Goal: Task Accomplishment & Management: Complete application form

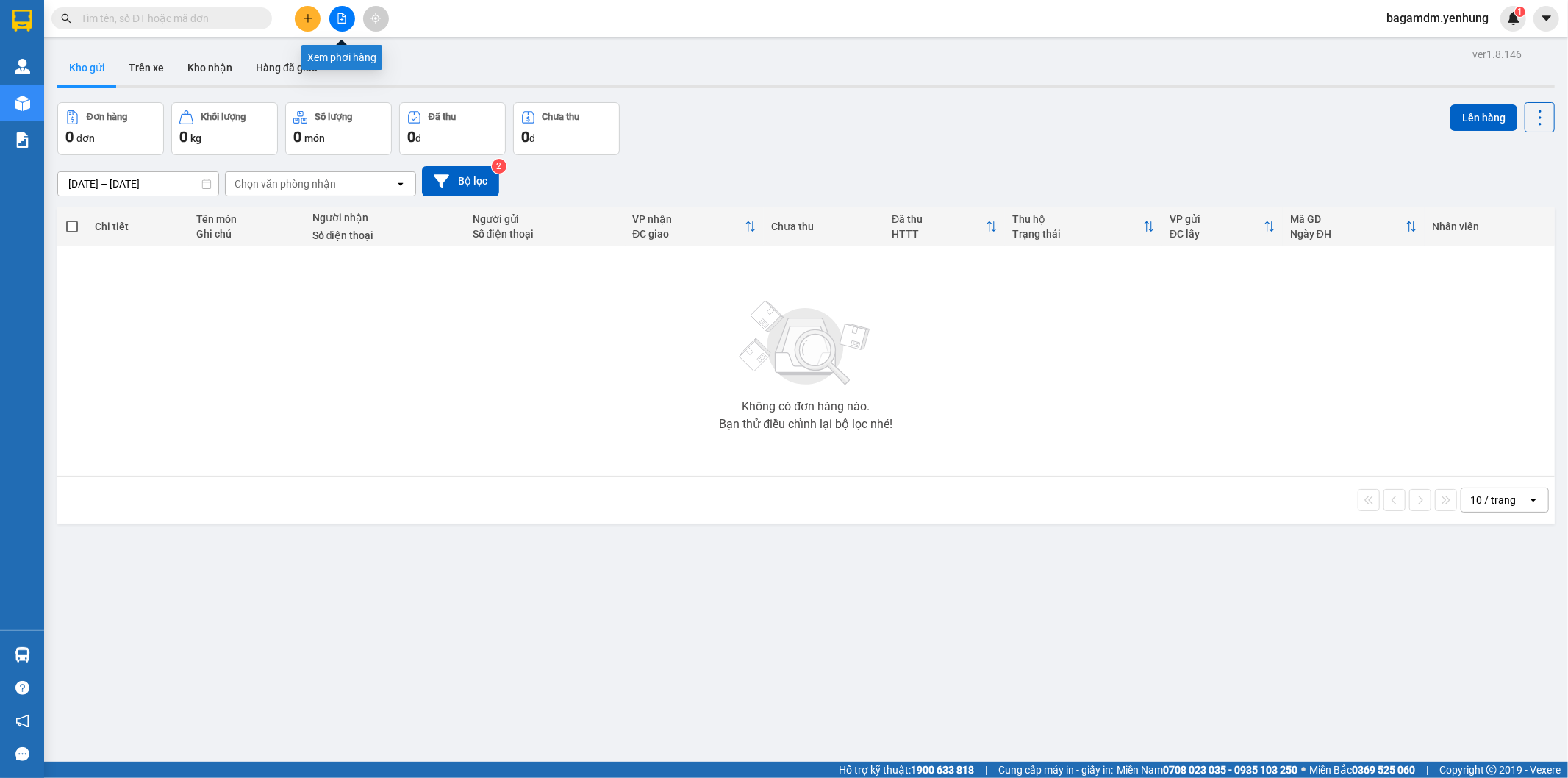
click at [341, 17] on icon "file-add" at bounding box center [342, 18] width 10 height 10
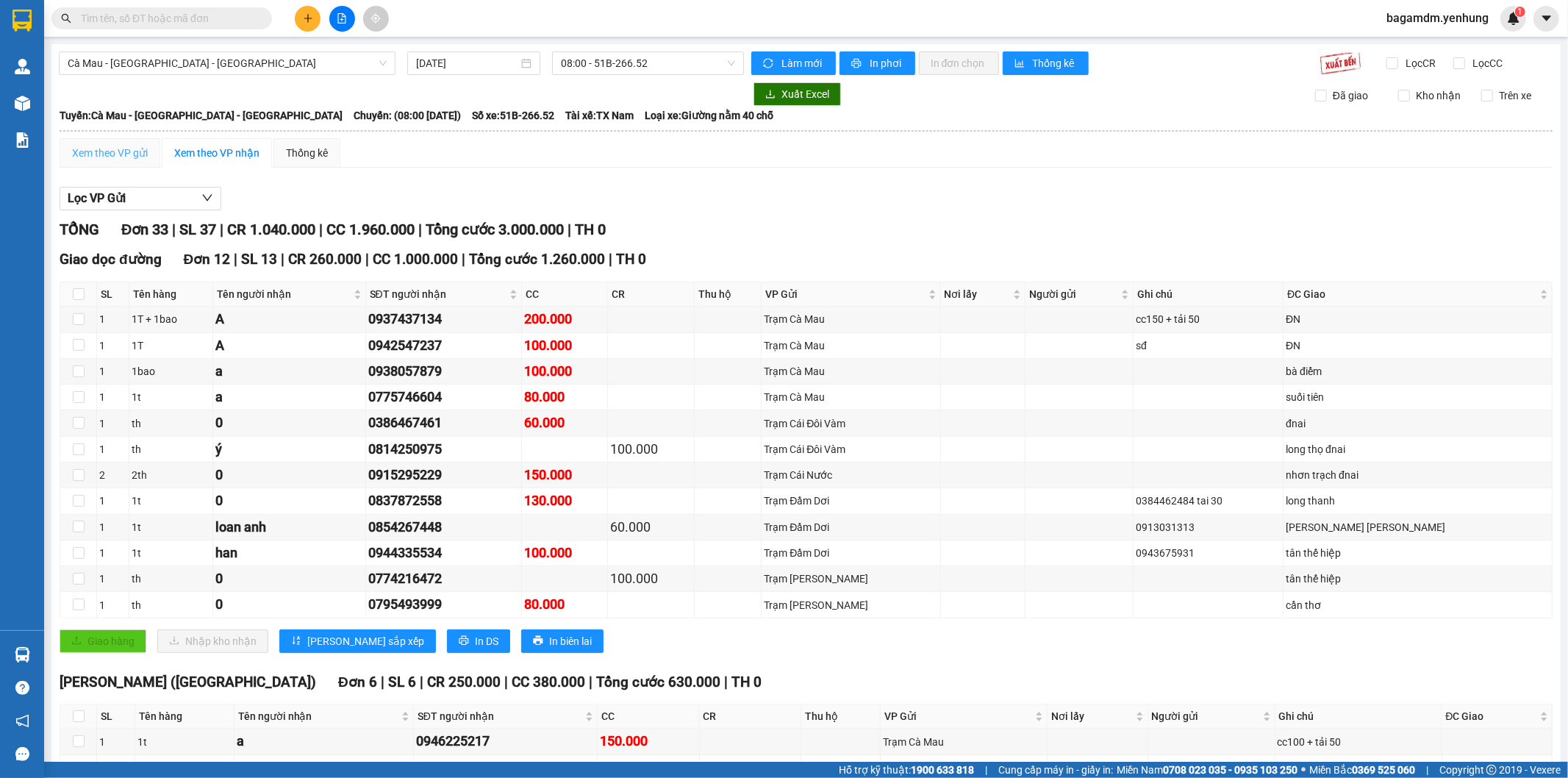
click at [133, 162] on div "Xem theo VP gửi" at bounding box center [110, 153] width 101 height 30
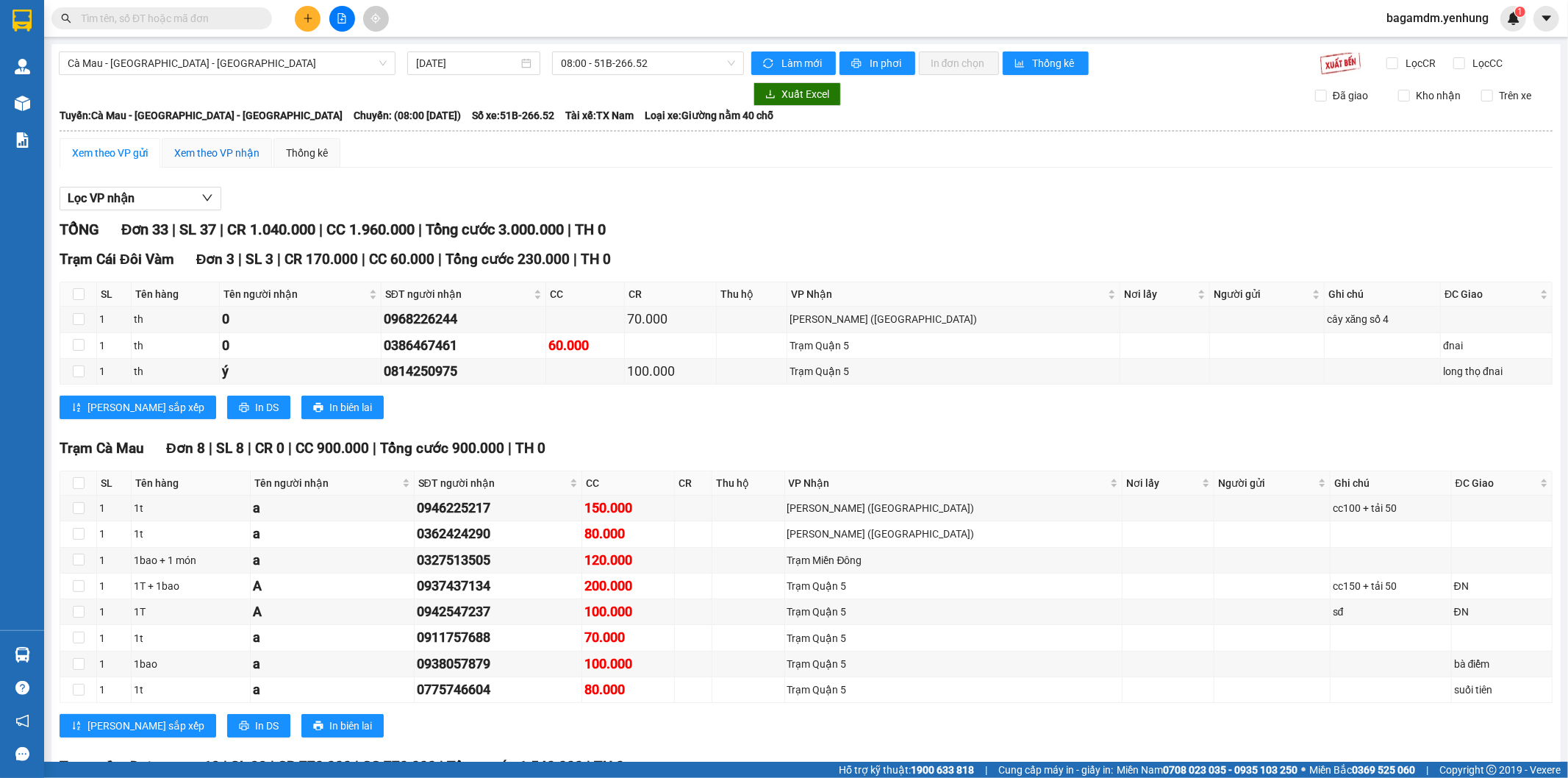
click at [245, 157] on div "Xem theo VP nhận" at bounding box center [216, 153] width 85 height 16
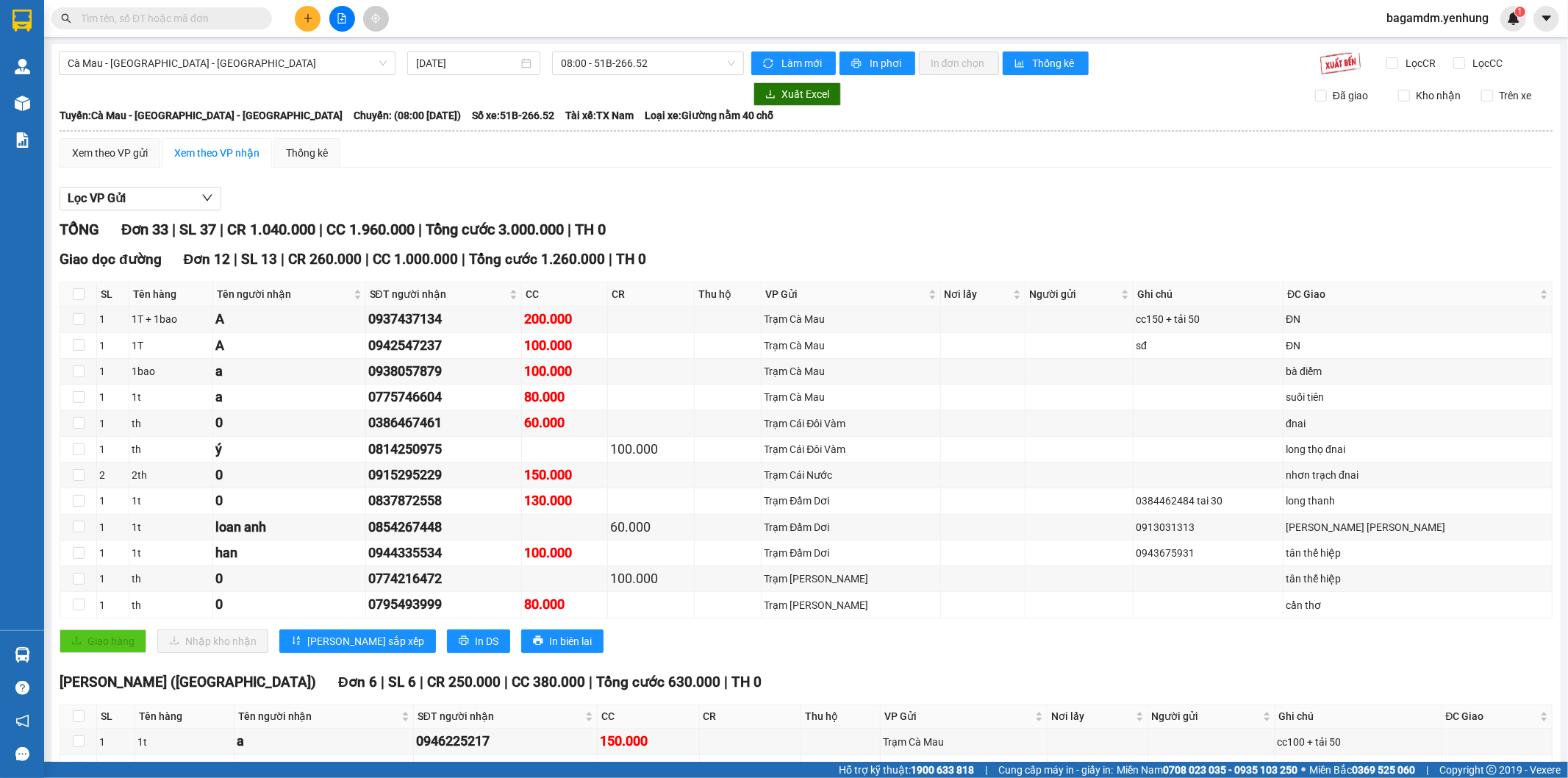
click at [709, 194] on div "Lọc VP Gửi" at bounding box center [806, 198] width 1493 height 25
click at [92, 156] on div "Xem theo VP gửi" at bounding box center [110, 153] width 76 height 16
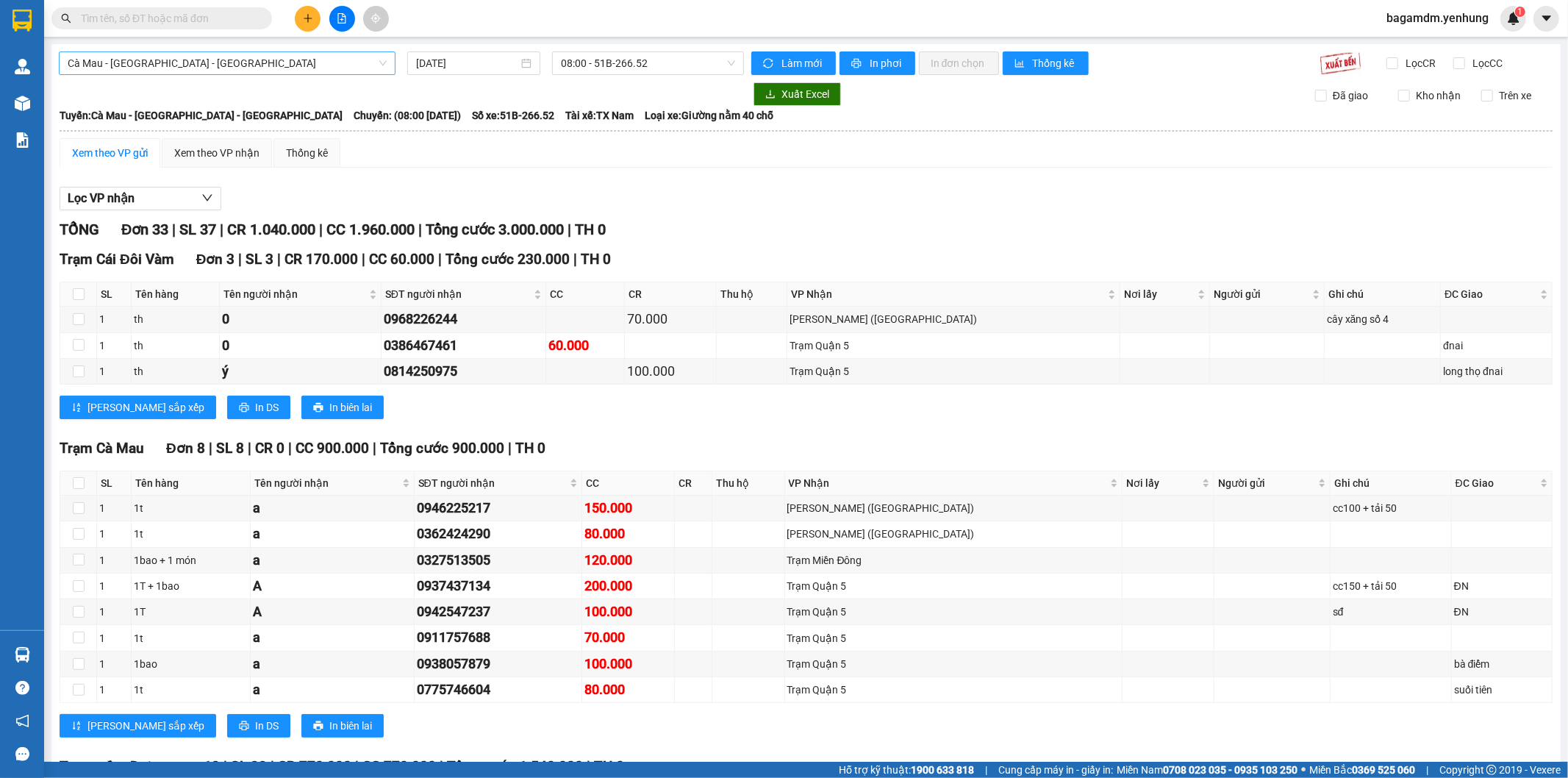
drag, startPoint x: 321, startPoint y: 57, endPoint x: 297, endPoint y: 72, distance: 28.3
click at [312, 62] on span "Cà Mau - [GEOGRAPHIC_DATA] - [GEOGRAPHIC_DATA]" at bounding box center [226, 63] width 319 height 22
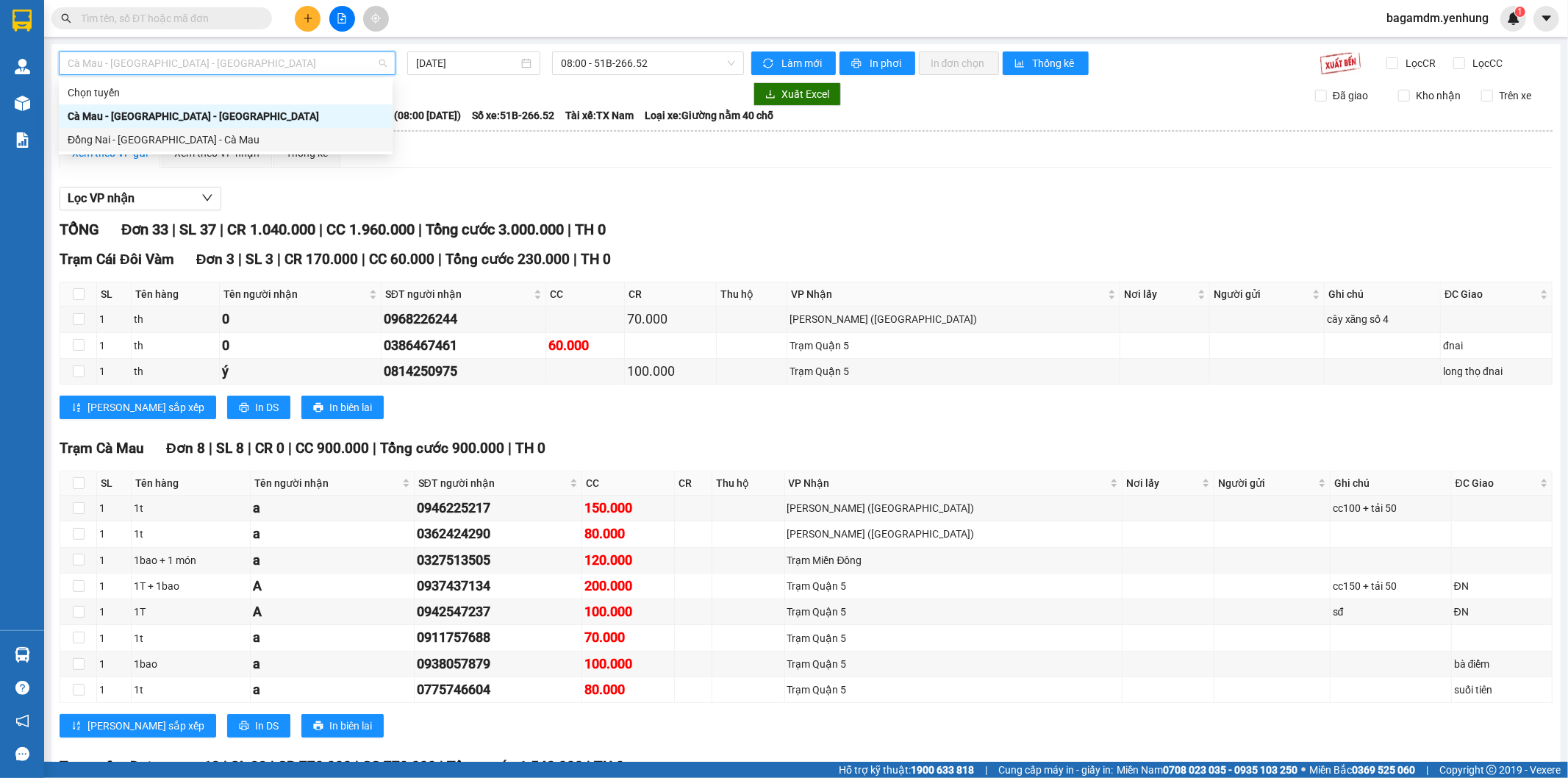
click at [180, 133] on div "Đồng Nai - [GEOGRAPHIC_DATA] - Cà Mau" at bounding box center [225, 139] width 316 height 16
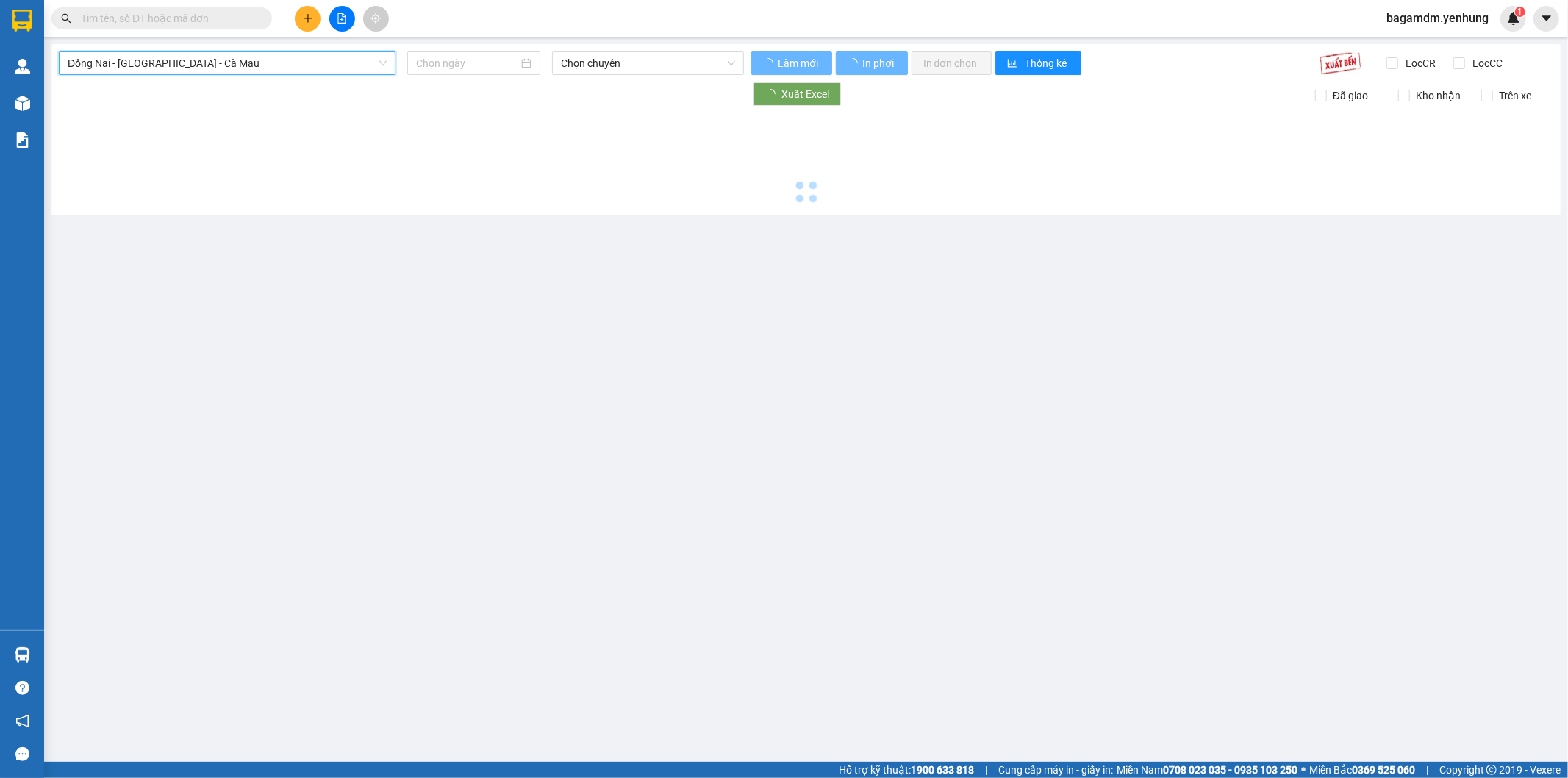
type input "[DATE]"
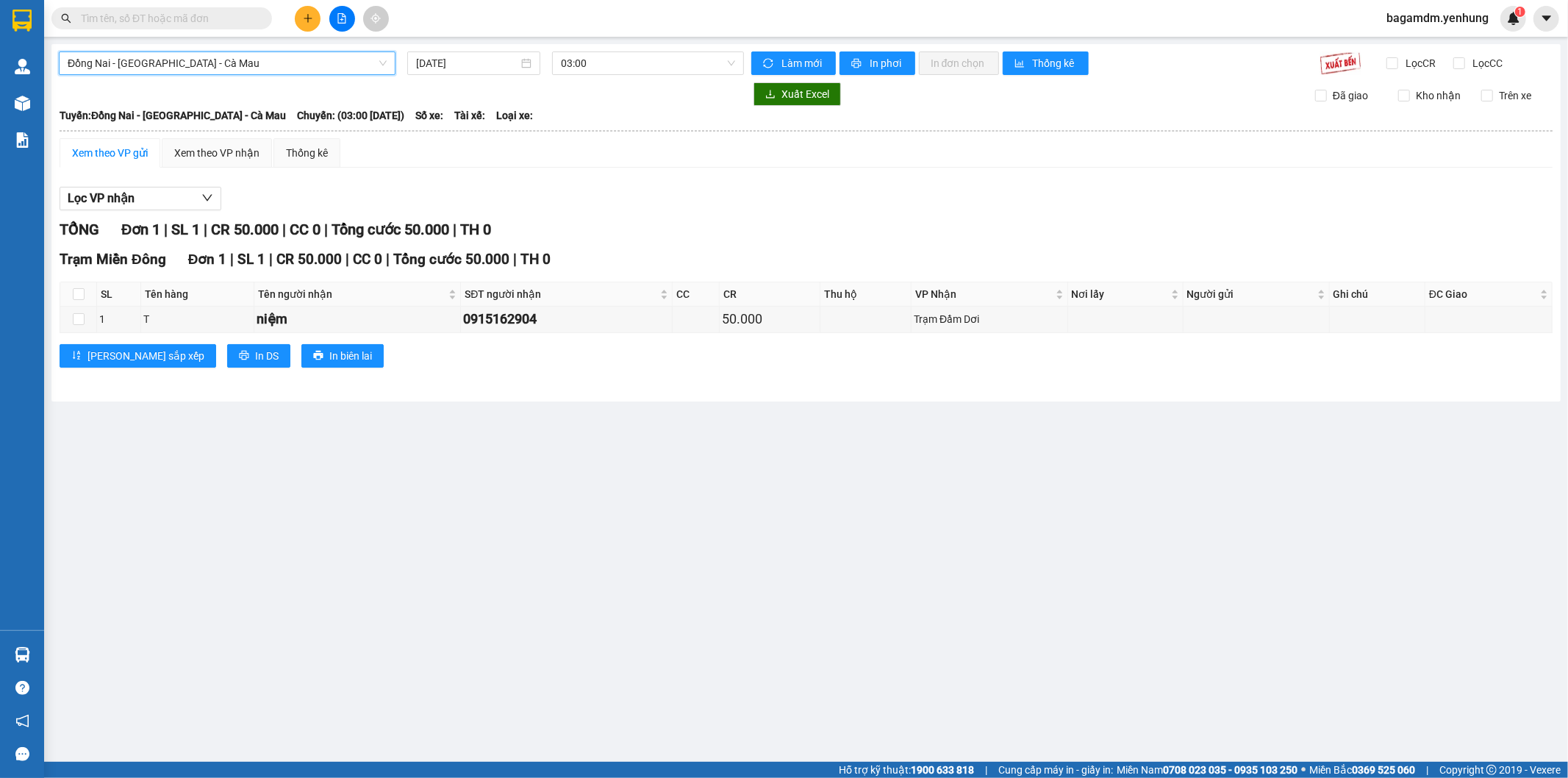
drag, startPoint x: 1465, startPoint y: 19, endPoint x: 1456, endPoint y: 26, distance: 11.4
click at [1463, 21] on span "bagamdm.yenhung" at bounding box center [1437, 18] width 125 height 19
click at [1432, 51] on span "Đăng xuất" at bounding box center [1444, 45] width 95 height 16
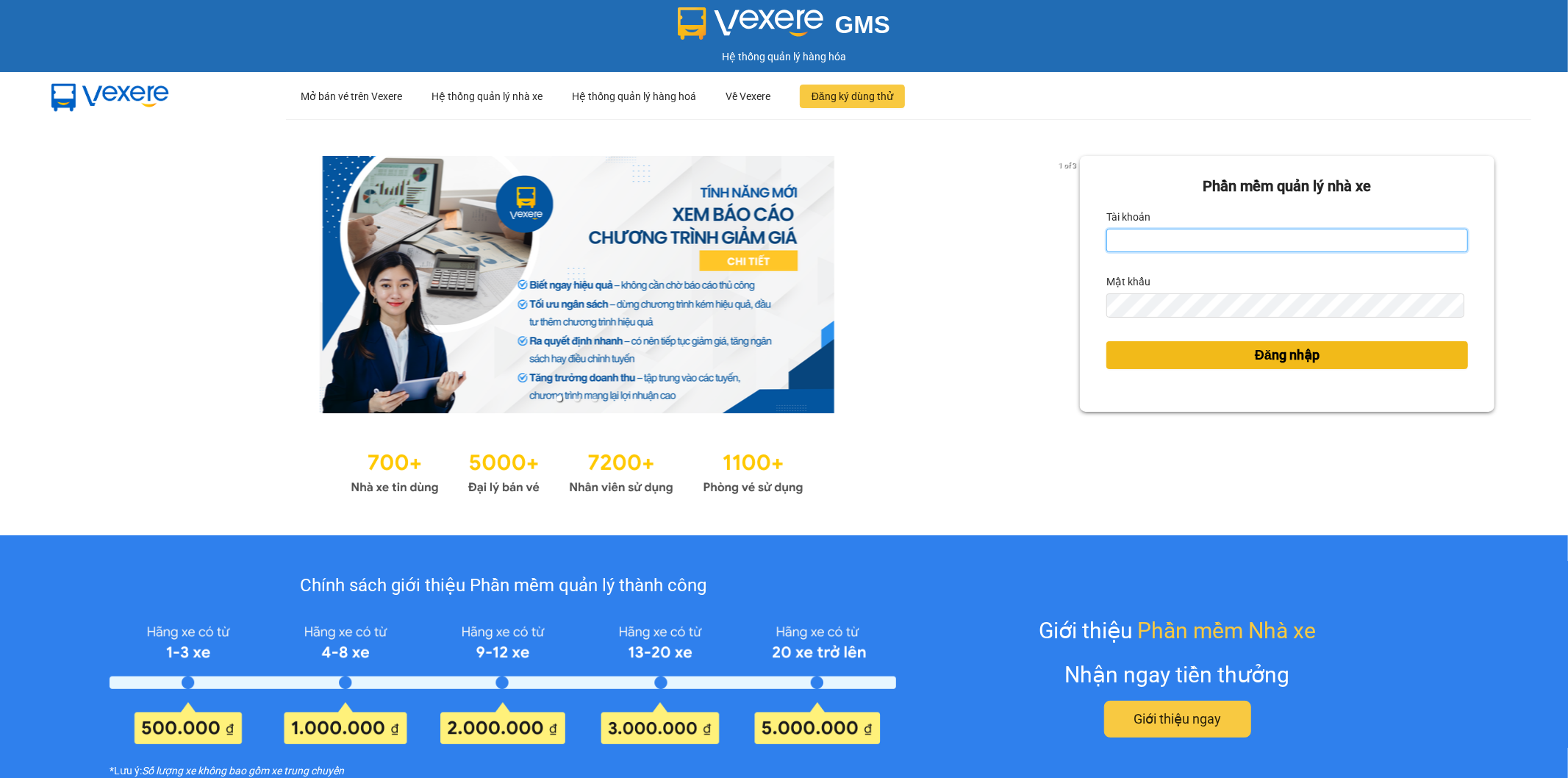
type input "bagamdm.yenhung"
click at [1259, 354] on span "Đăng nhập" at bounding box center [1288, 354] width 65 height 21
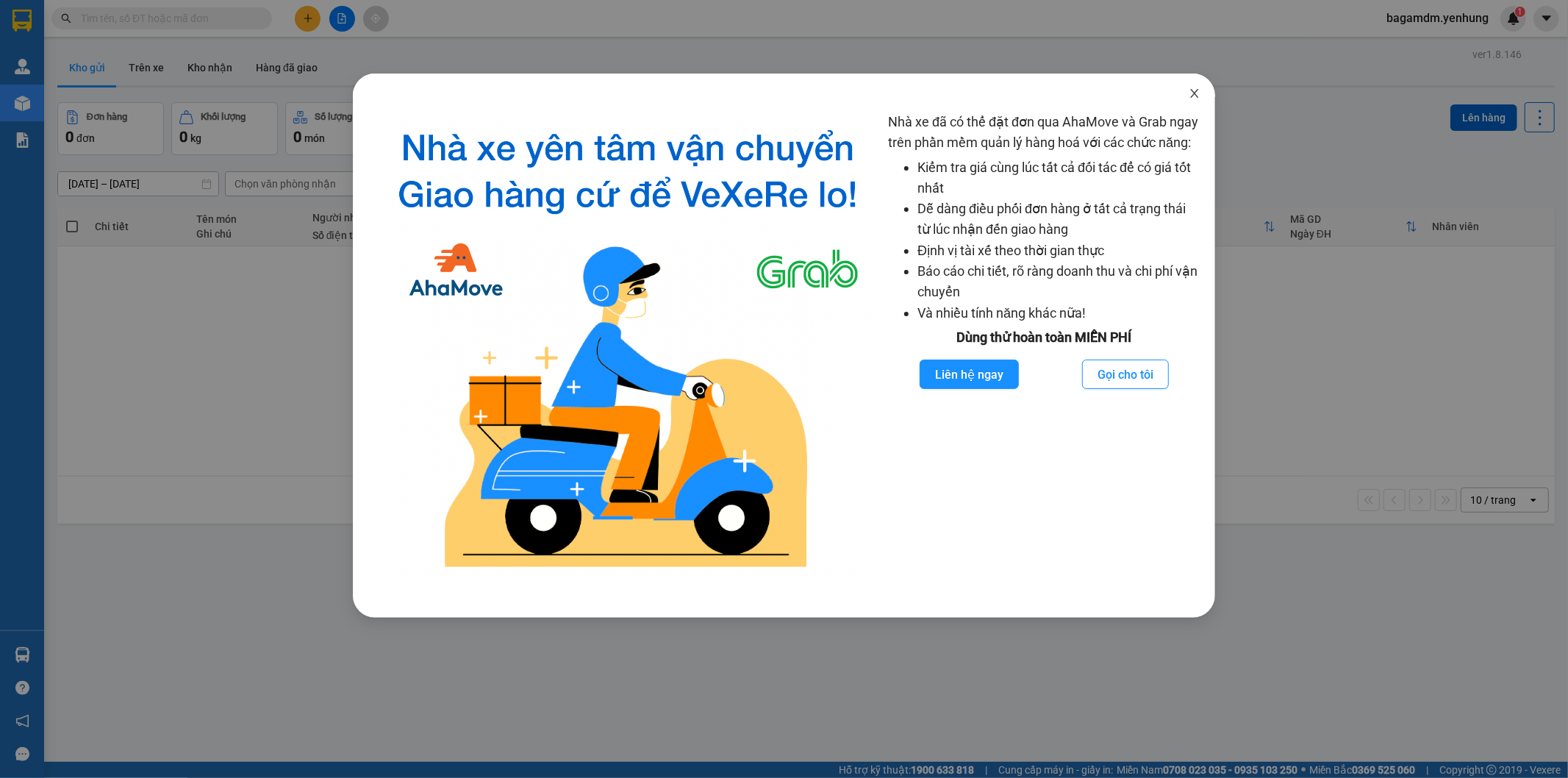
click at [1195, 90] on icon "close" at bounding box center [1195, 94] width 12 height 12
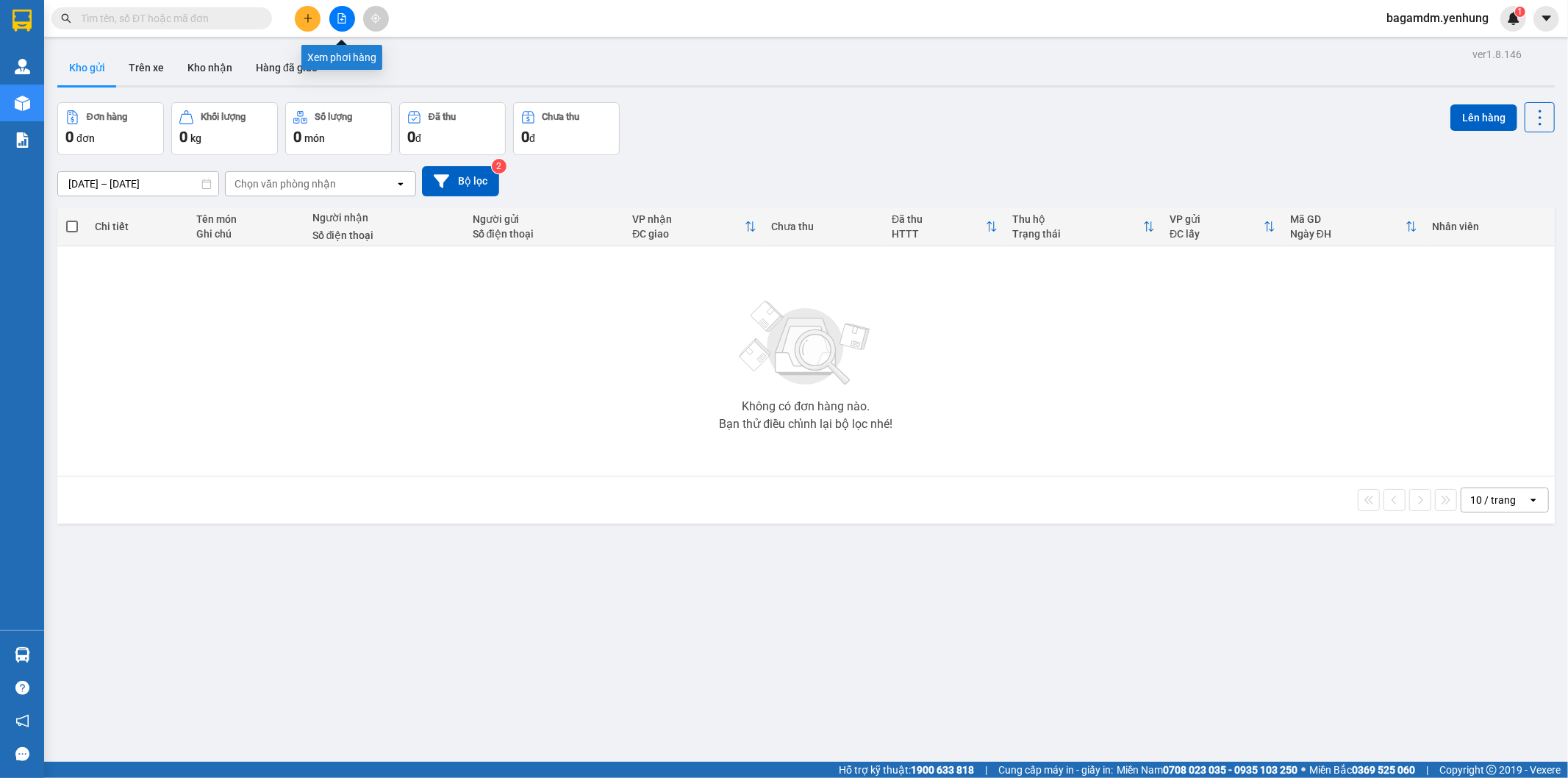
click at [336, 8] on button at bounding box center [342, 19] width 26 height 26
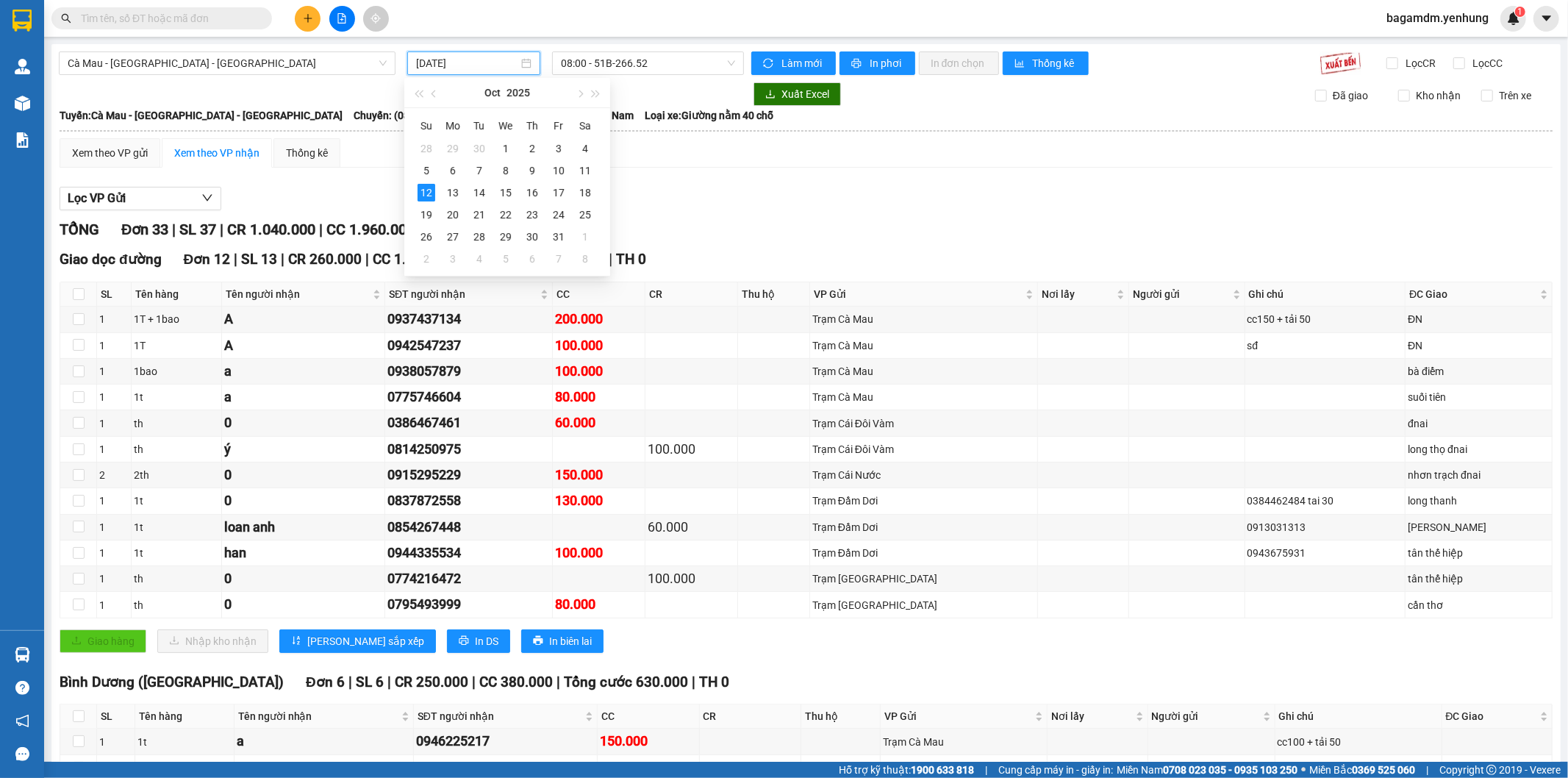
click at [482, 64] on input "[DATE]" at bounding box center [466, 63] width 102 height 16
click at [588, 165] on div "11" at bounding box center [586, 171] width 18 height 18
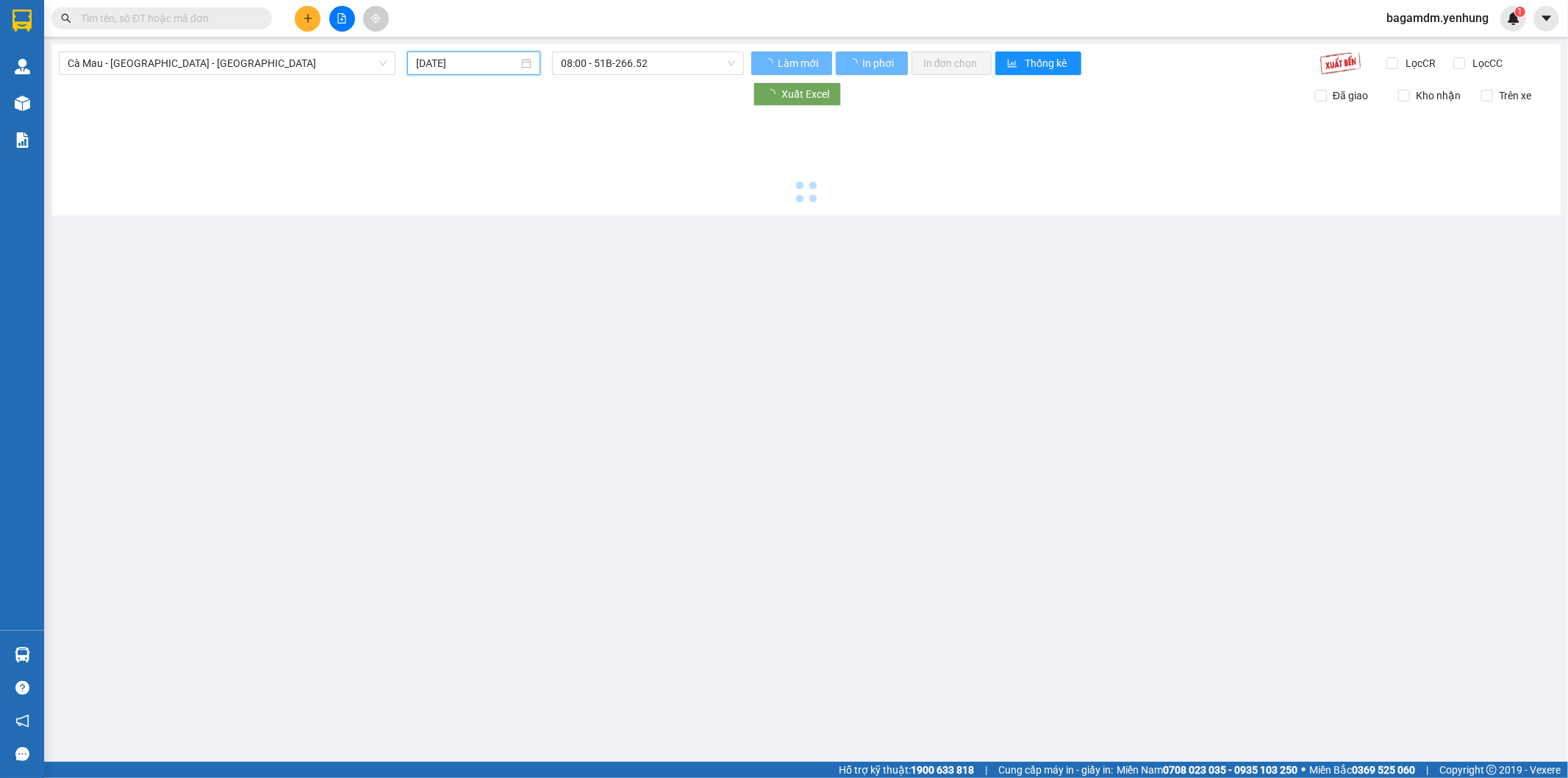
type input "11/10/2025"
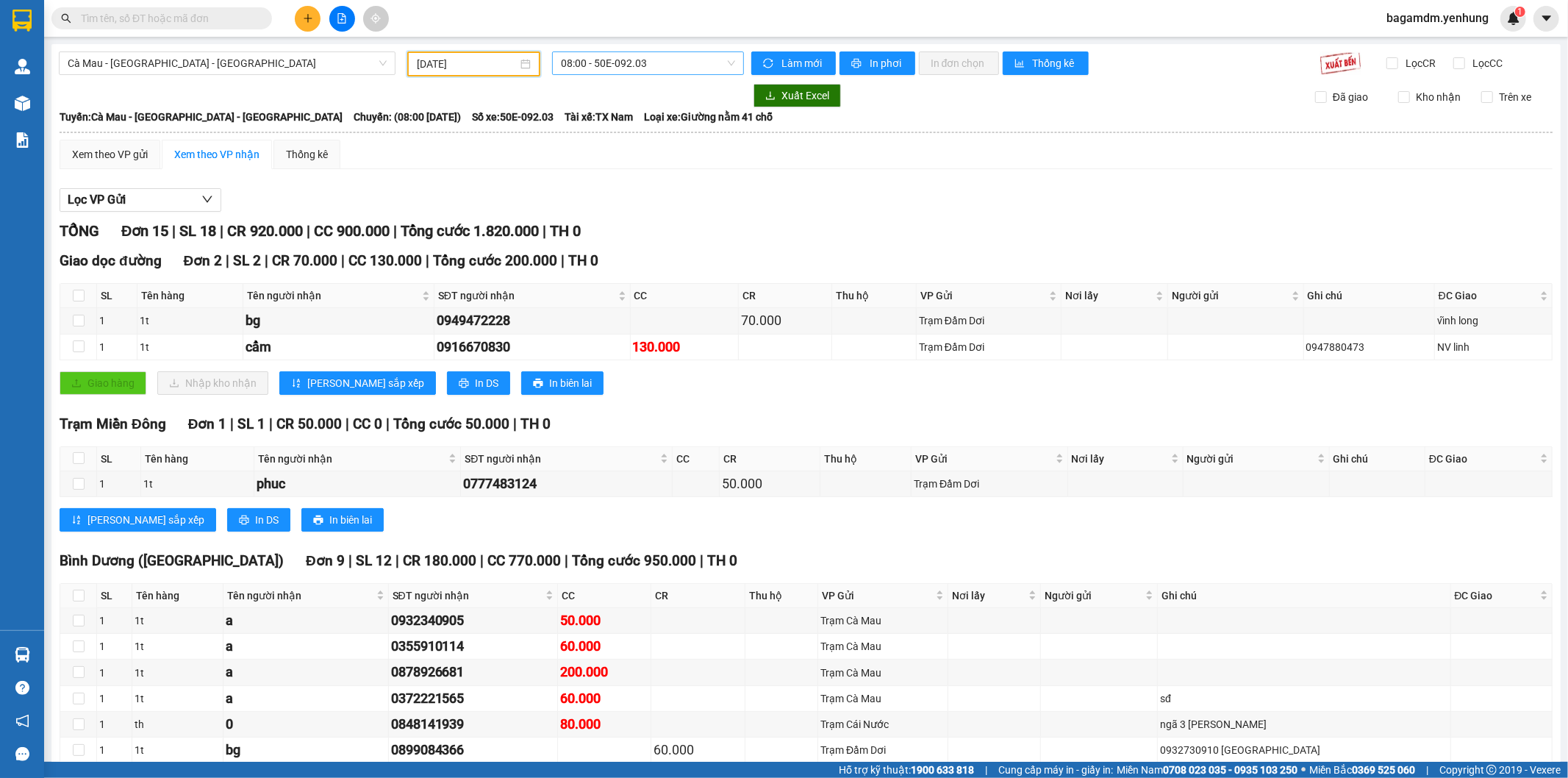
click at [618, 64] on span "08:00 - 50E-092.03" at bounding box center [648, 63] width 174 height 22
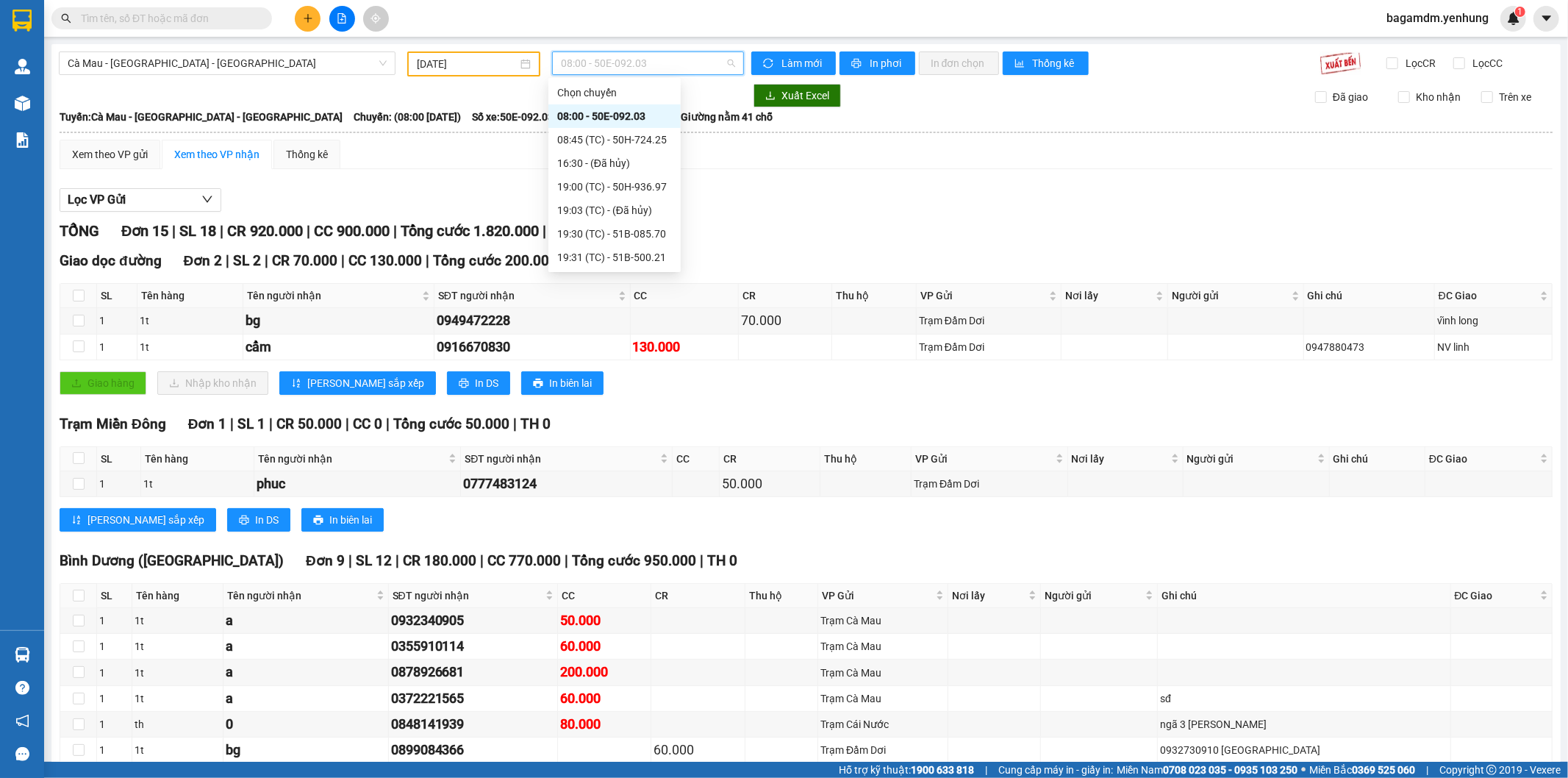
click at [603, 119] on div "08:00 - 50E-092.03" at bounding box center [614, 116] width 115 height 16
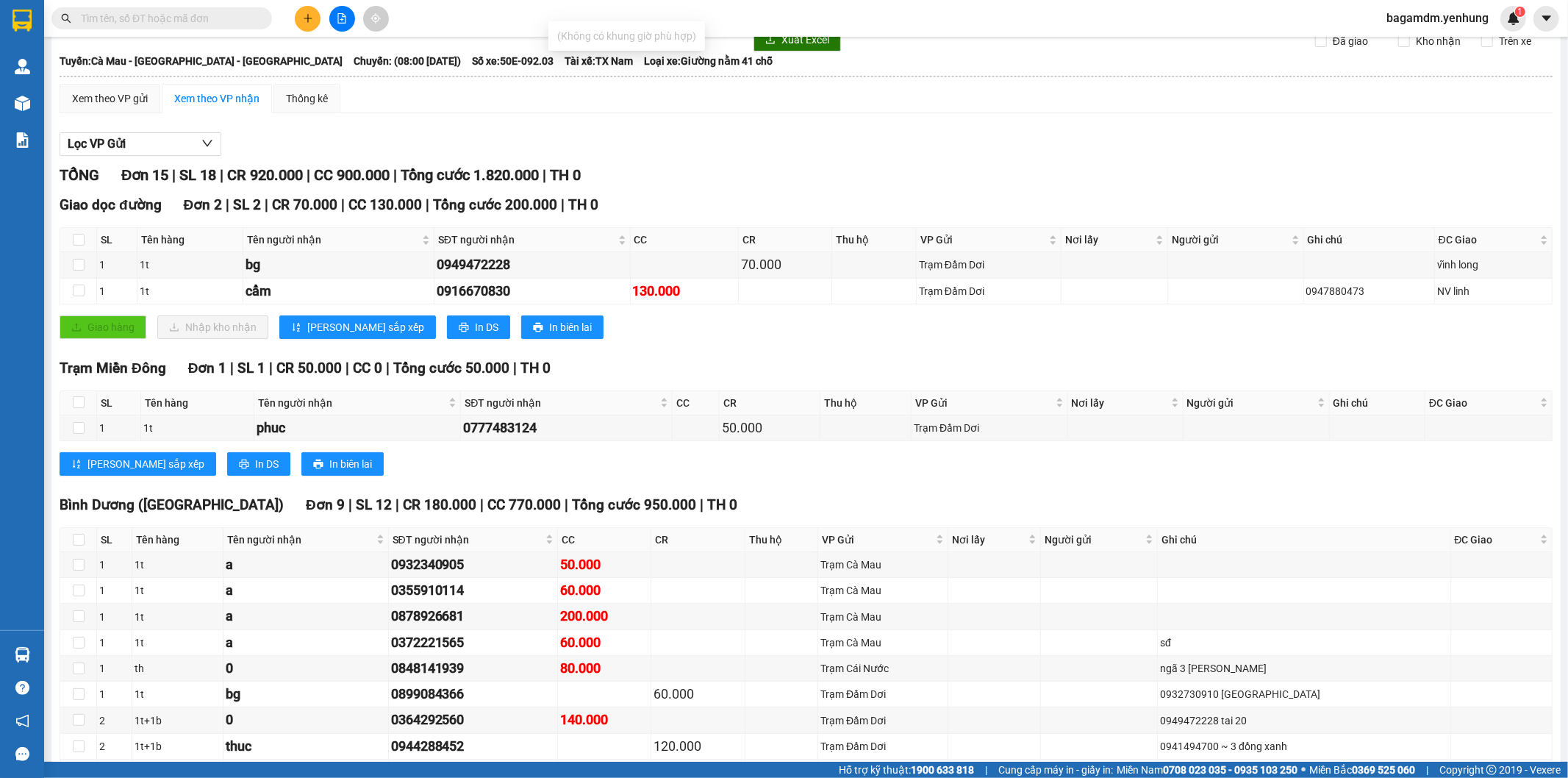
click at [753, 497] on div "Bình Dương (BX Bàu Bàng) Đơn 9 | SL 12 | CR 180.000 | CC 770.000 | Tổng cước 95…" at bounding box center [806, 505] width 1493 height 22
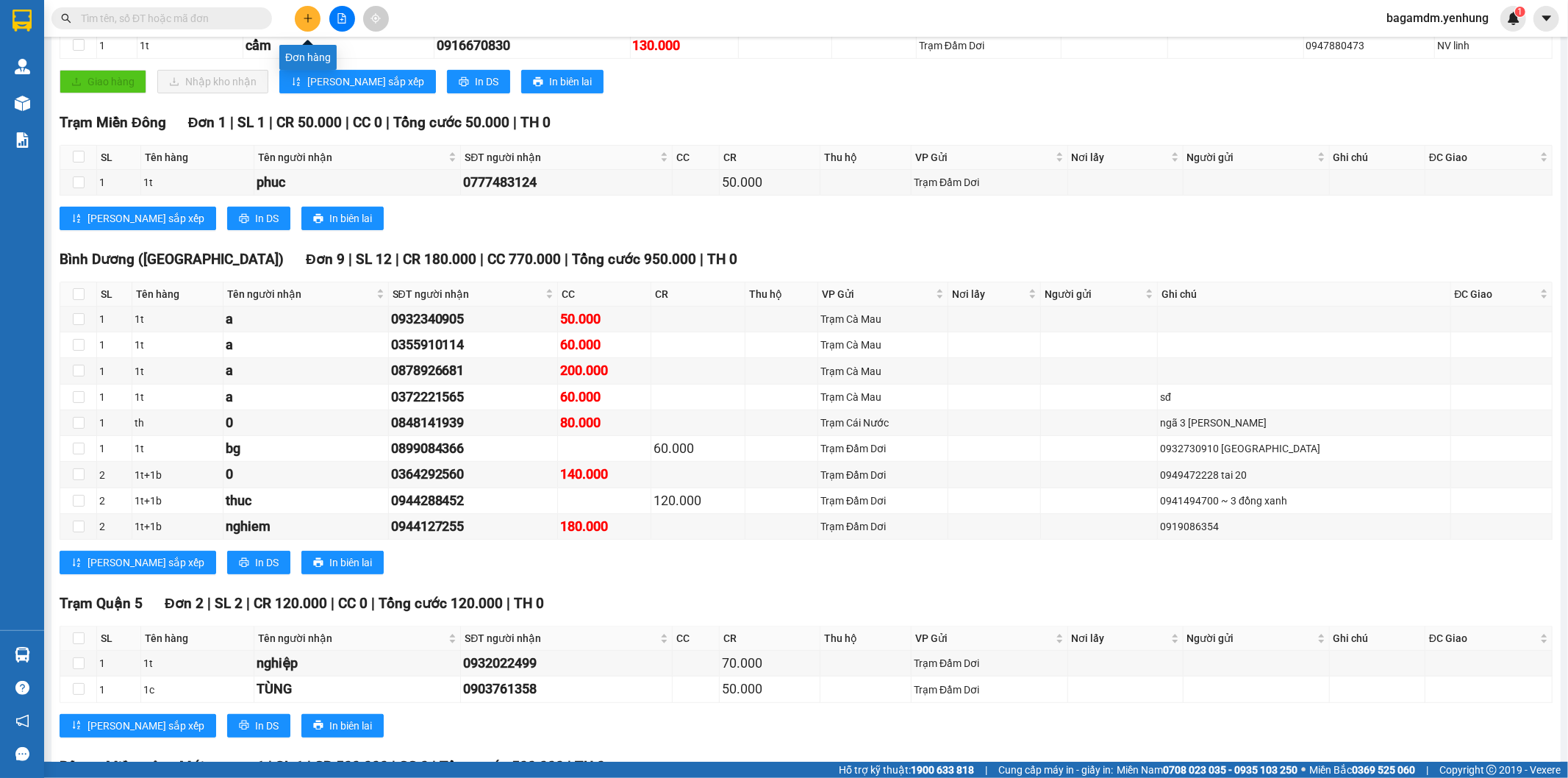
click at [312, 25] on button at bounding box center [308, 19] width 26 height 26
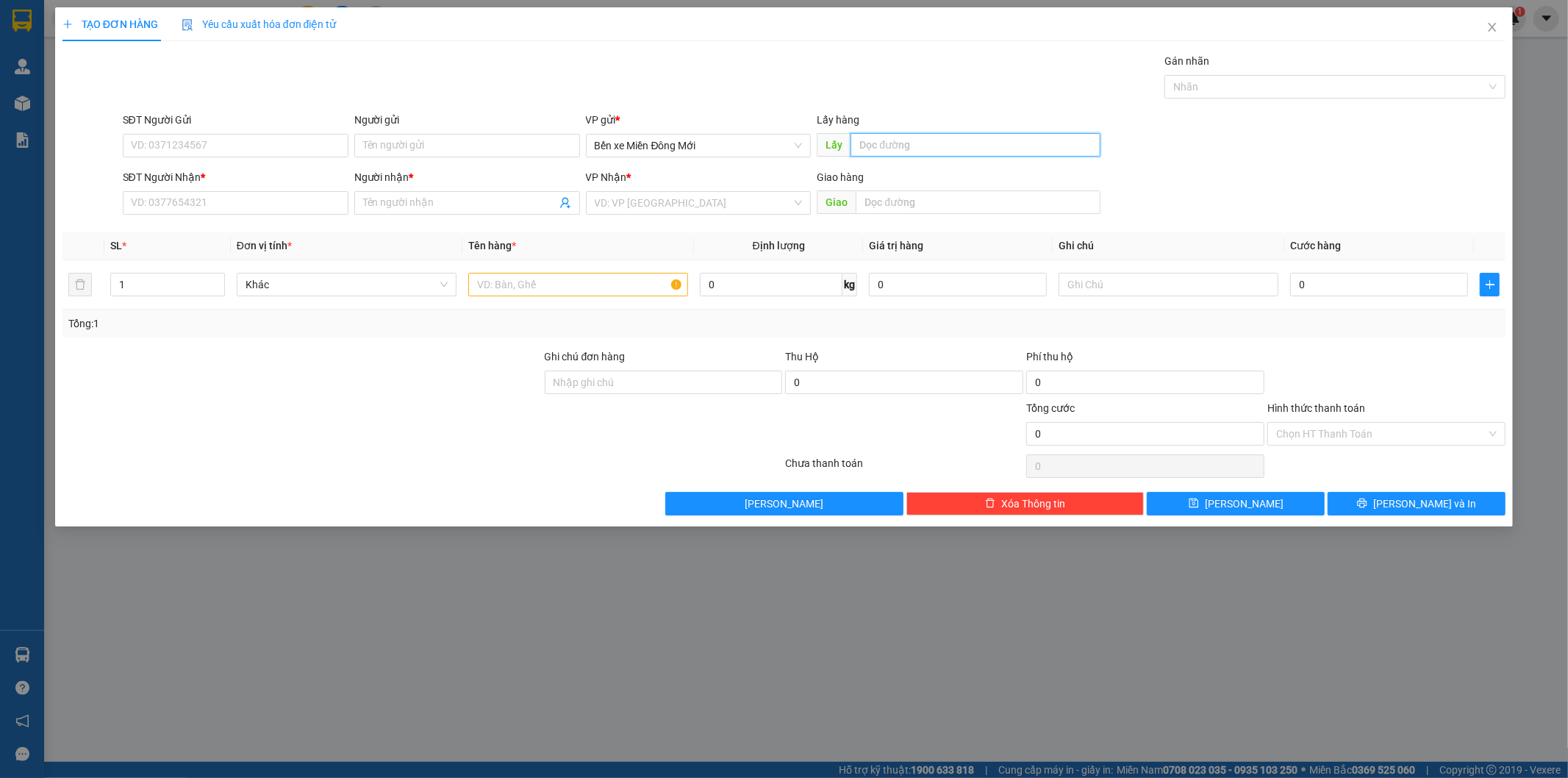
click at [939, 154] on input "text" at bounding box center [975, 145] width 250 height 24
type input "gò mây"
type input "0916074612"
type input "SƠN"
type input "CM"
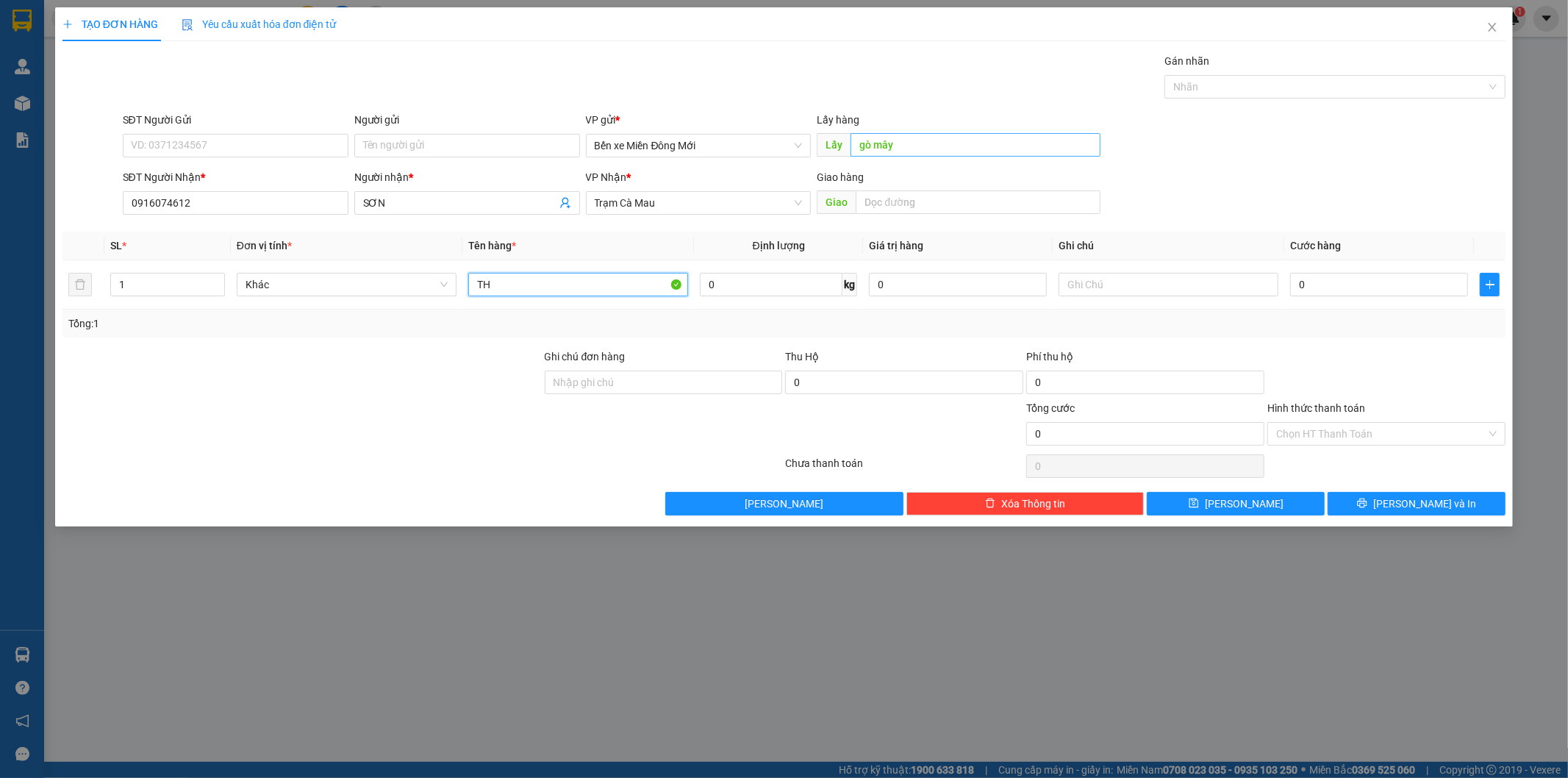
type input "TH"
type input "XE 25"
type input "6"
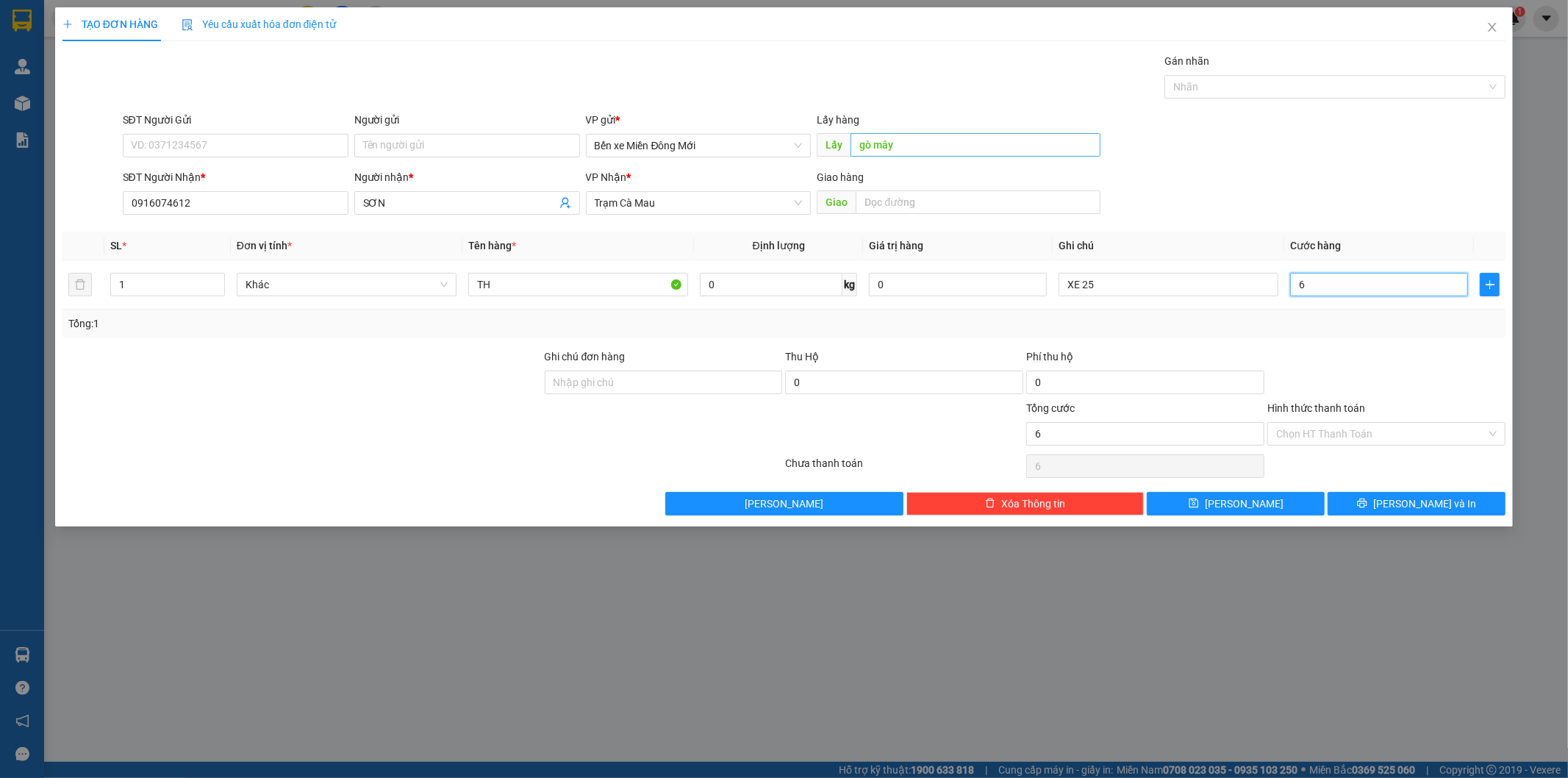
type input "60"
type input "60.000"
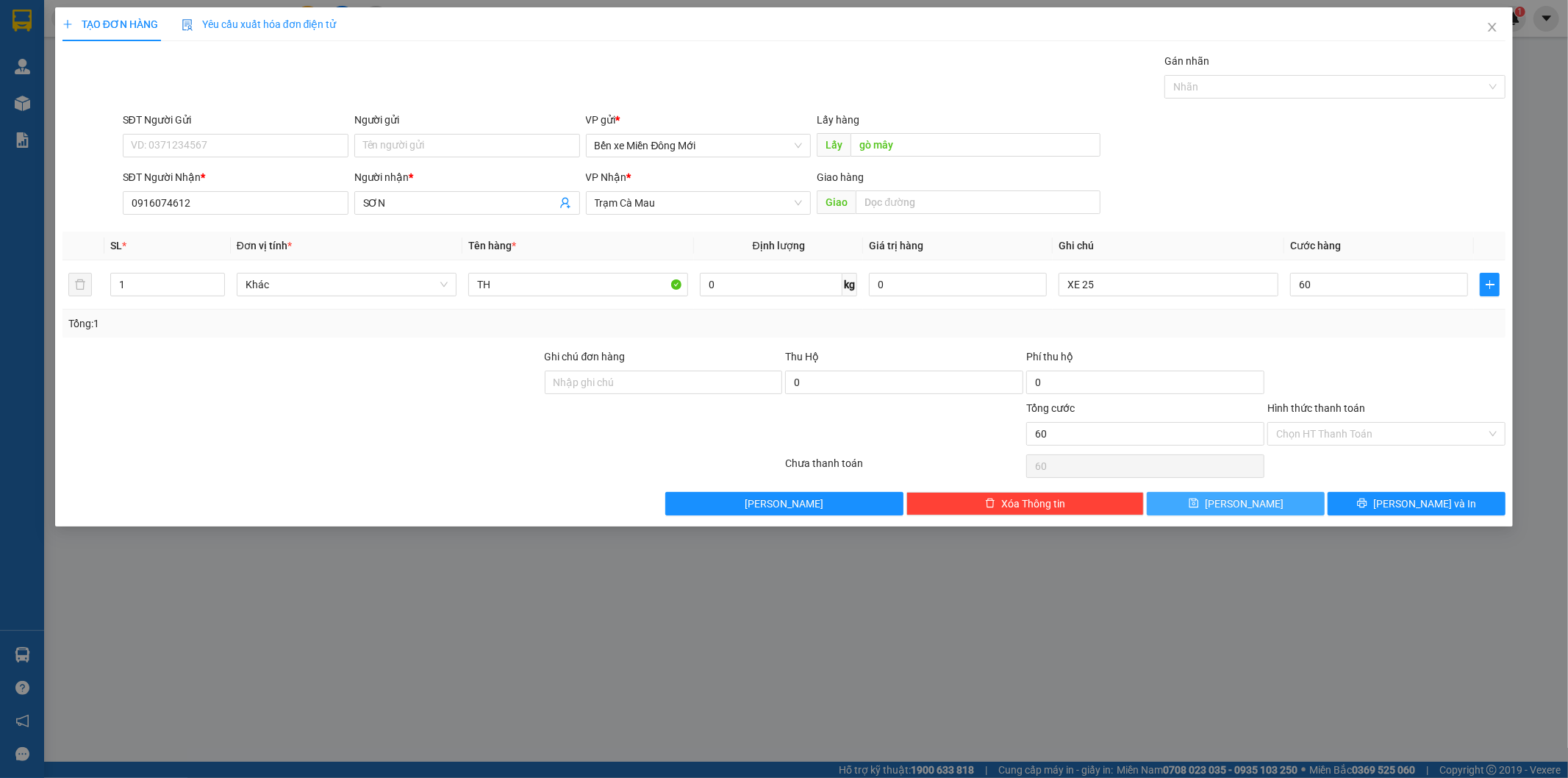
type input "60.000"
click at [1244, 505] on span "Lưu" at bounding box center [1244, 504] width 79 height 16
type input "0"
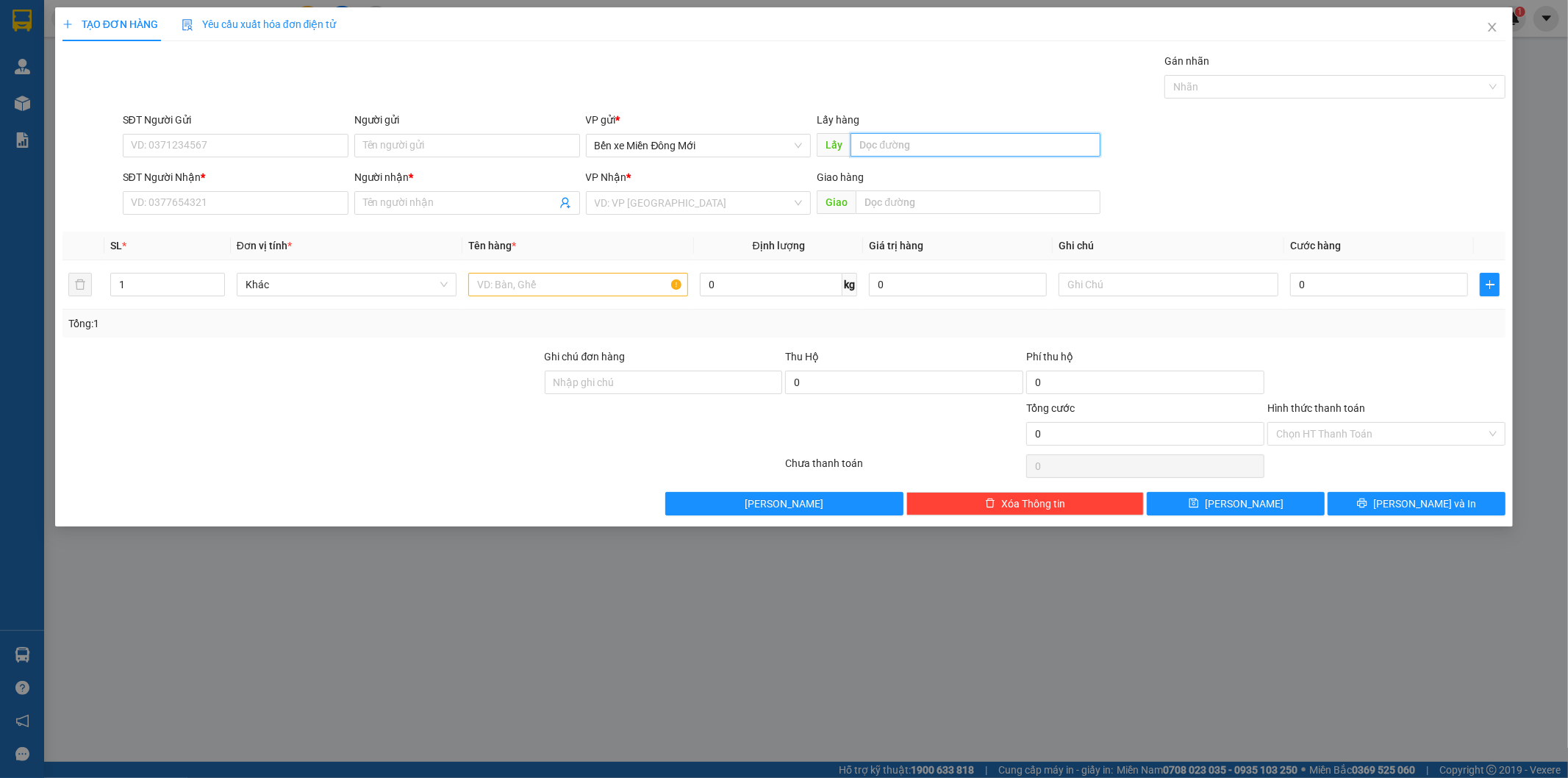
click at [897, 147] on input "text" at bounding box center [975, 145] width 250 height 24
type input "BÀU BÀNG"
type input "0844408948"
type input "CỐNG ĐÁ"
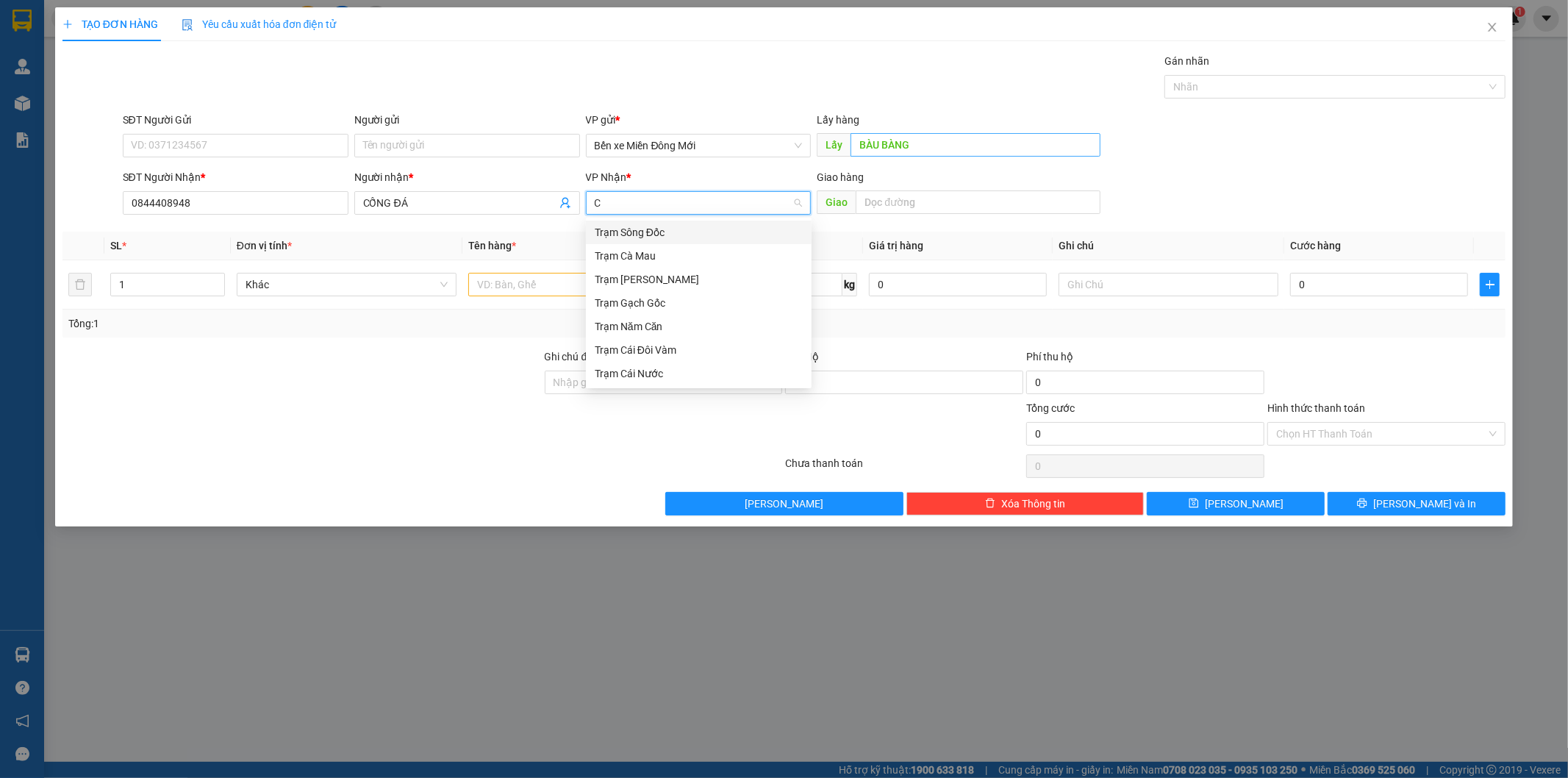
type input "CN"
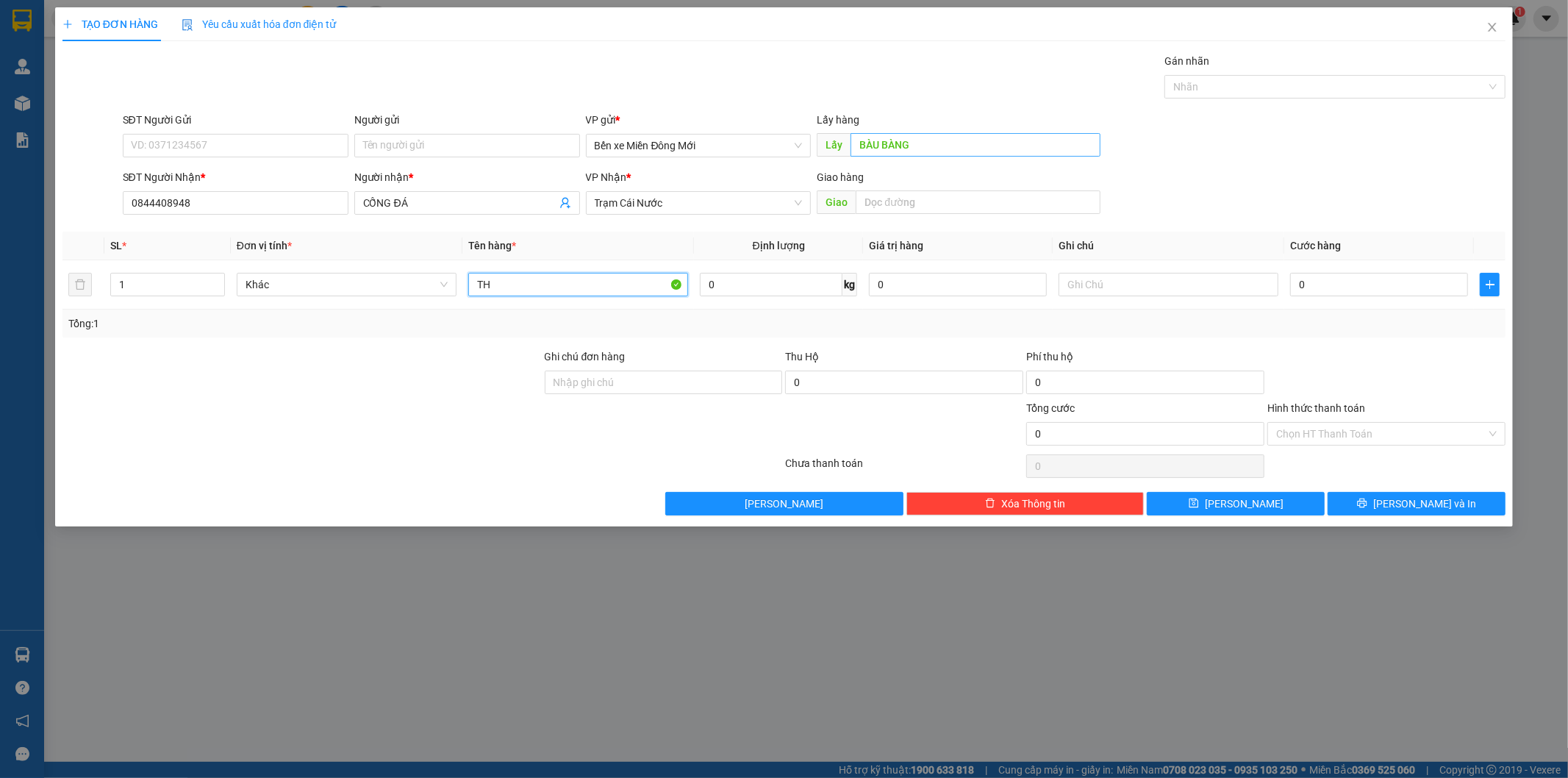
type input "TH"
type input "XE 03"
type input "8"
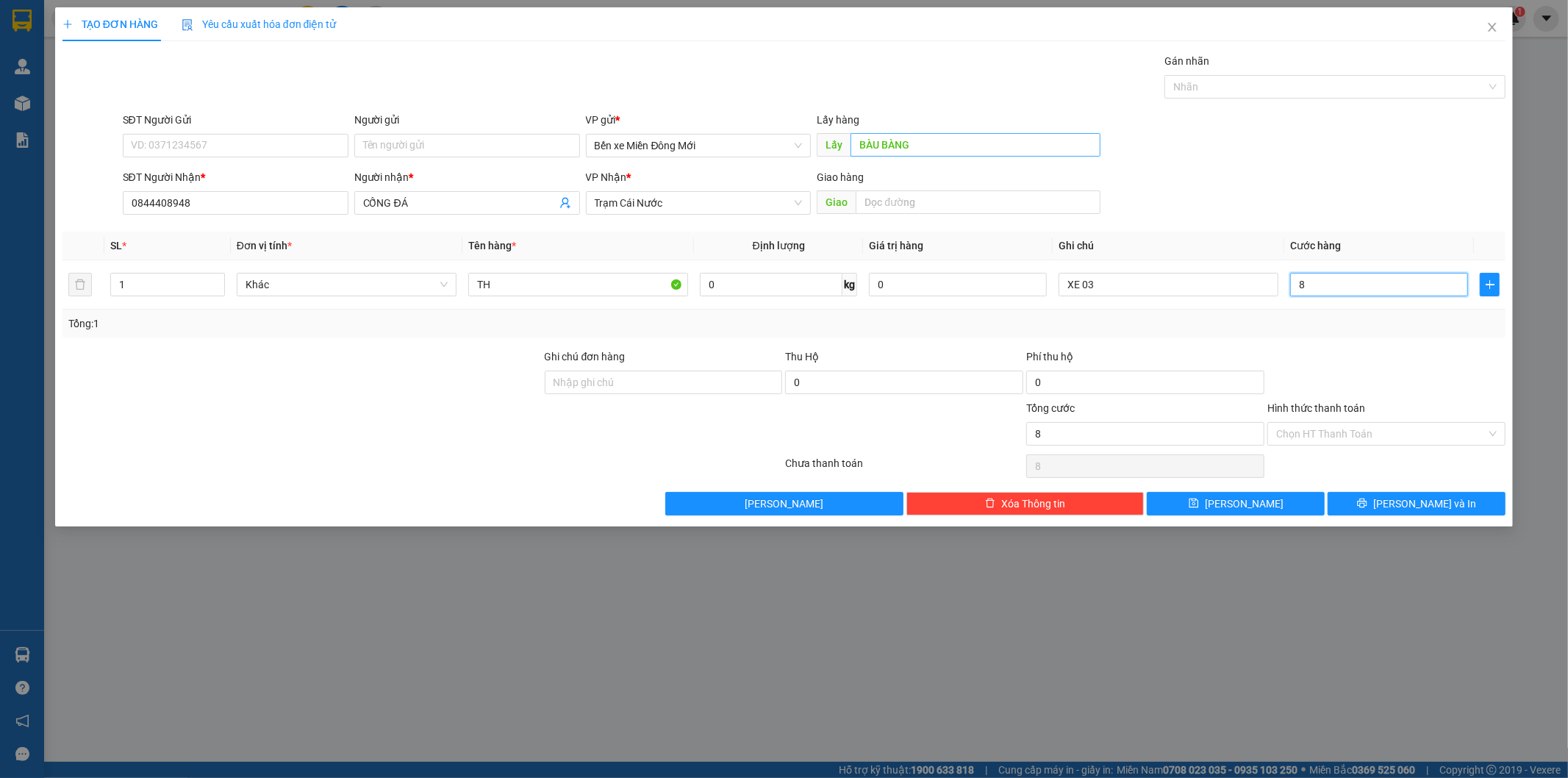
type input "80"
type input "80.000"
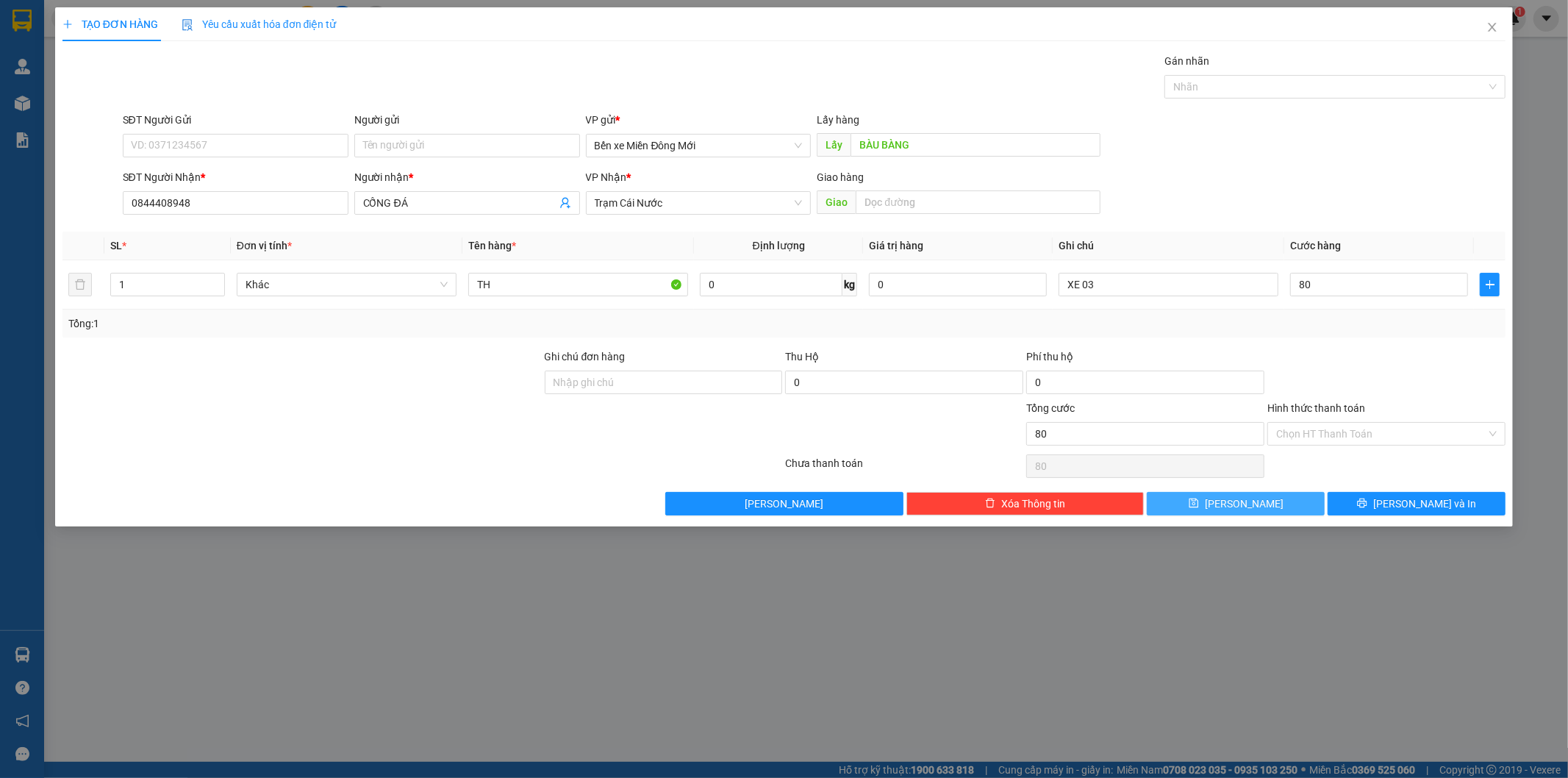
type input "80.000"
click at [1259, 501] on button "Lưu" at bounding box center [1235, 504] width 178 height 24
type input "0"
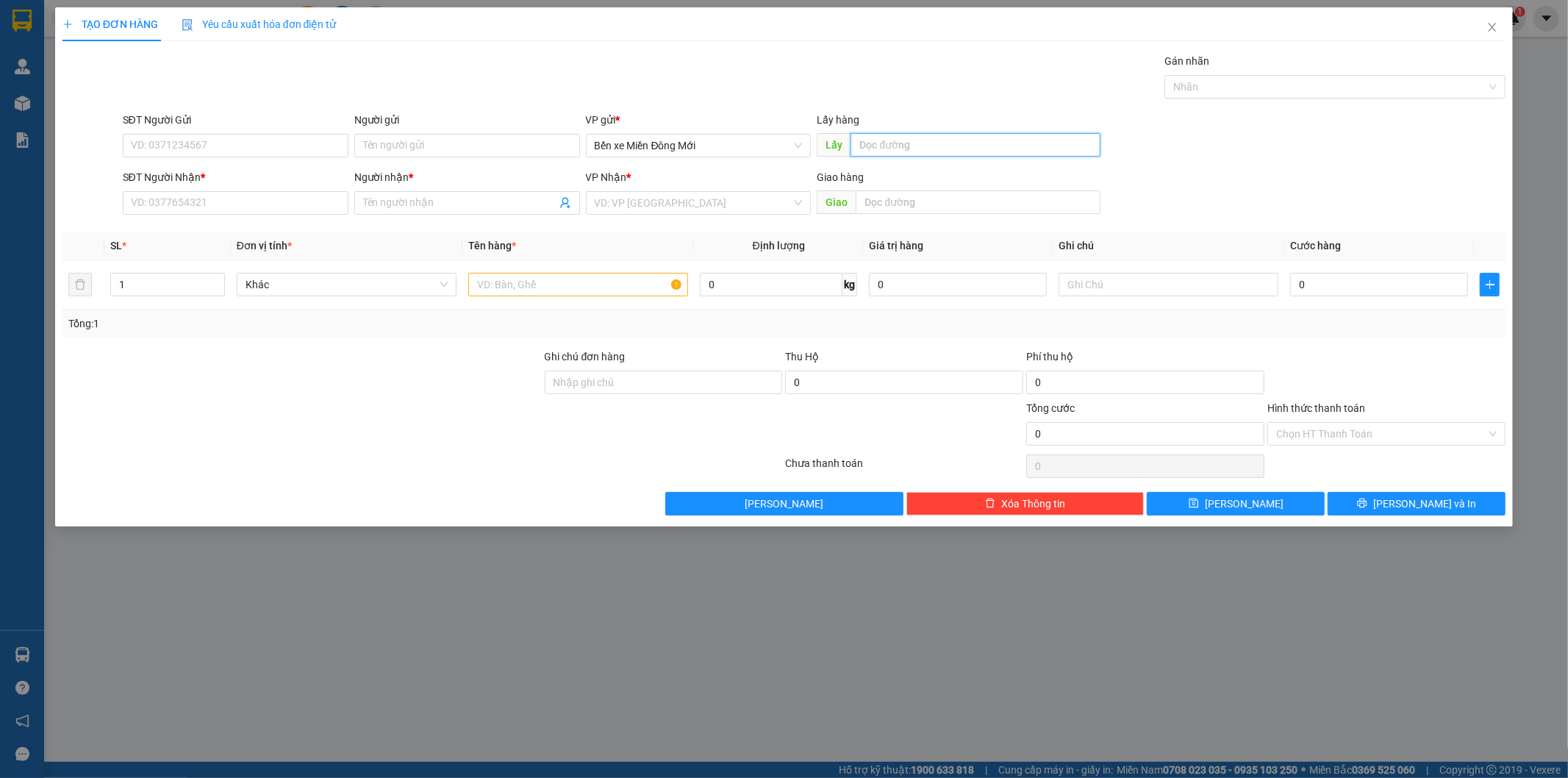
click at [913, 149] on input "text" at bounding box center [975, 145] width 250 height 24
type input "HÒA LÂN"
type input "0916978032"
type input "BG"
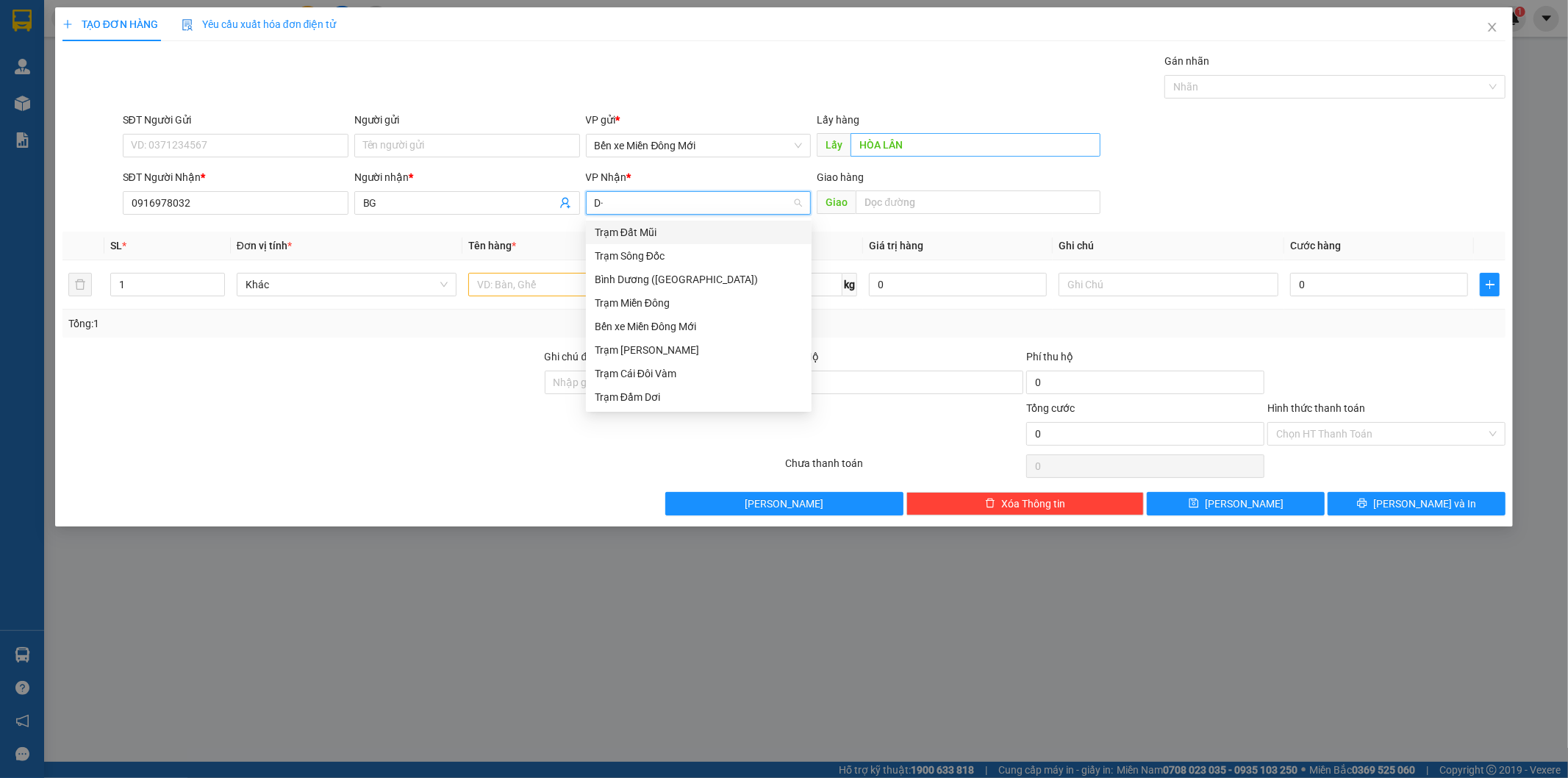
type input "D"
type input "Đ"
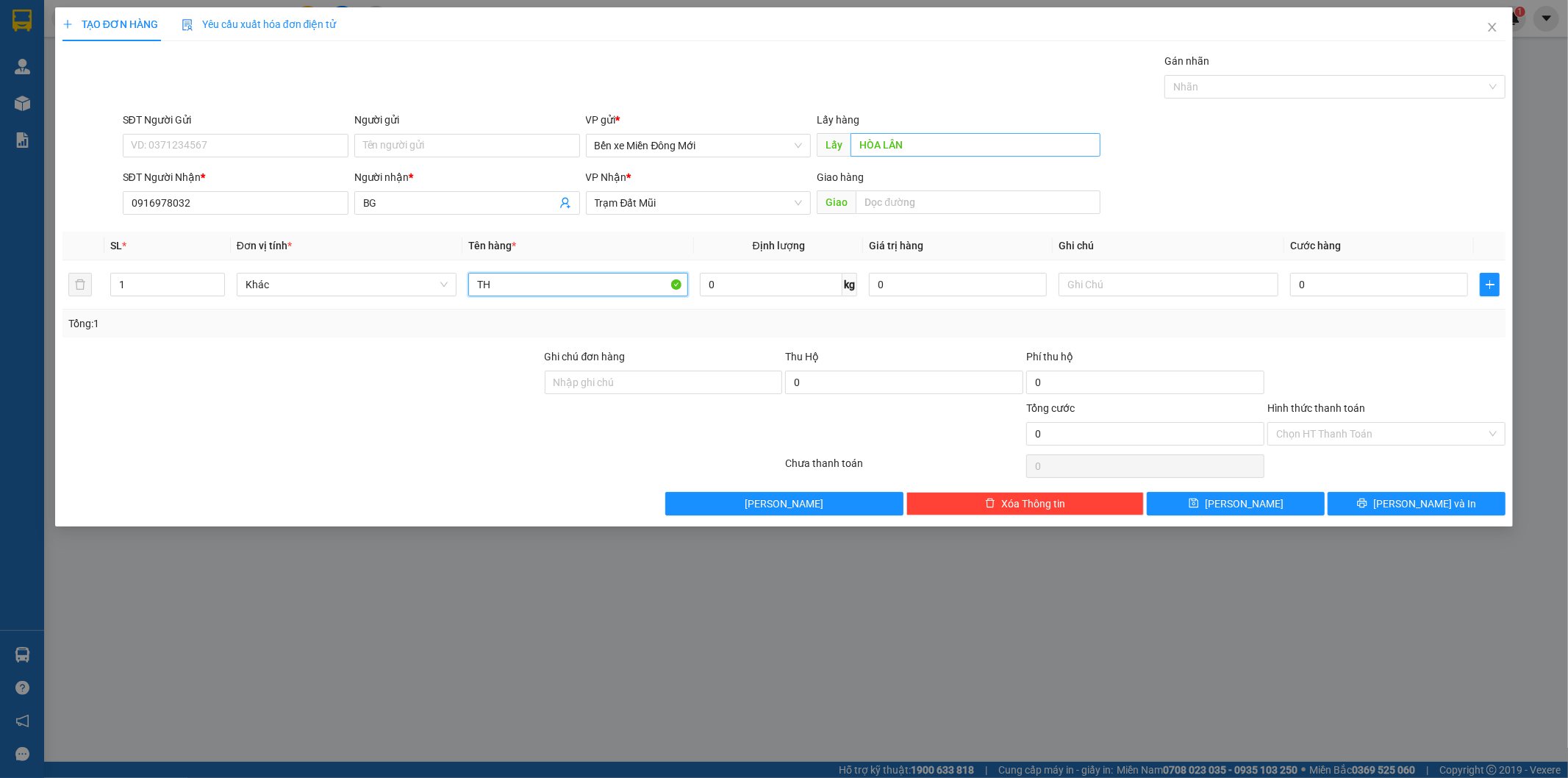
type input "TH"
type input "XE 03"
type input "1"
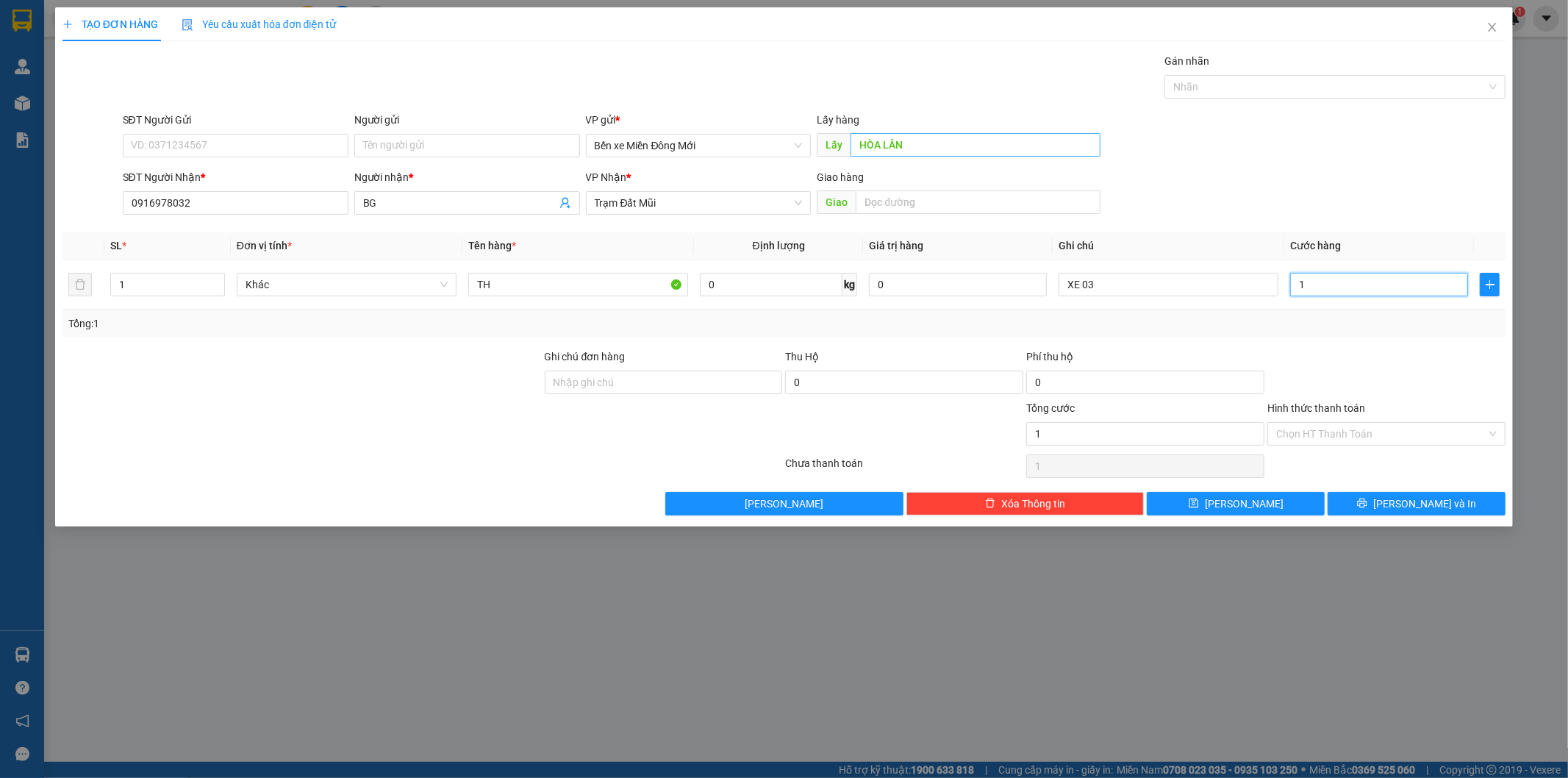
type input "10"
type input "100"
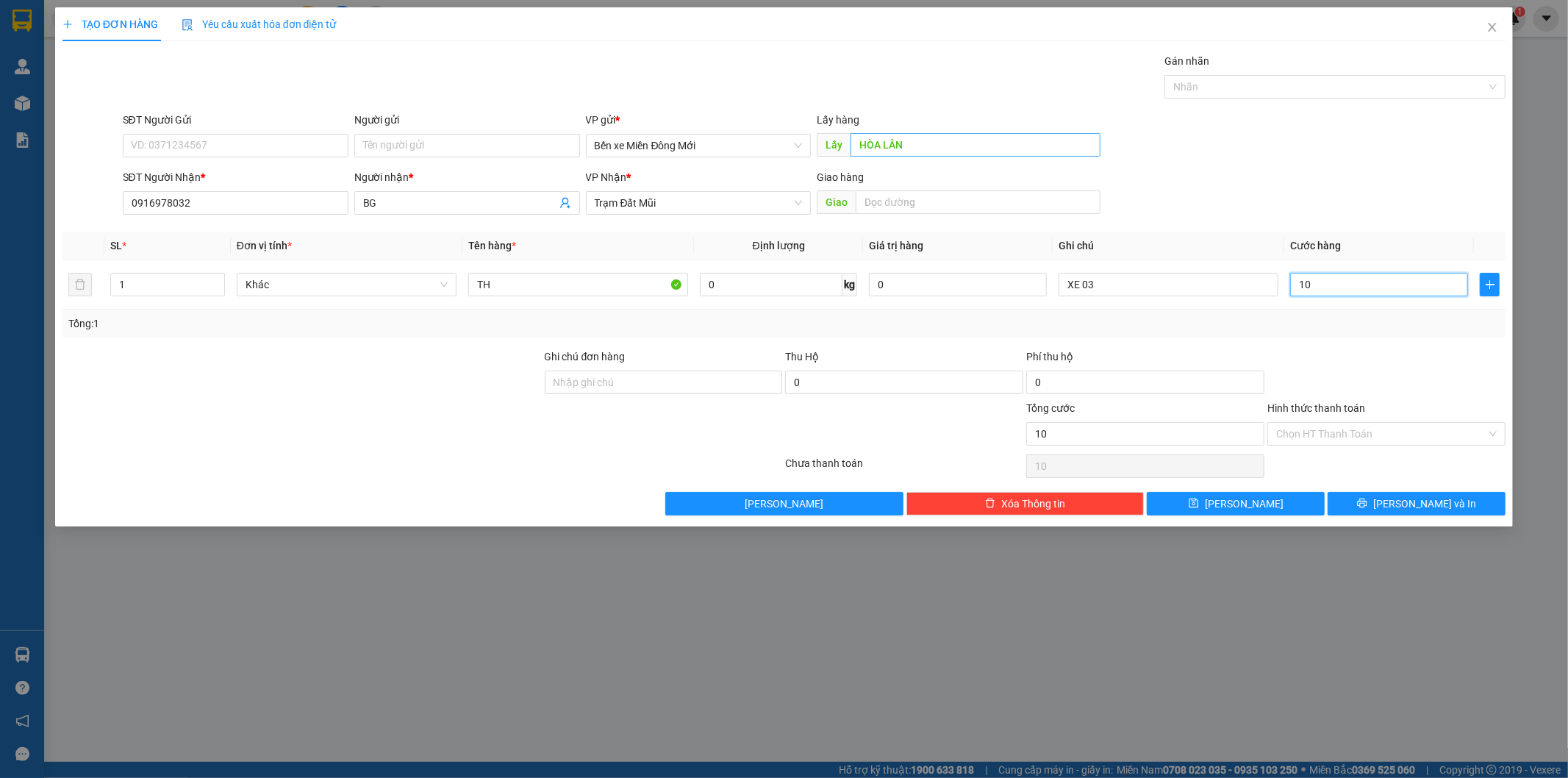
type input "100"
type input "100.000"
drag, startPoint x: 1356, startPoint y: 431, endPoint x: 1347, endPoint y: 442, distance: 14.2
click at [1353, 434] on input "Hình thức thanh toán" at bounding box center [1380, 433] width 210 height 22
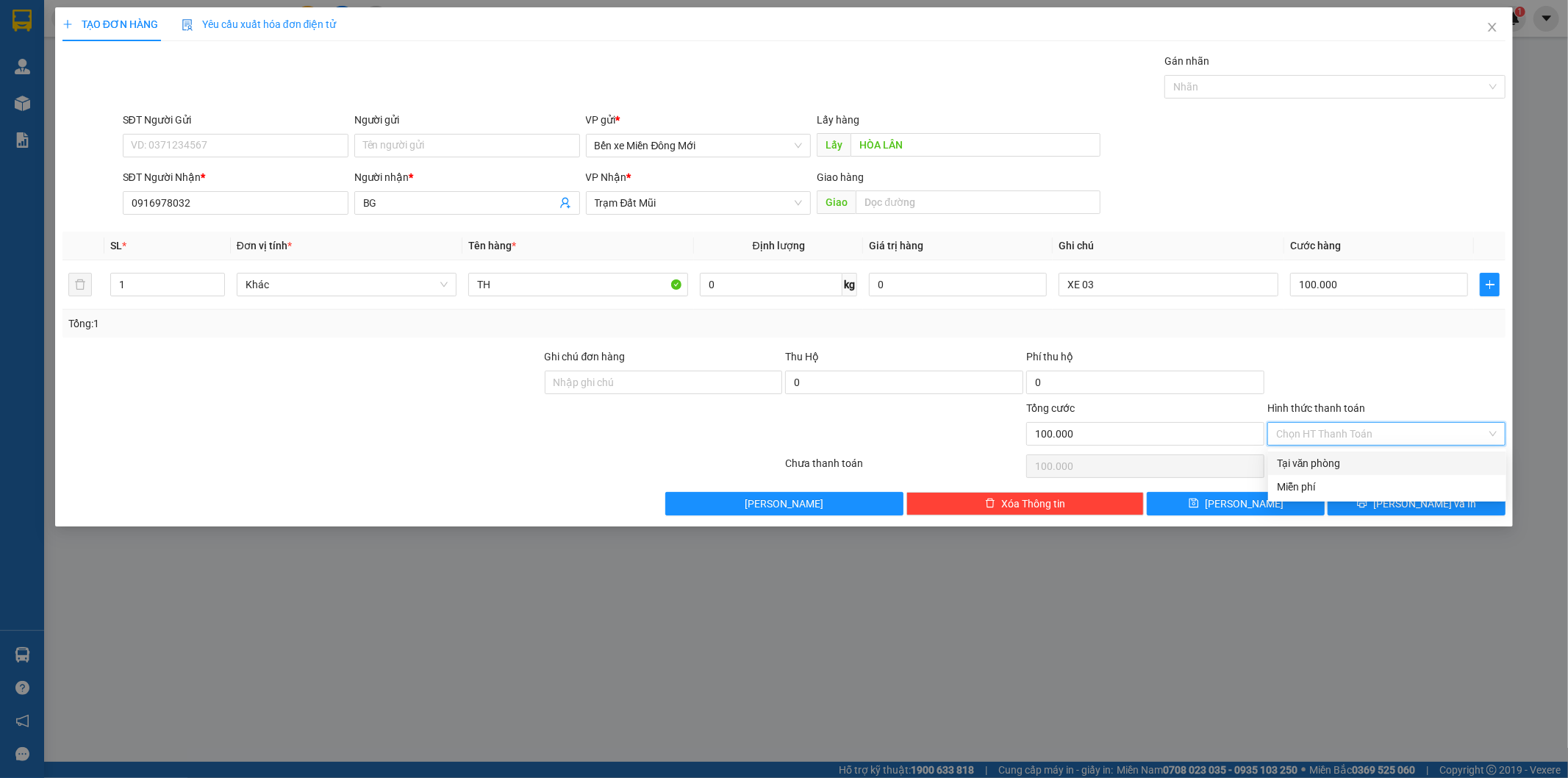
click at [1321, 467] on div "Tại văn phòng" at bounding box center [1386, 463] width 220 height 16
type input "0"
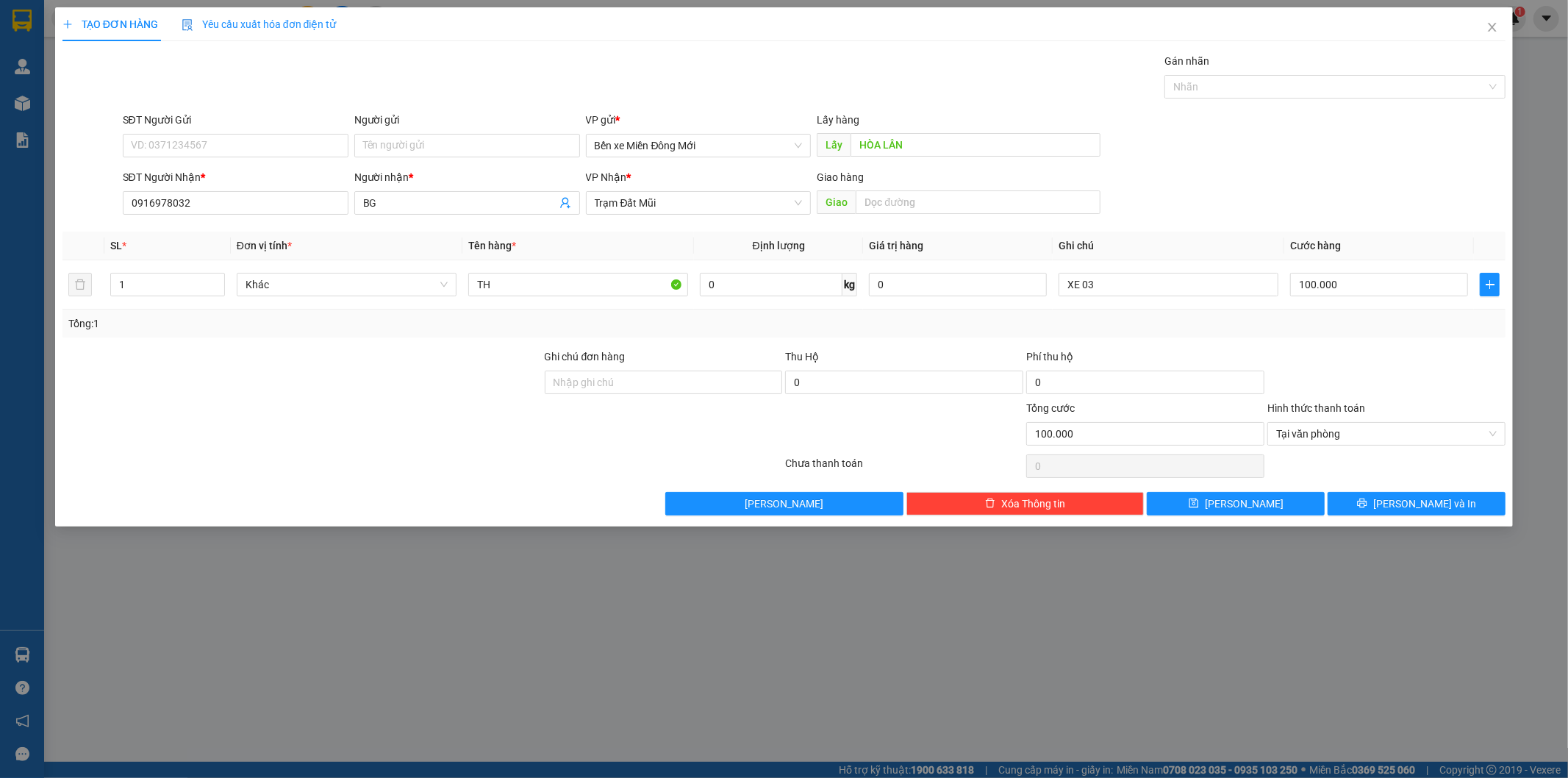
click at [1250, 491] on div "Transit Pickup Surcharge Ids Transit Deliver Surcharge Ids Transit Deliver Surc…" at bounding box center [784, 284] width 1444 height 462
click at [1250, 500] on span "Lưu" at bounding box center [1244, 504] width 79 height 16
type input "0"
click at [933, 148] on input "text" at bounding box center [975, 145] width 250 height 24
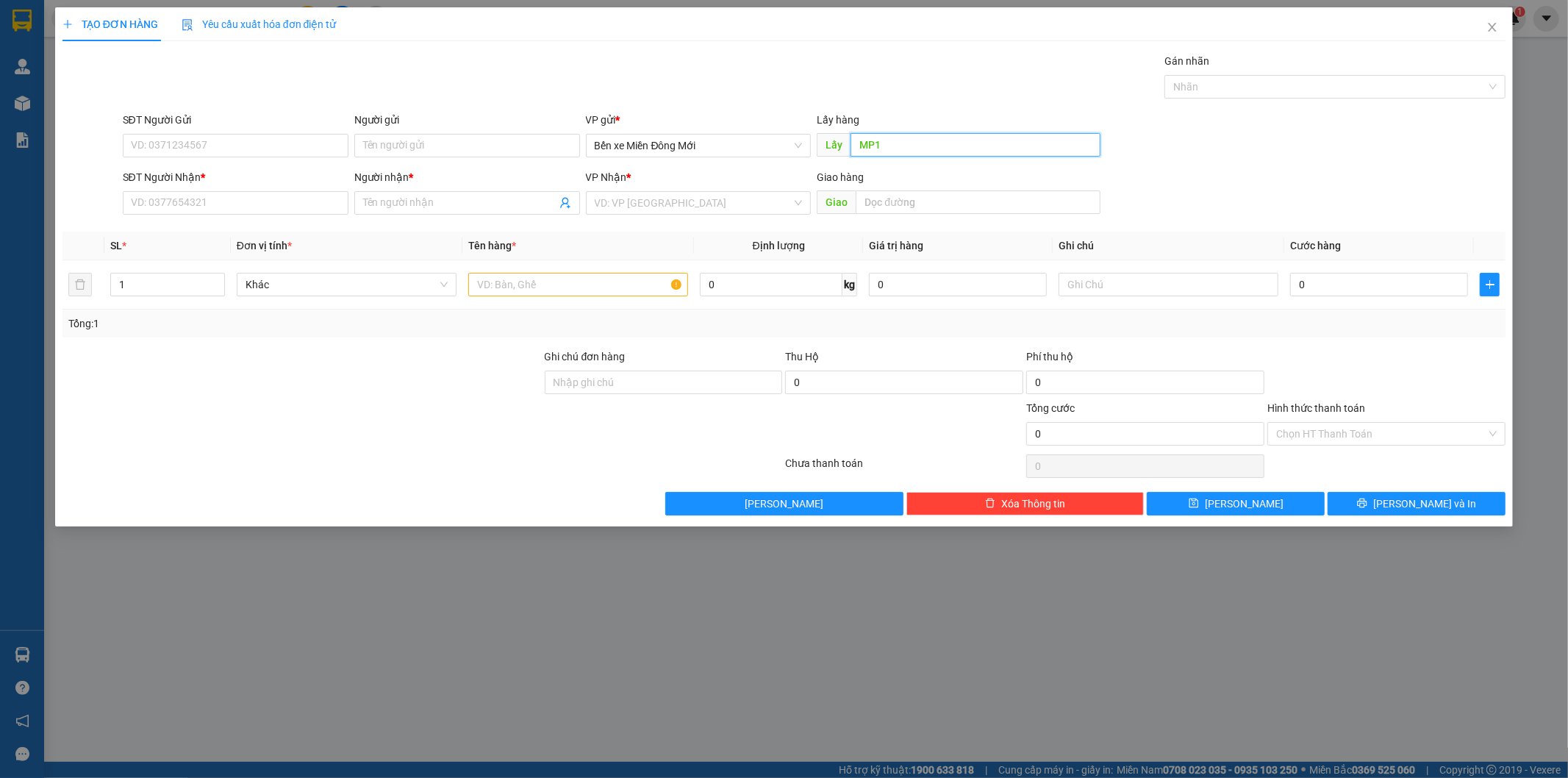
type input "MP1"
type input "0942686346"
type input "LÂM"
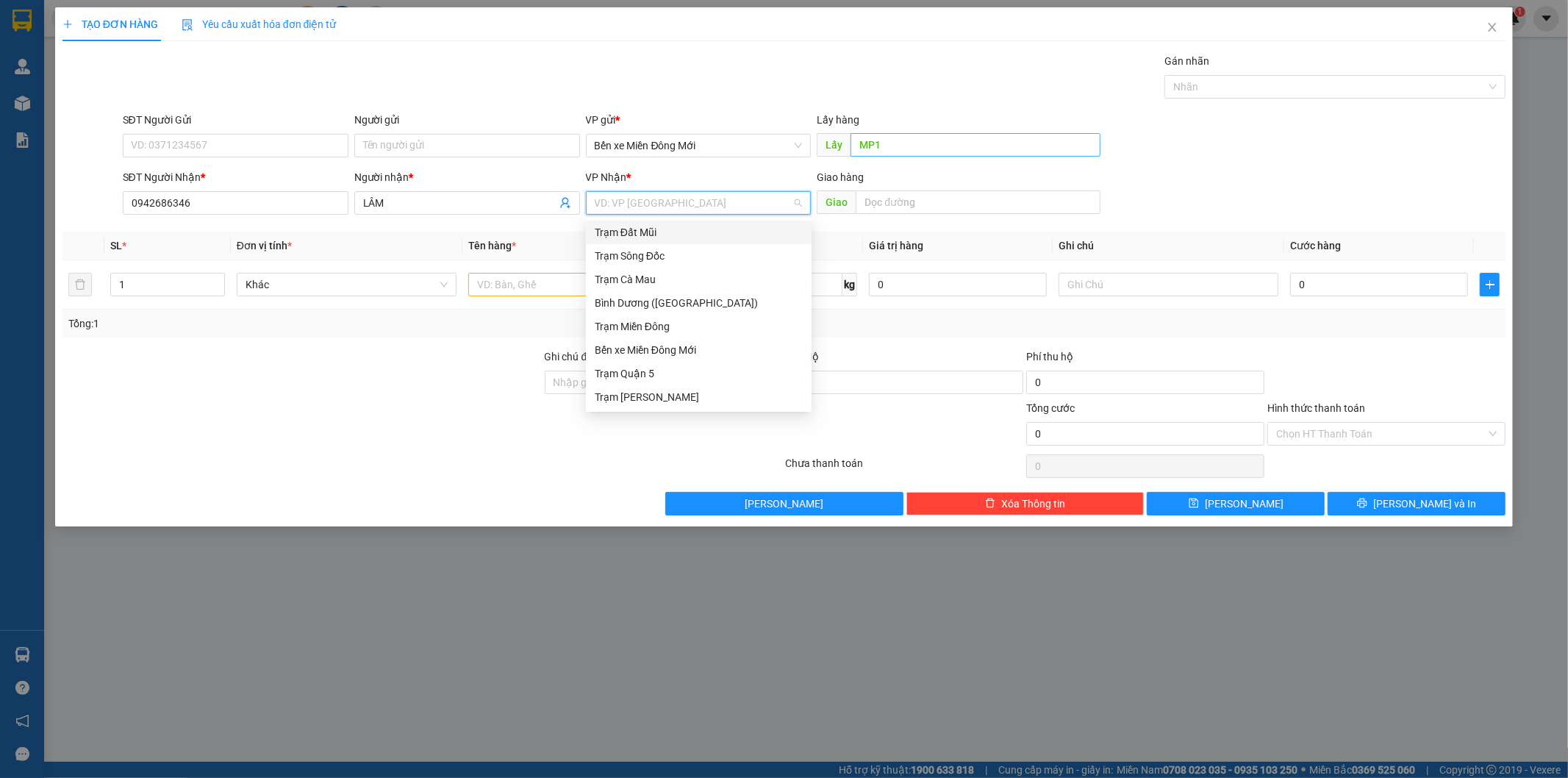
type input "P"
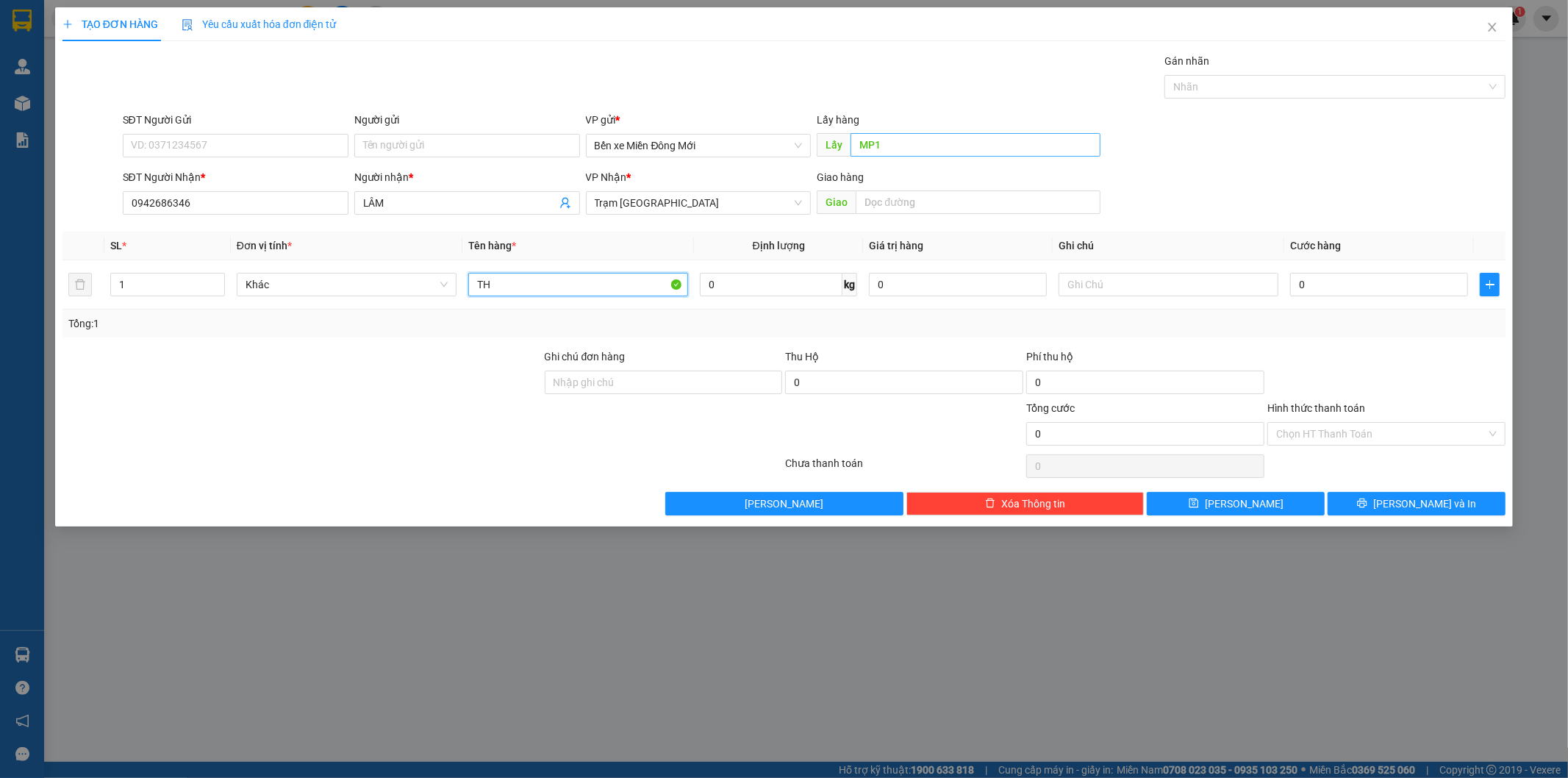
type input "TH"
type input "XE 03"
type input "1"
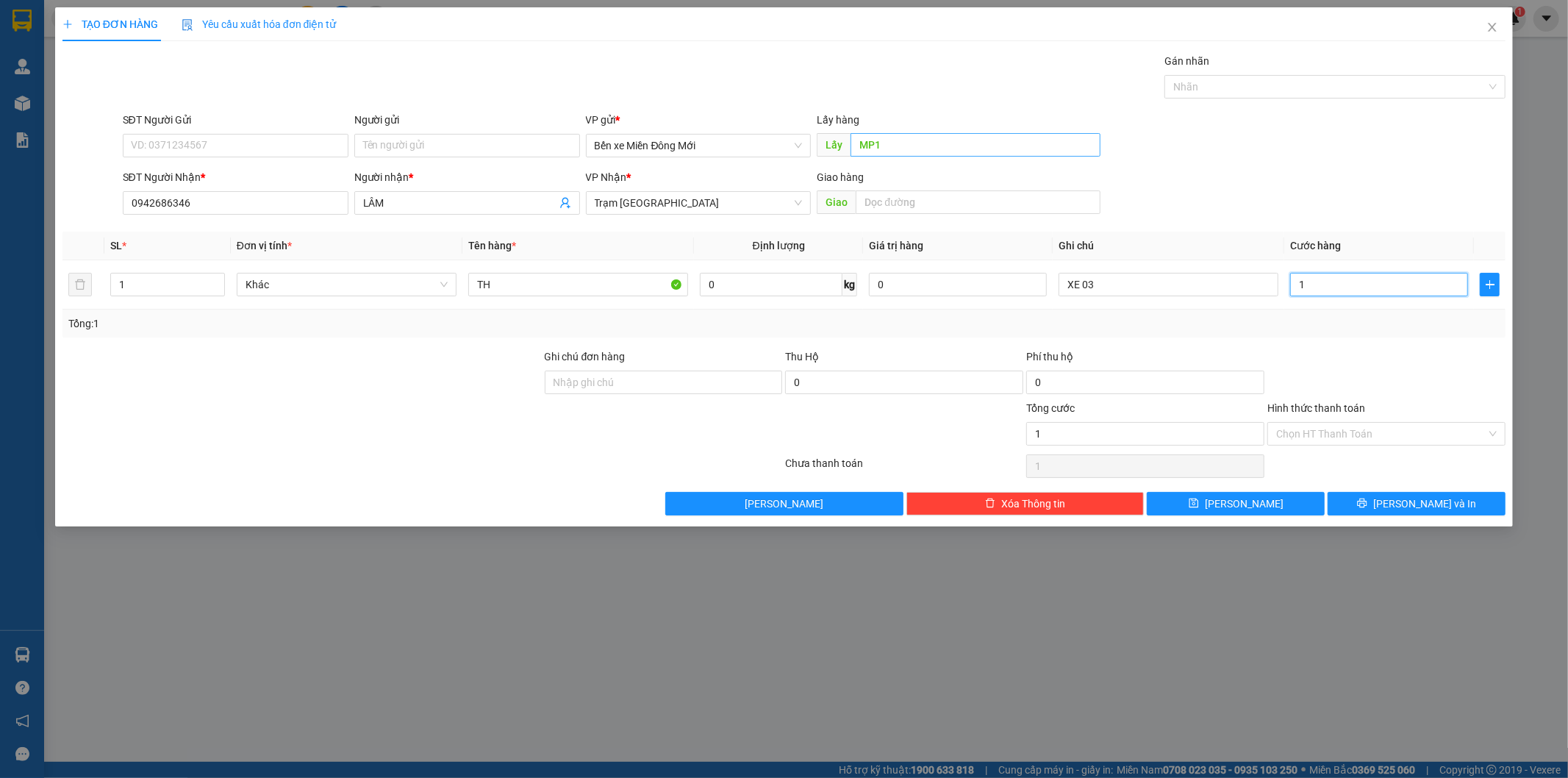
type input "13"
type input "130"
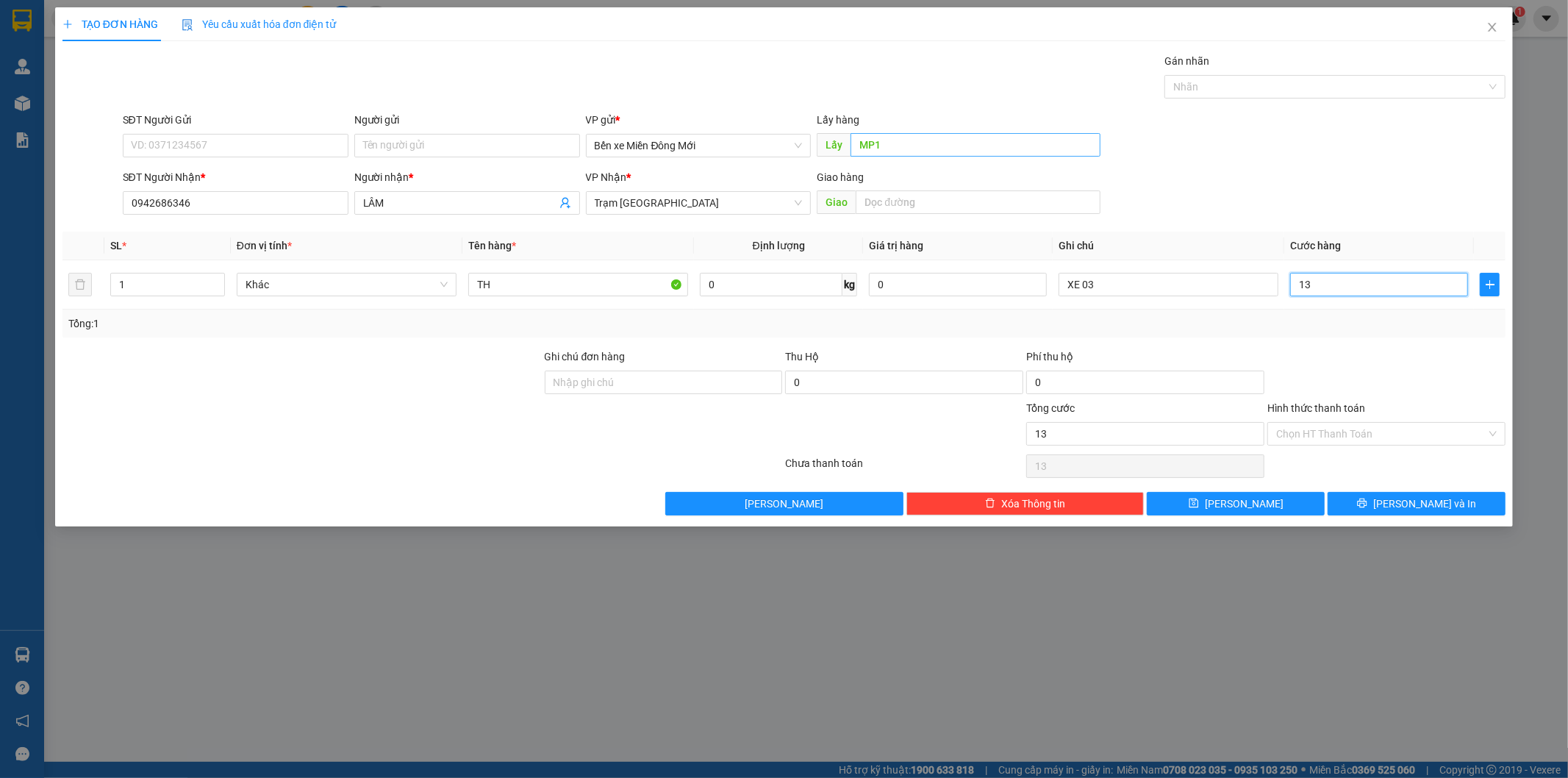
type input "130"
type input "130.000"
click at [1378, 421] on div "Hình thức thanh toán" at bounding box center [1385, 411] width 238 height 22
click at [1379, 425] on input "Hình thức thanh toán" at bounding box center [1380, 433] width 210 height 22
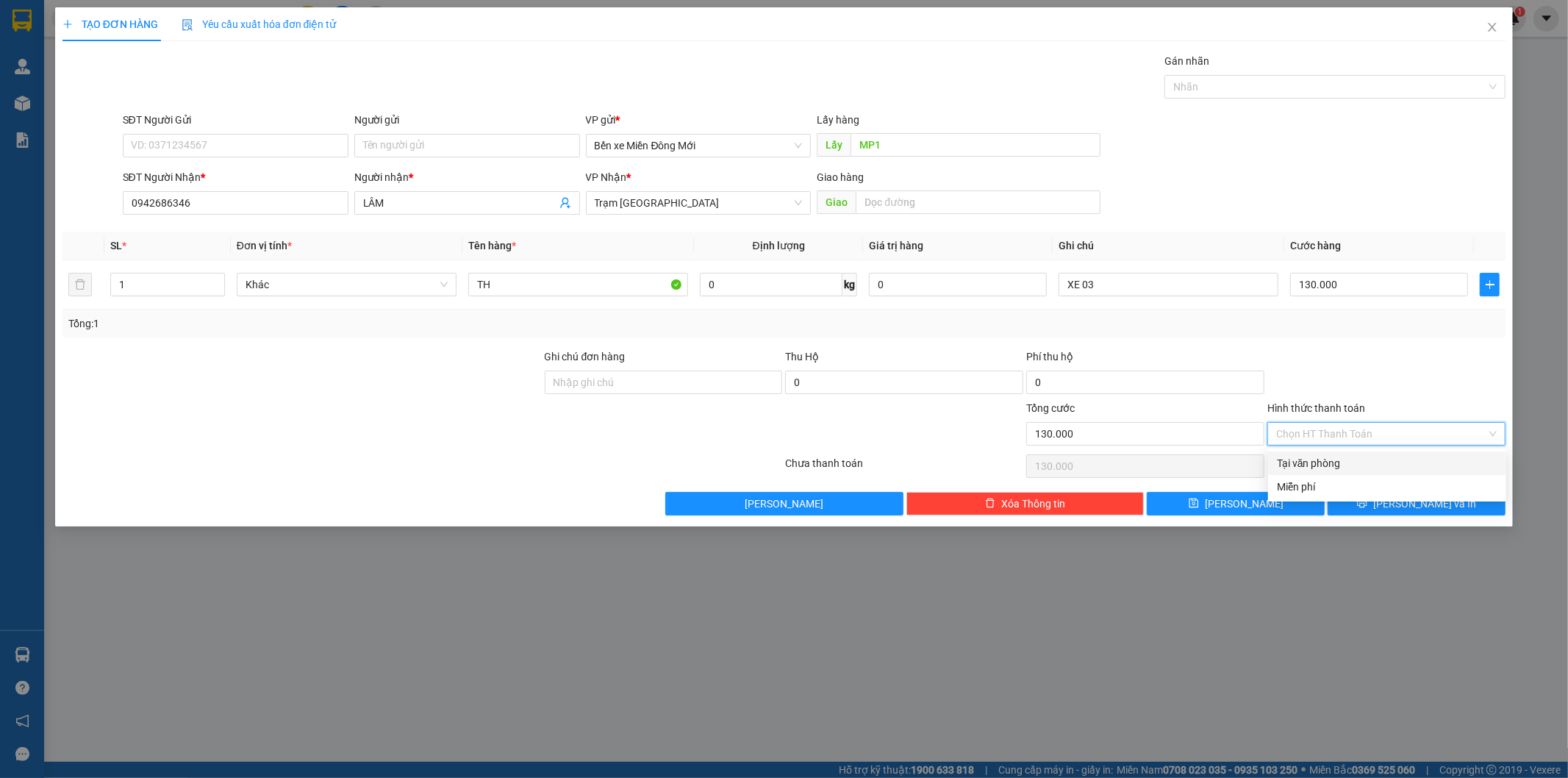
click at [1323, 469] on div "Tại văn phòng" at bounding box center [1386, 463] width 220 height 16
type input "0"
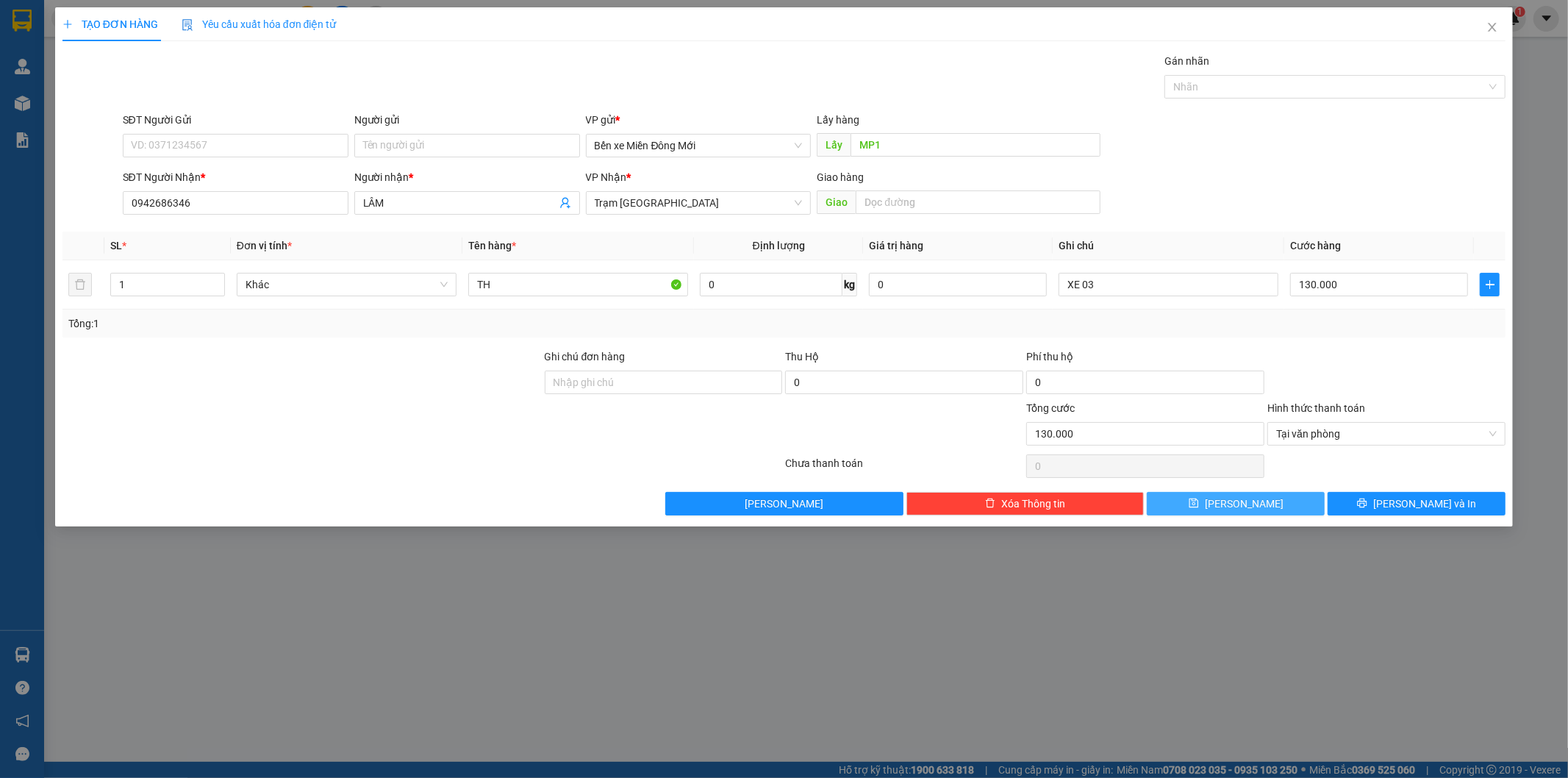
click at [1259, 499] on button "Lưu" at bounding box center [1235, 504] width 178 height 24
type input "0"
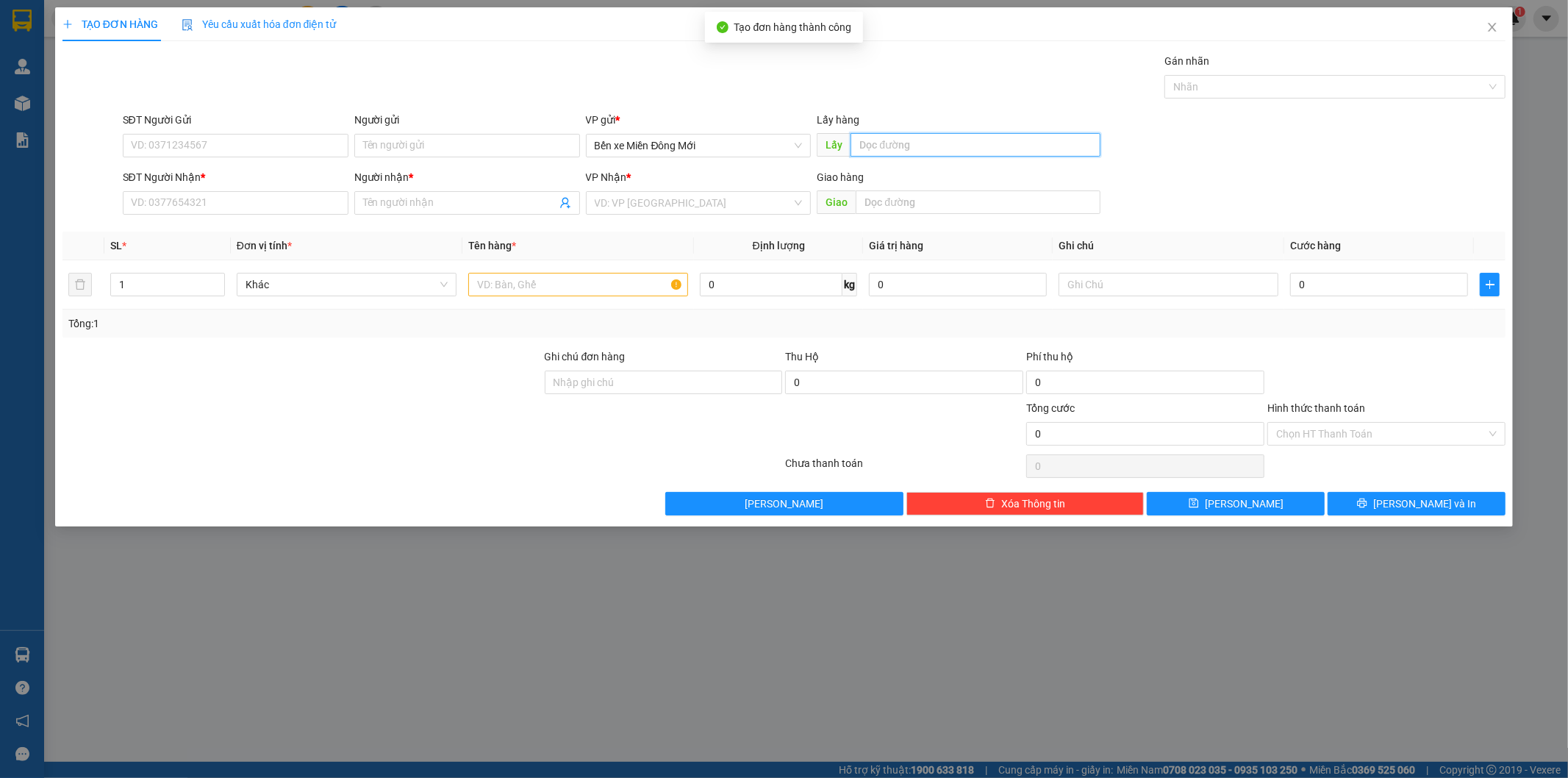
drag, startPoint x: 893, startPoint y: 142, endPoint x: 880, endPoint y: 145, distance: 13.3
click at [891, 142] on input "text" at bounding box center [975, 145] width 250 height 24
type input "BD"
type input "0948444989"
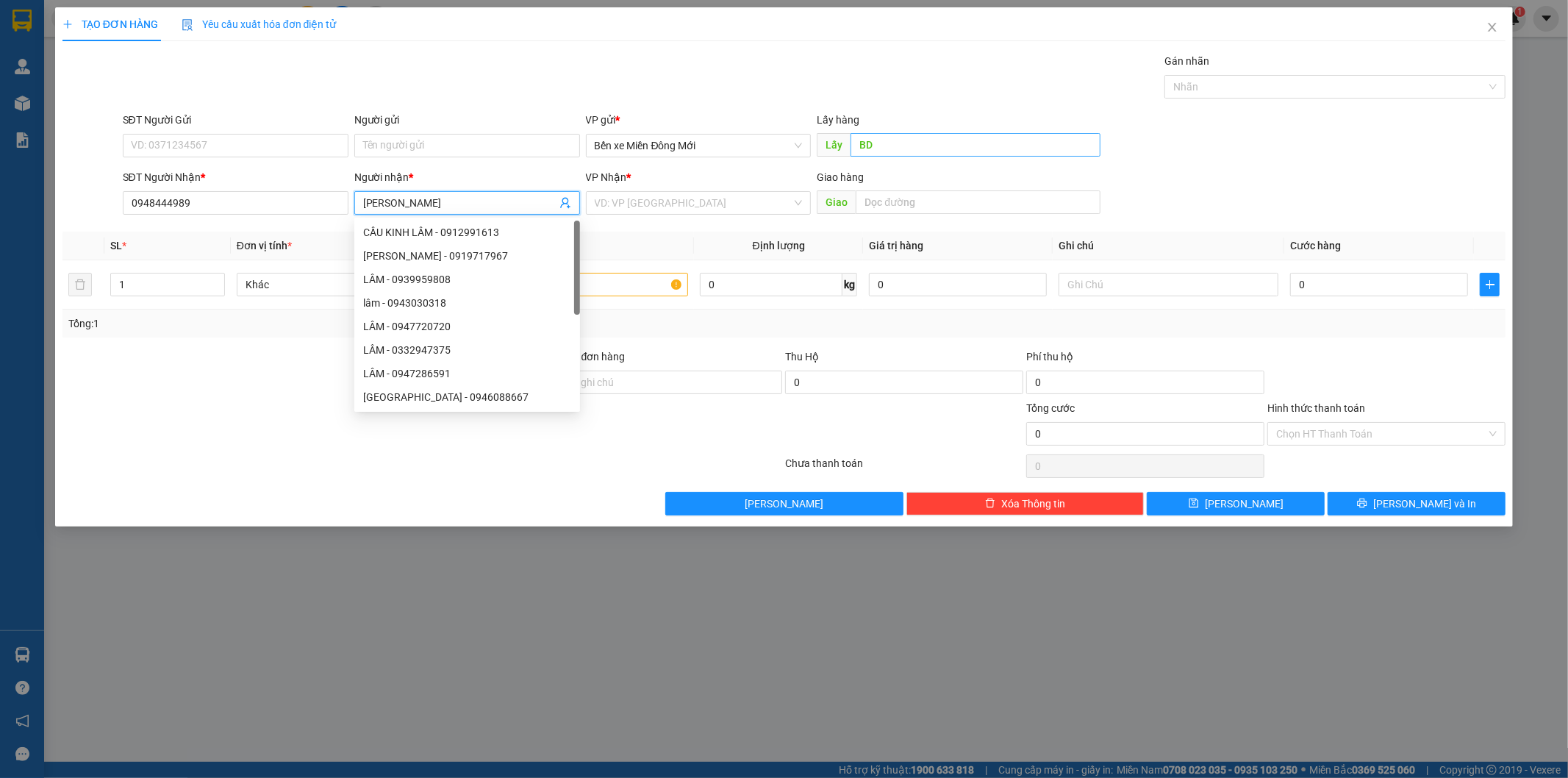
type input "TUẤN HƯNG"
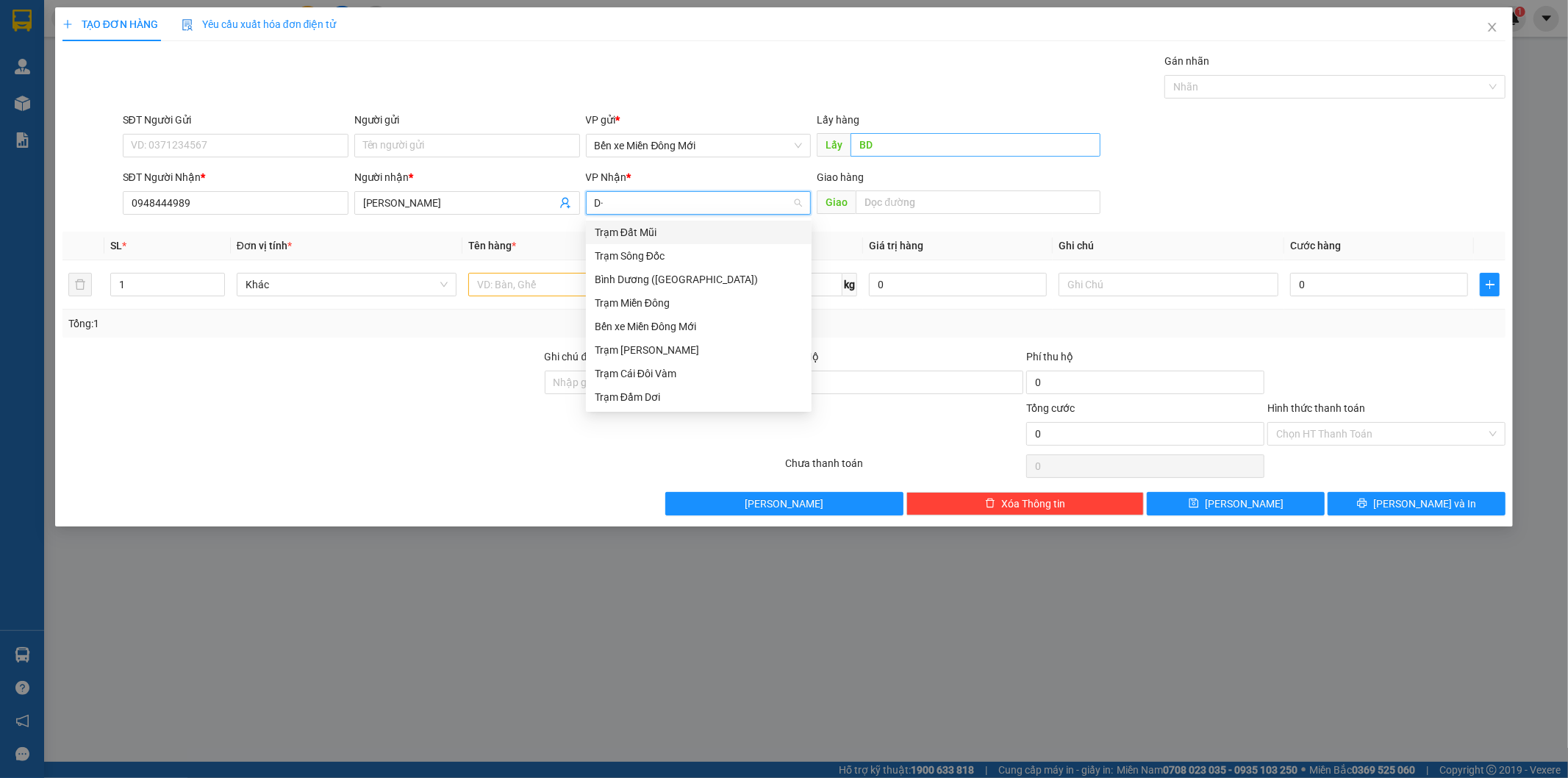
type input "D"
type input "Đ"
type input "DD"
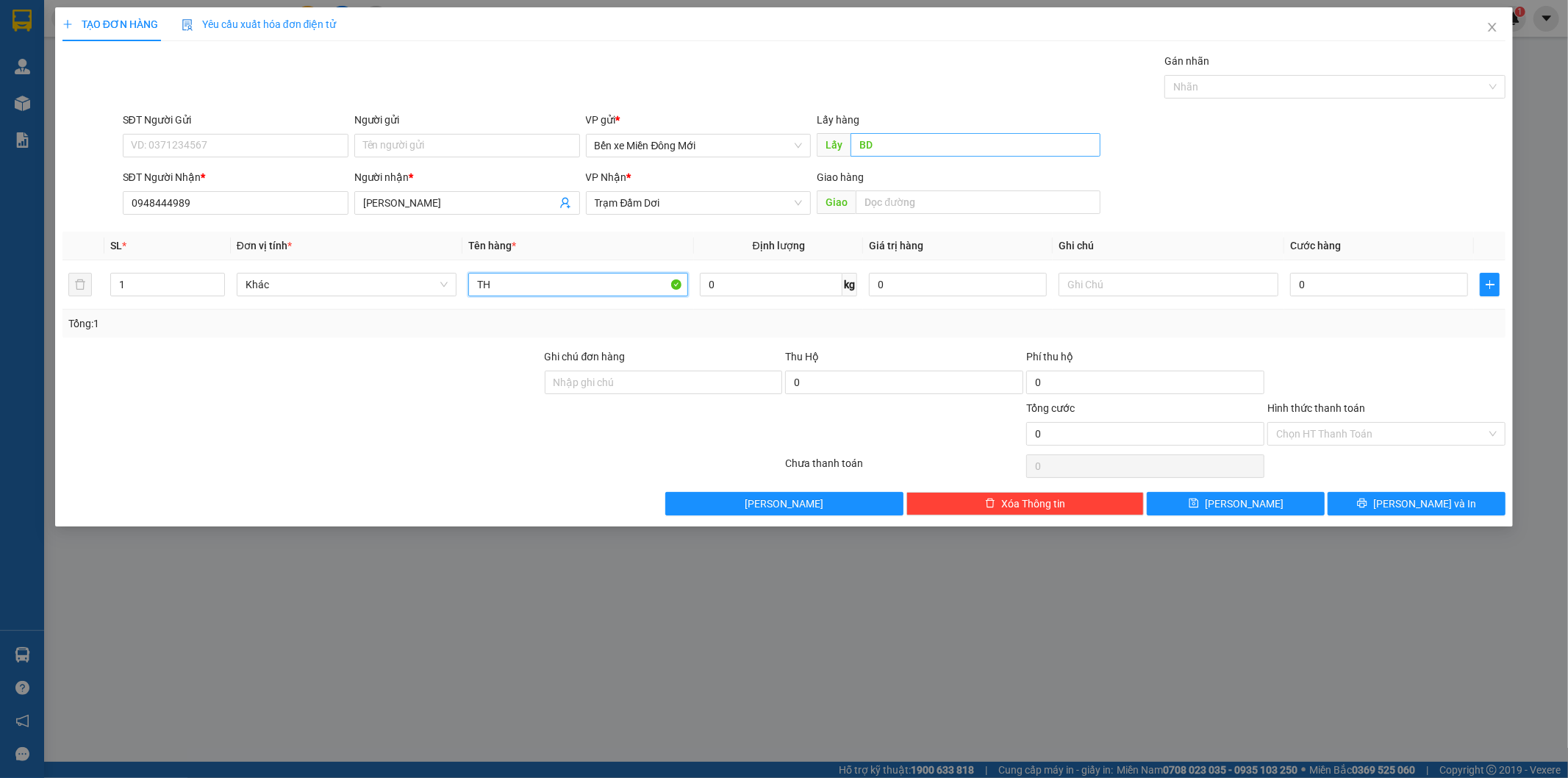
type input "TH"
type input "XE 03"
type input "1"
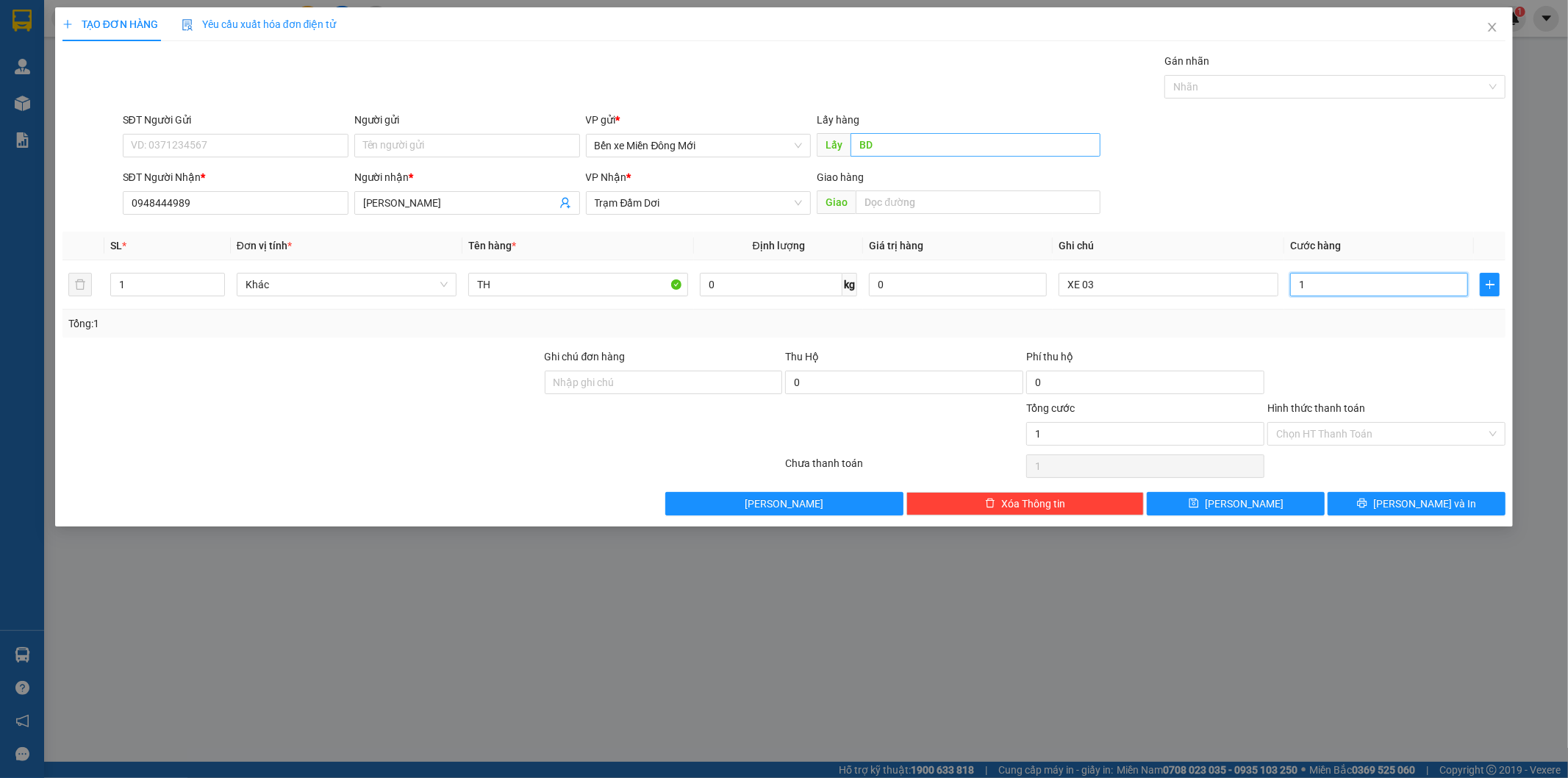
type input "15"
type input "150"
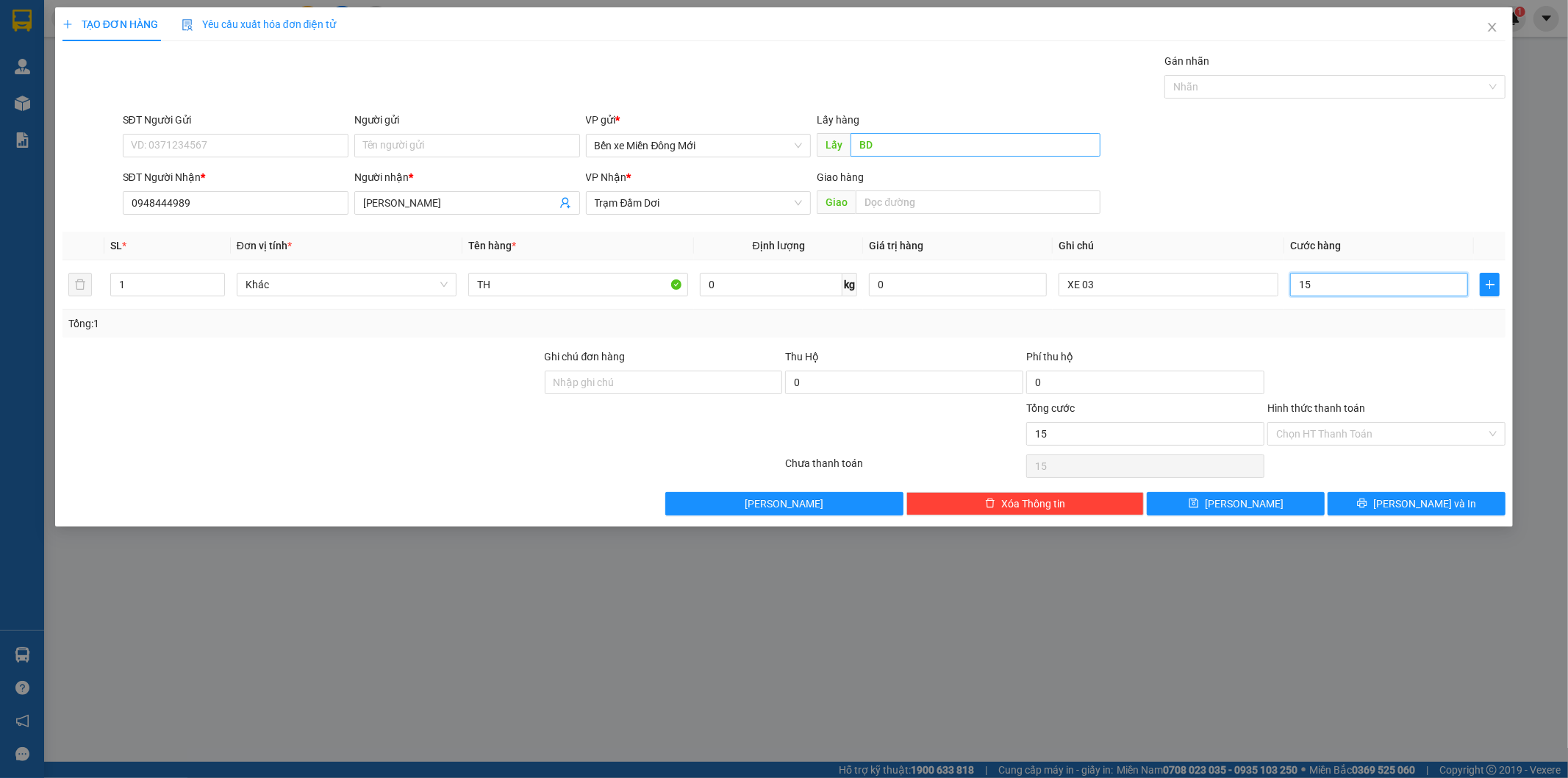
type input "150"
type input "150.000"
drag, startPoint x: 1325, startPoint y: 422, endPoint x: 1327, endPoint y: 434, distance: 12.2
click at [1327, 434] on input "Hình thức thanh toán" at bounding box center [1380, 433] width 210 height 22
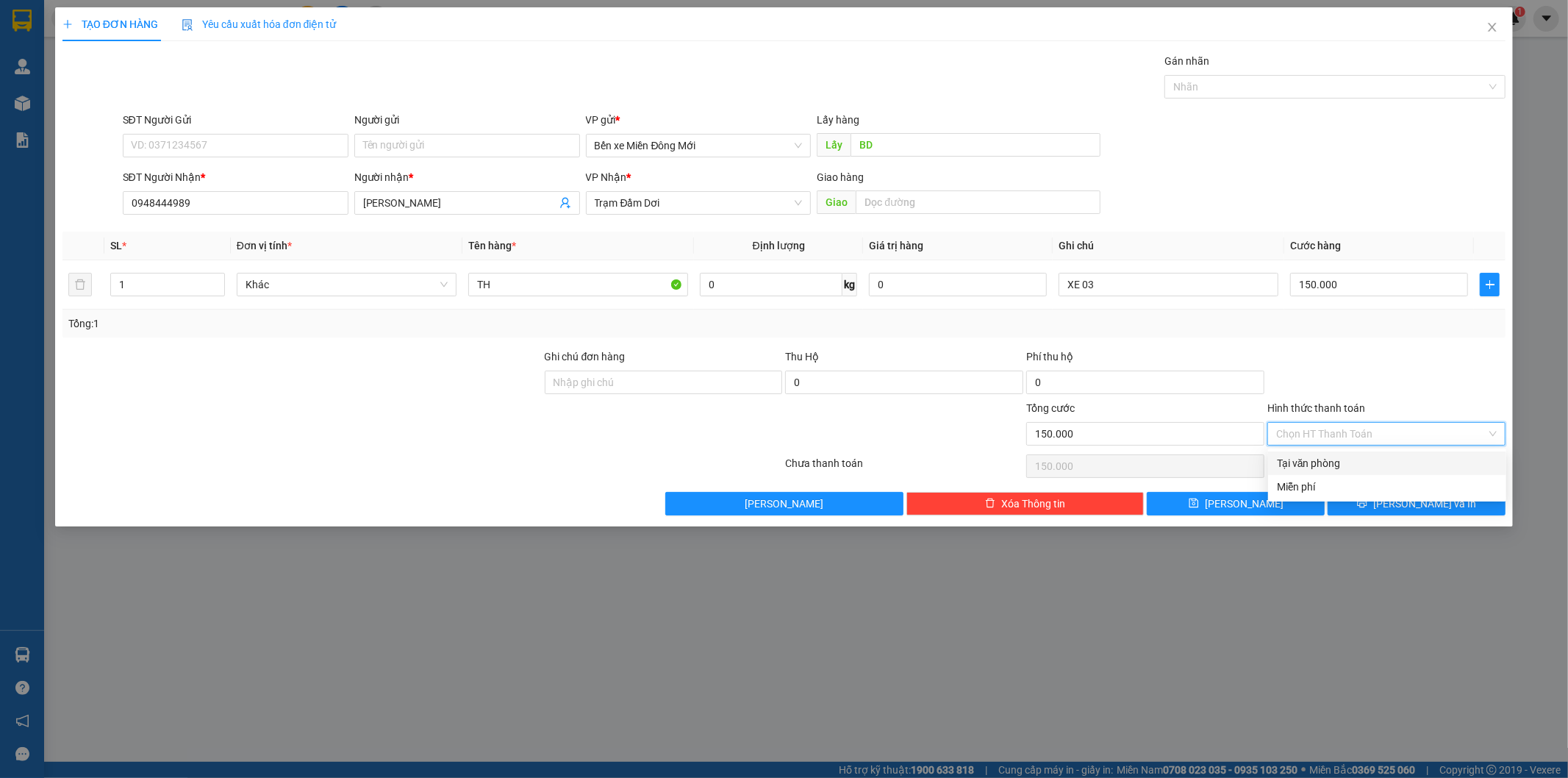
click at [1324, 451] on div "Tại văn phòng" at bounding box center [1386, 463] width 238 height 24
type input "0"
click at [1244, 503] on span "Lưu" at bounding box center [1244, 504] width 79 height 16
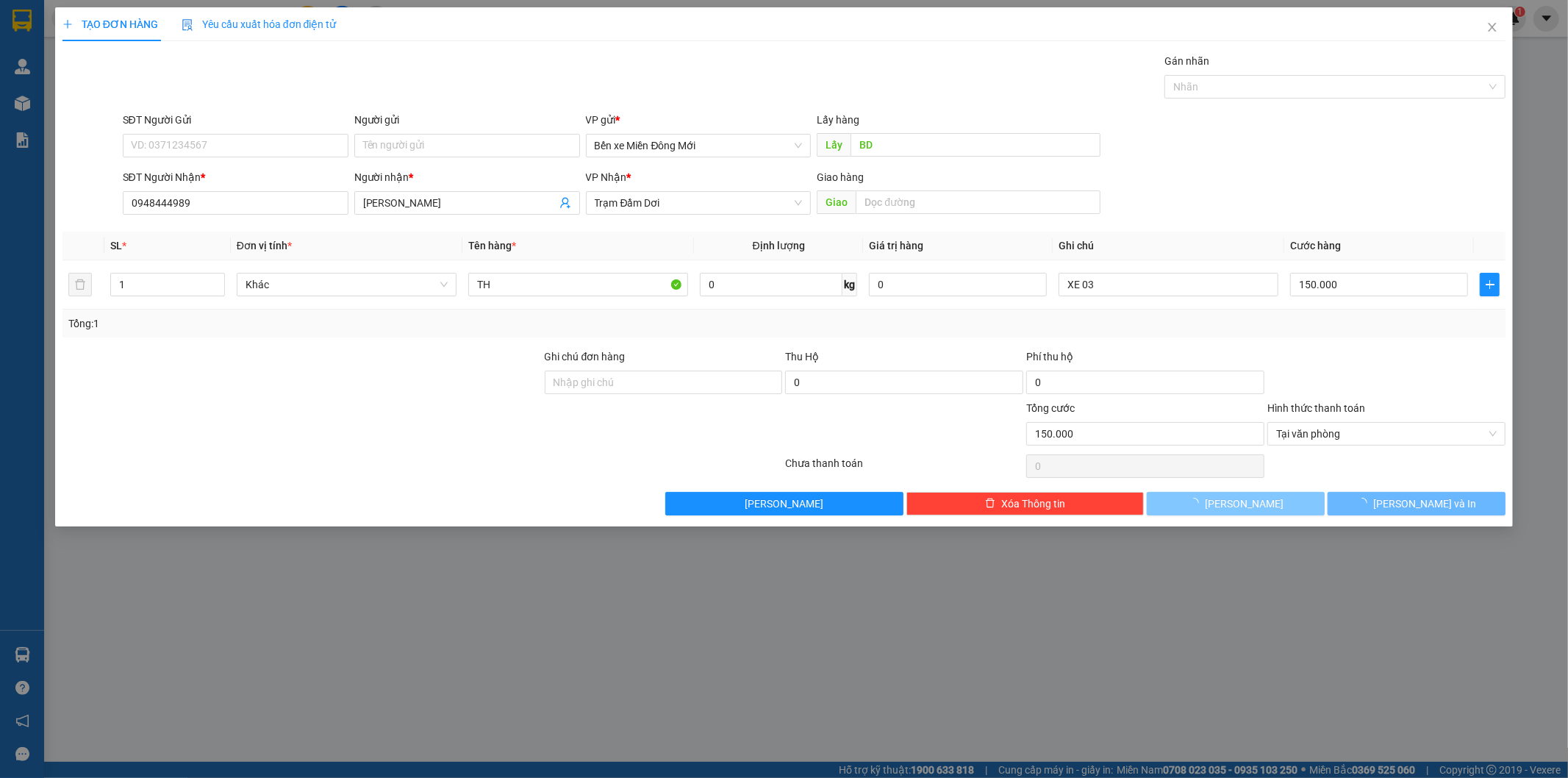
type input "0"
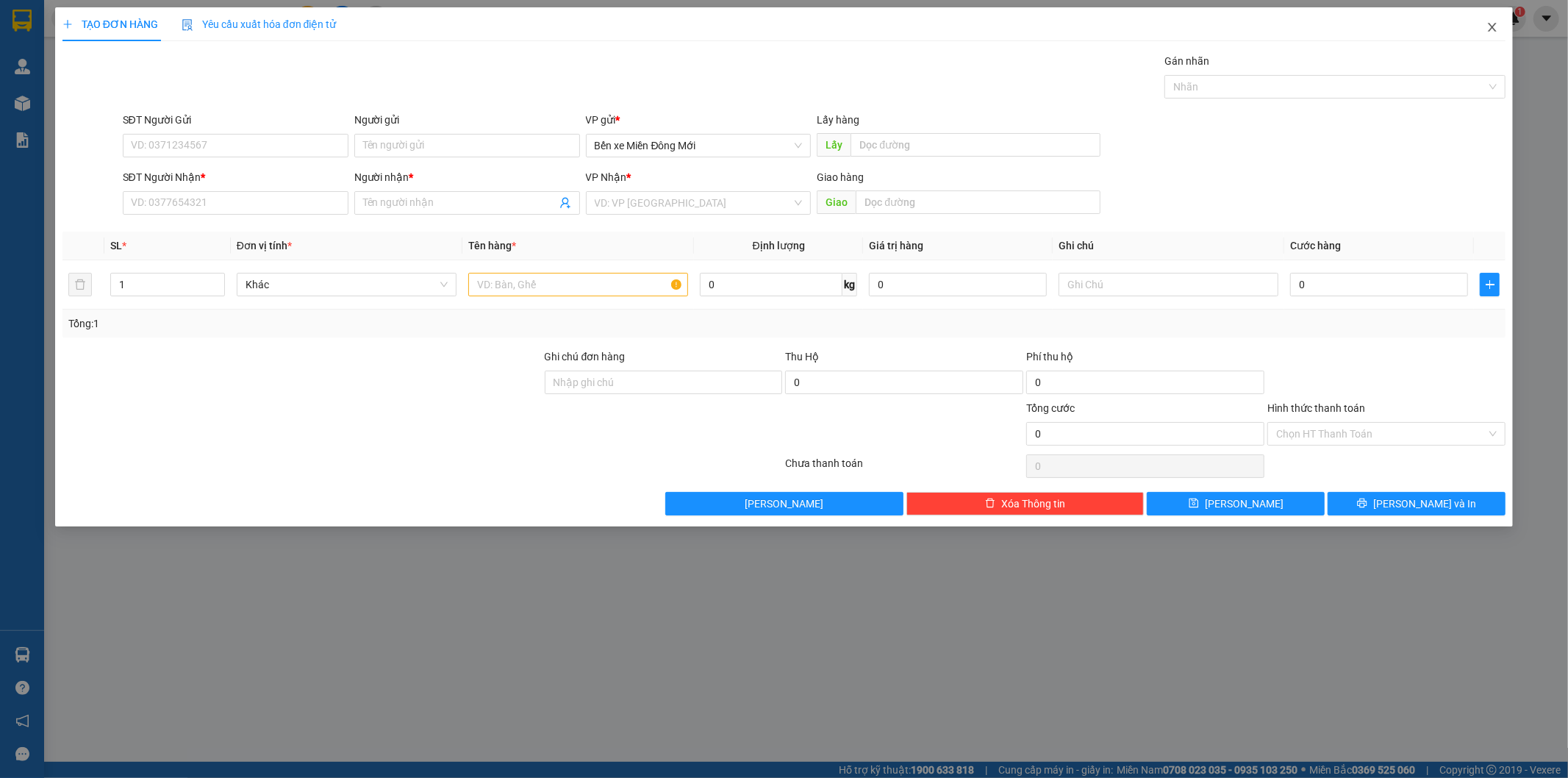
click at [1498, 30] on span "Close" at bounding box center [1492, 28] width 41 height 41
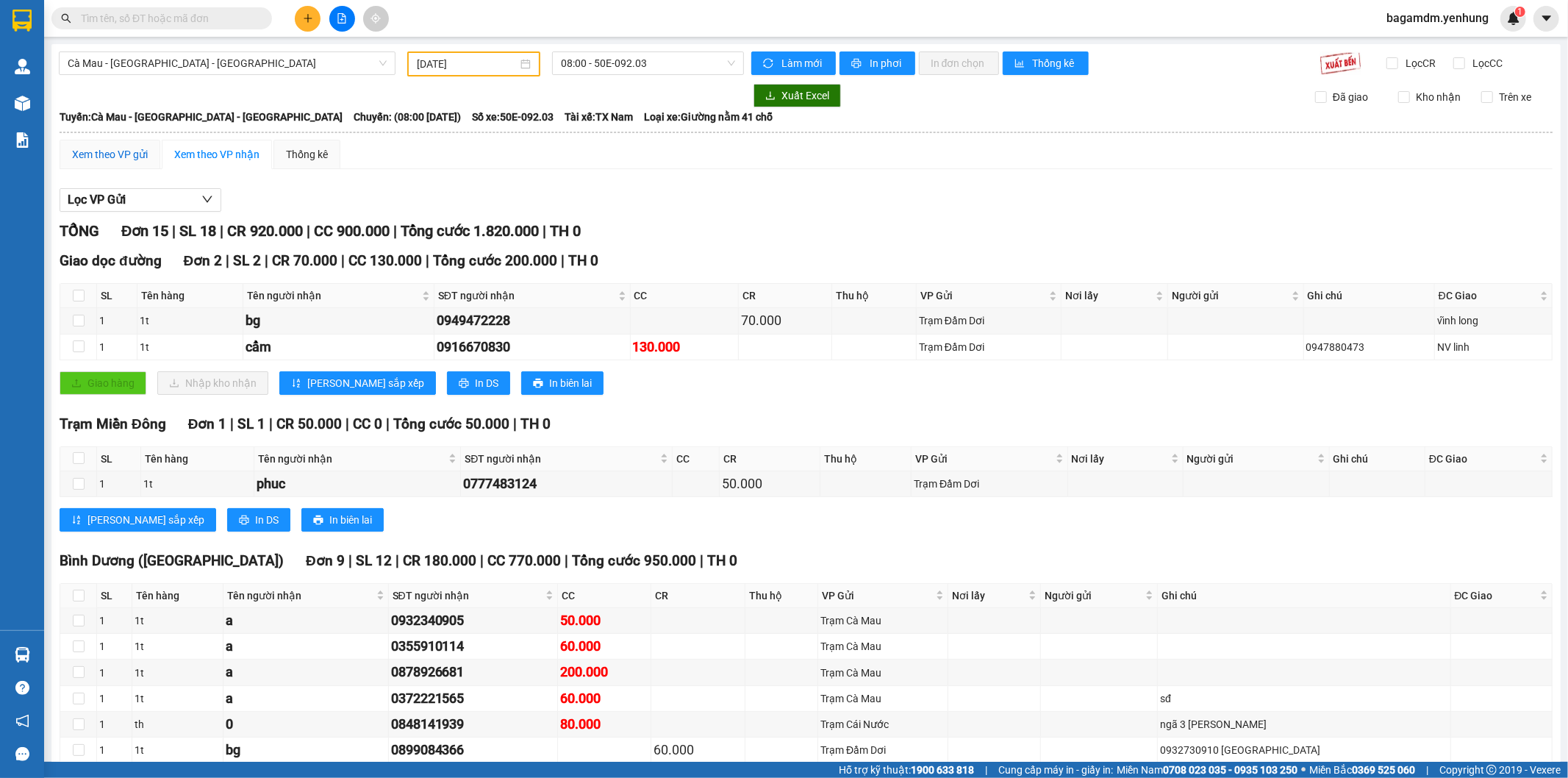
click at [105, 146] on div "Xem theo VP gửi" at bounding box center [110, 154] width 76 height 16
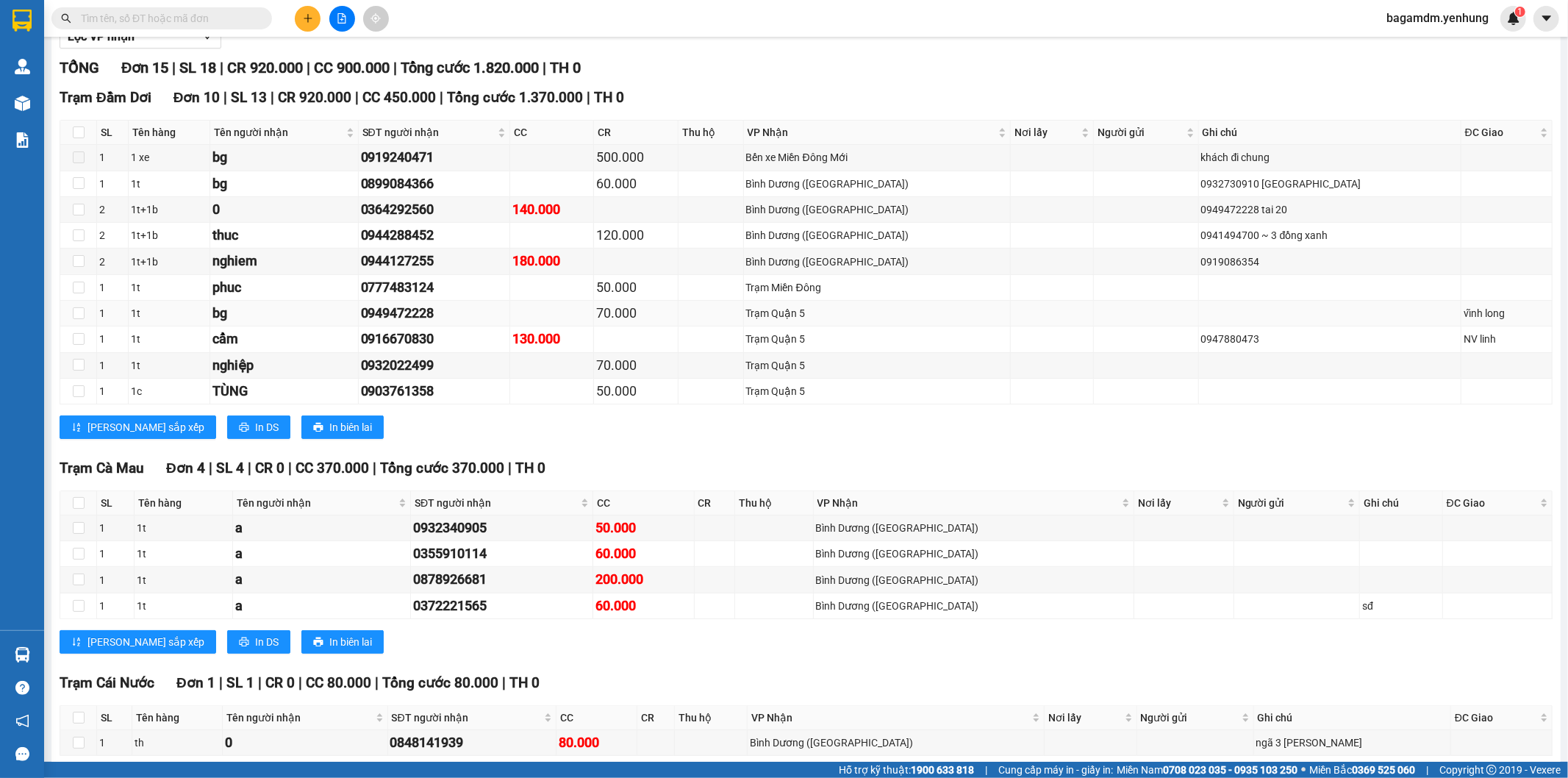
scroll to position [232, 0]
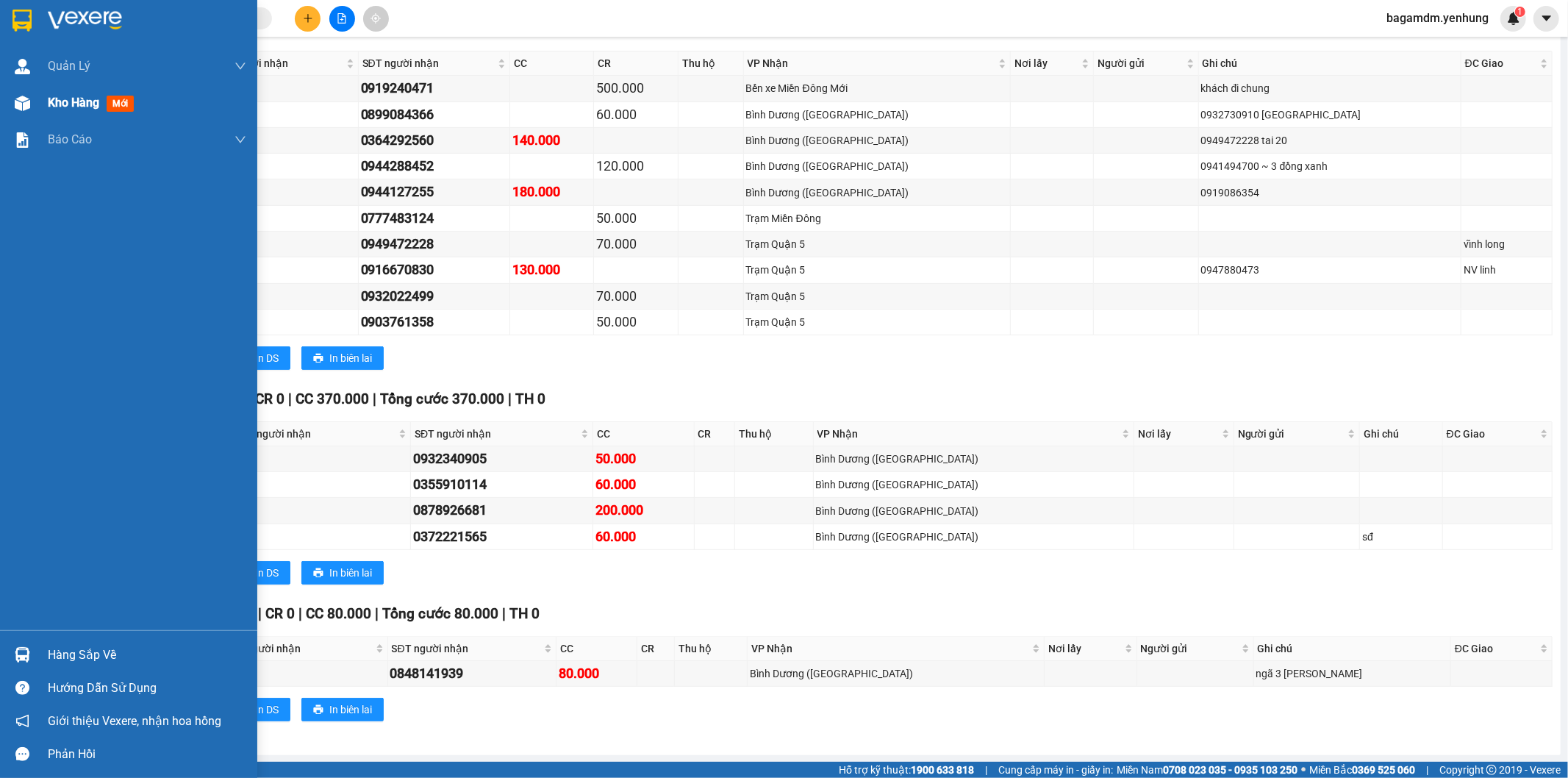
click at [67, 101] on span "Kho hàng" at bounding box center [73, 103] width 51 height 14
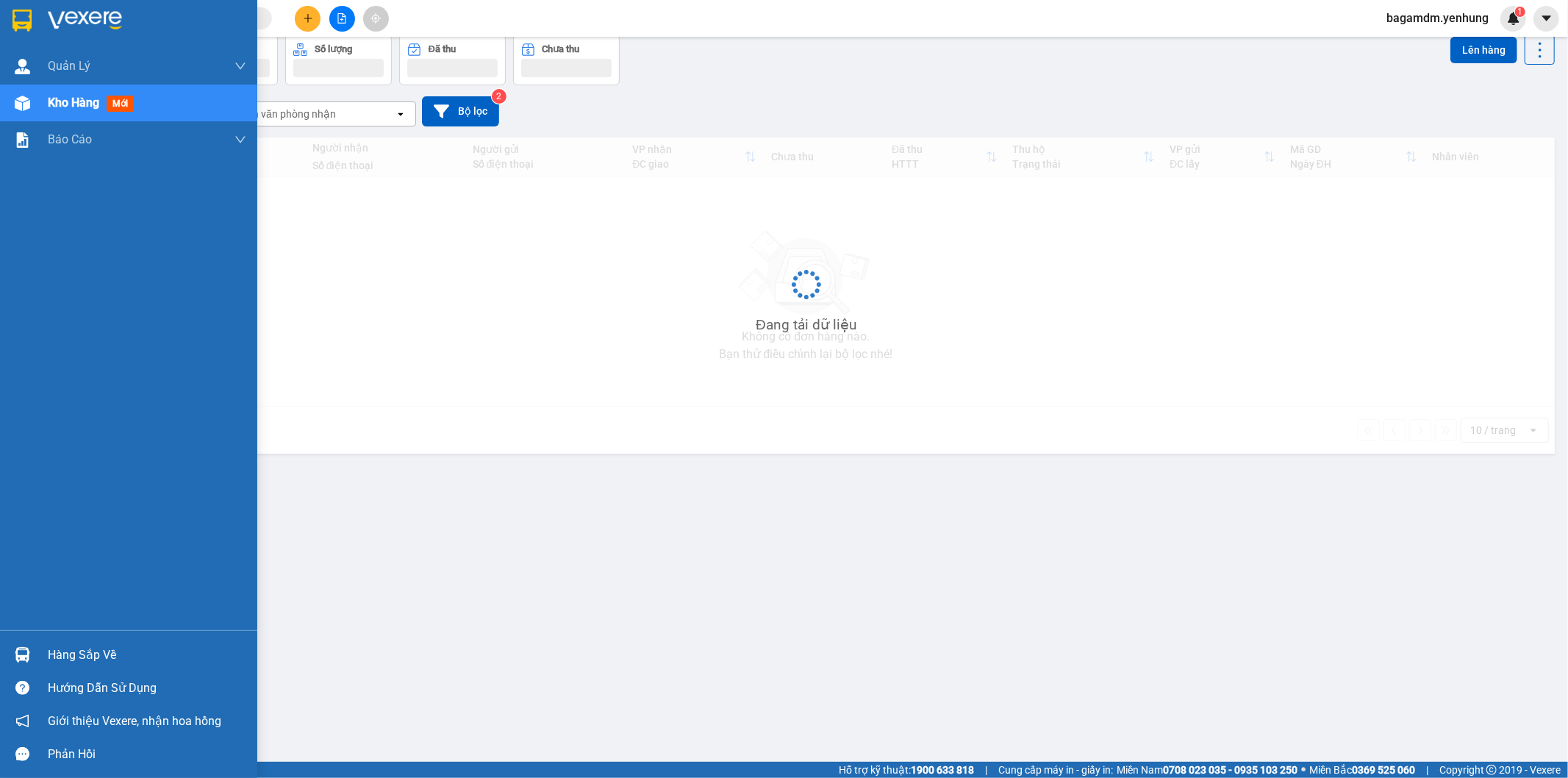
scroll to position [67, 0]
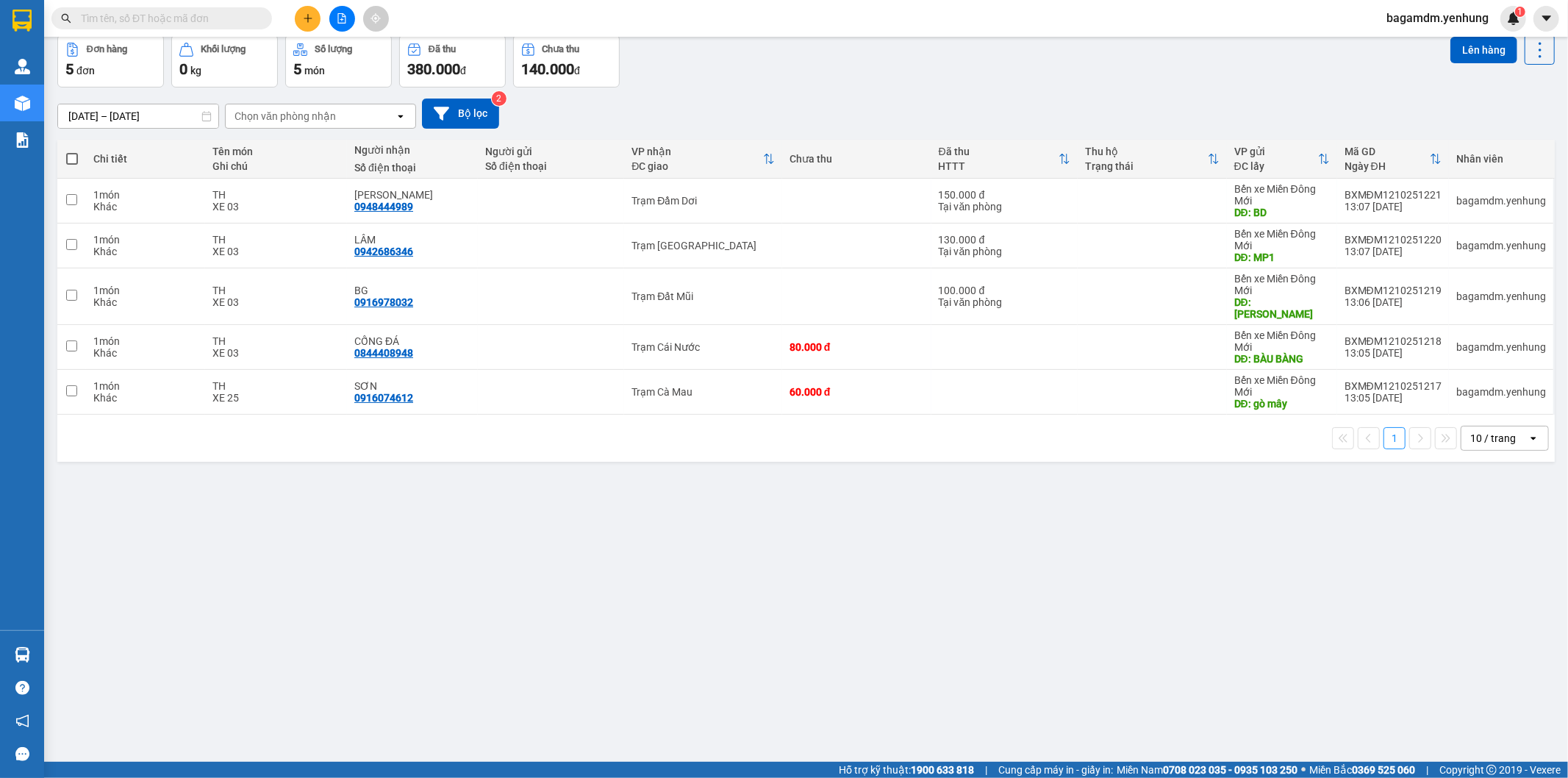
drag, startPoint x: 68, startPoint y: 158, endPoint x: 71, endPoint y: 143, distance: 15.3
click at [69, 158] on span at bounding box center [72, 159] width 12 height 12
click at [72, 151] on input "checkbox" at bounding box center [72, 151] width 0 height 0
checkbox input "true"
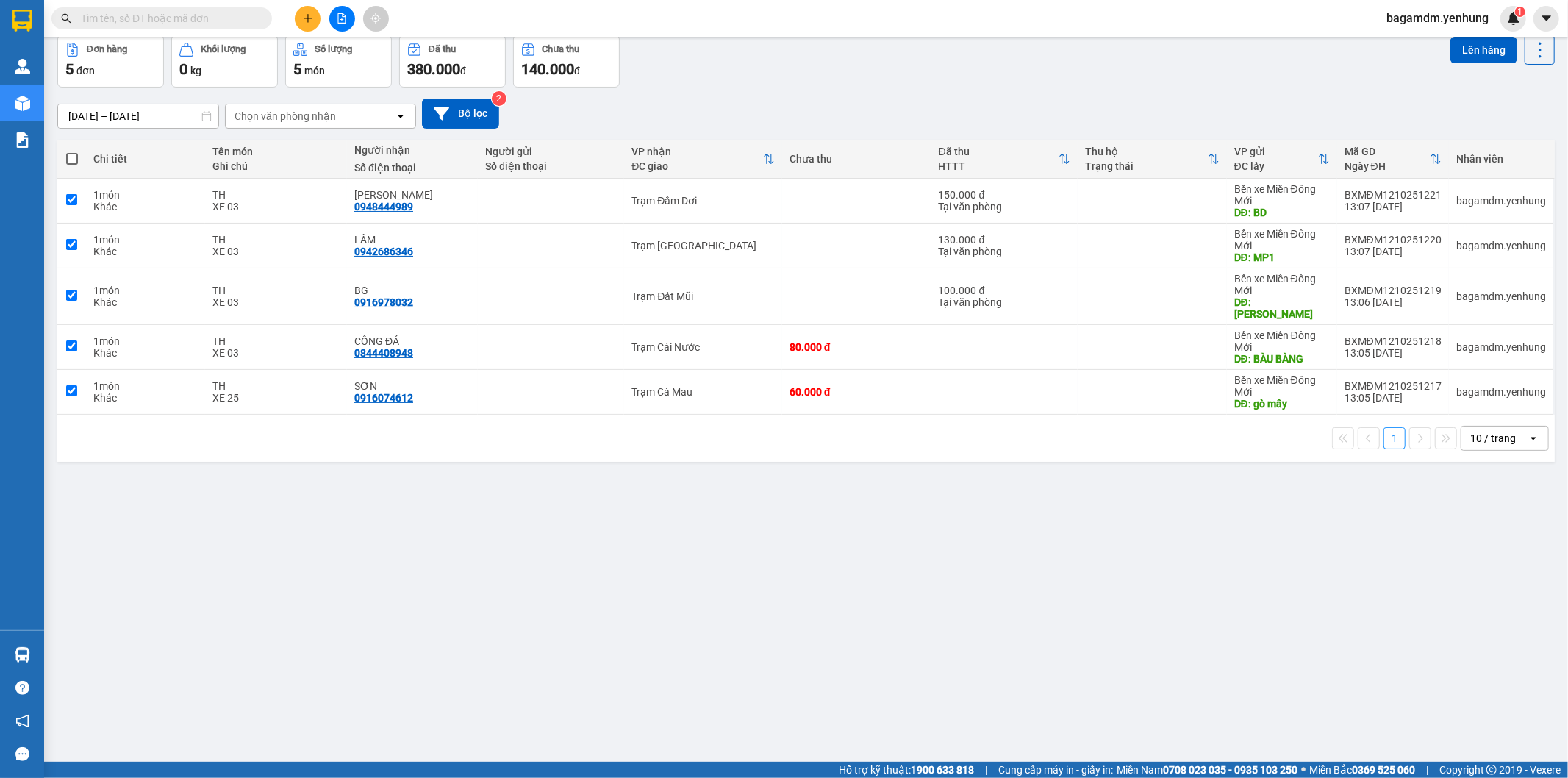
checkbox input "true"
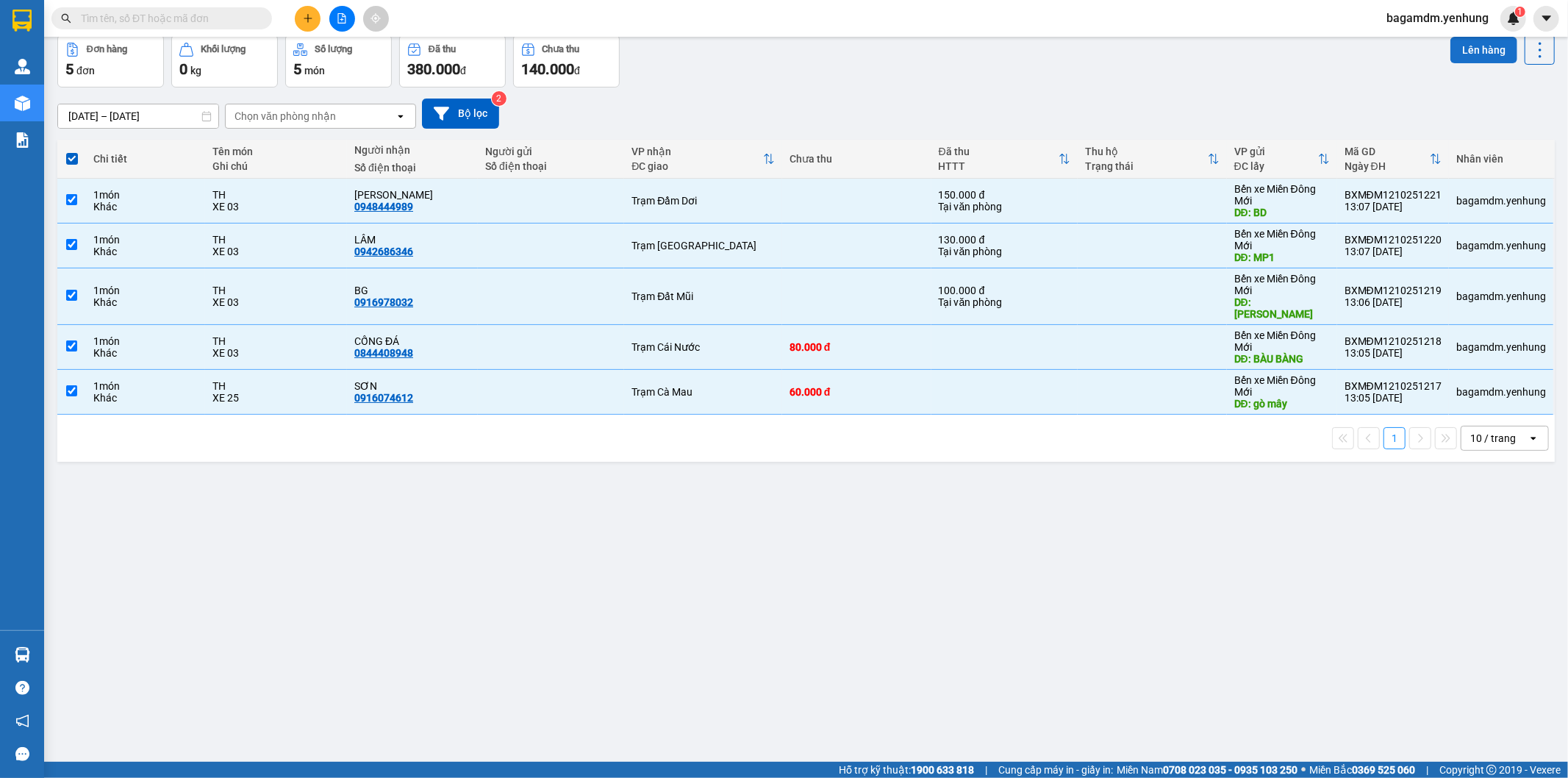
click at [1453, 54] on button "Lên hàng" at bounding box center [1484, 49] width 67 height 27
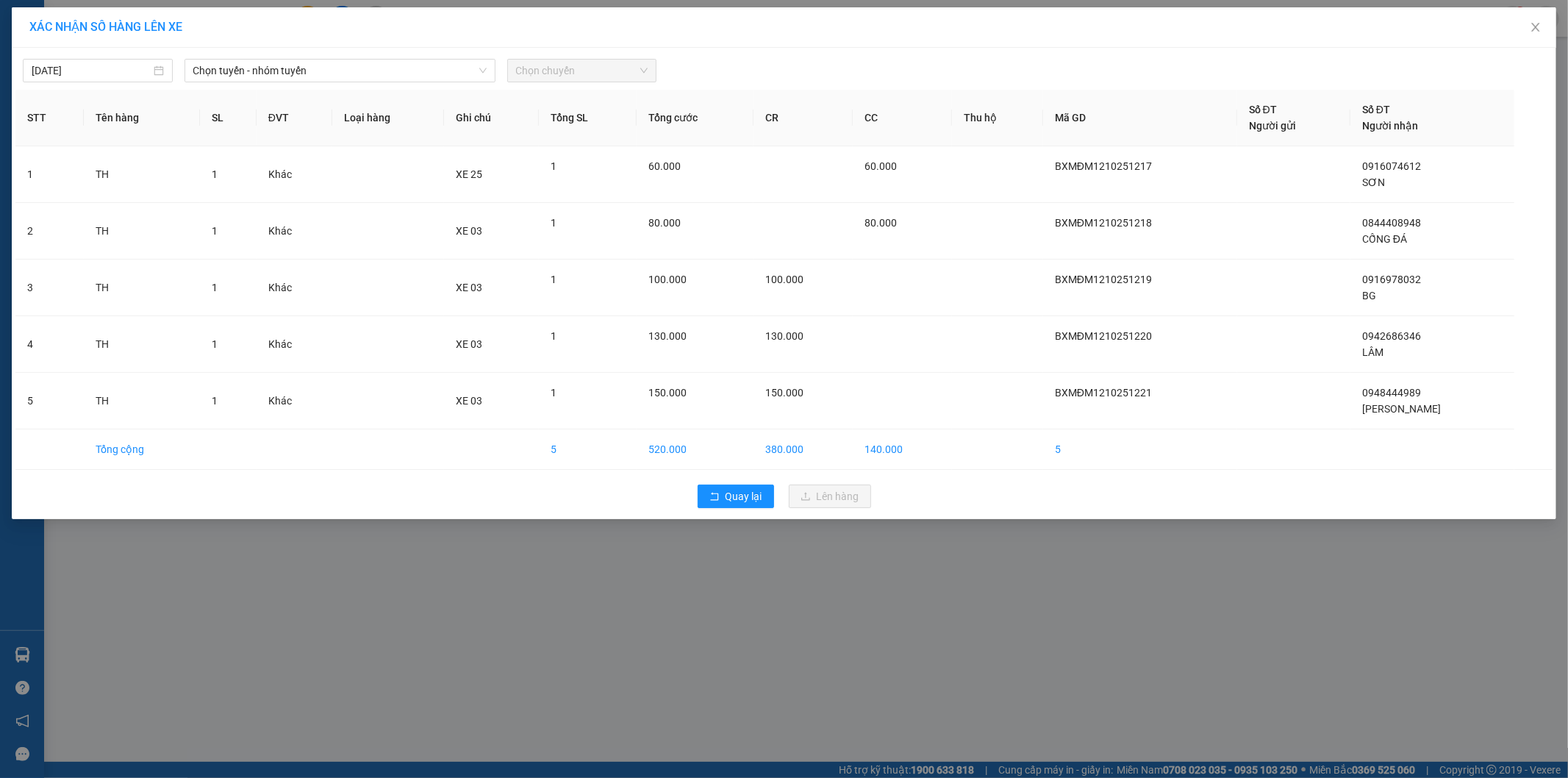
click at [318, 56] on div "12/10/2025 Chọn tuyến - nhóm tuyến Chọn chuyến" at bounding box center [784, 66] width 1537 height 31
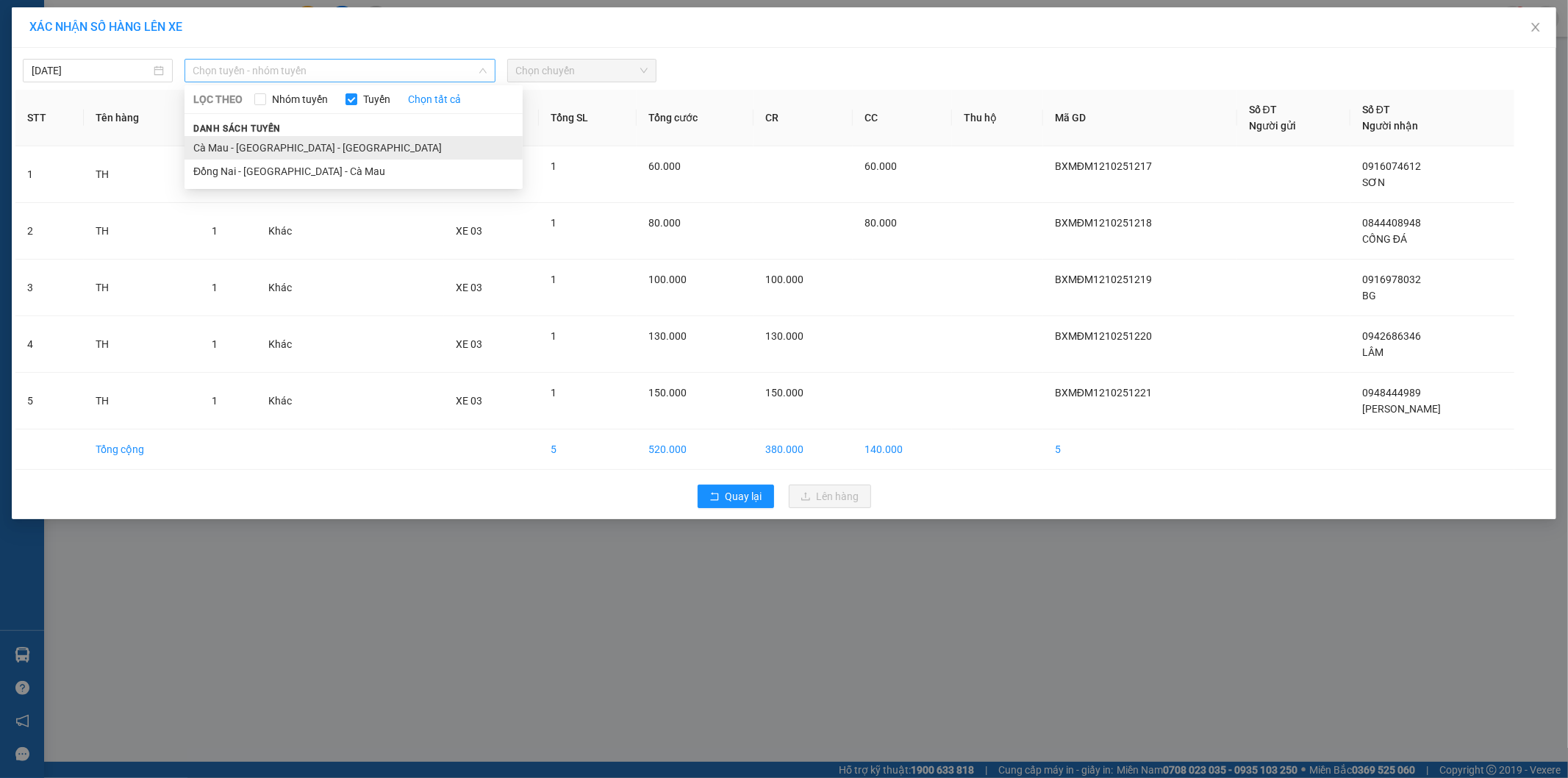
drag, startPoint x: 261, startPoint y: 76, endPoint x: 239, endPoint y: 141, distance: 68.6
click at [258, 79] on span "Chọn tuyến - nhóm tuyến" at bounding box center [340, 70] width 293 height 22
drag, startPoint x: 238, startPoint y: 157, endPoint x: 241, endPoint y: 168, distance: 11.4
click at [241, 168] on ul "Cà Mau - Sài Gòn - Đồng Nai Đồng Nai - Sài Gòn - Cà Mau" at bounding box center [353, 160] width 338 height 47
click at [240, 169] on li "Đồng Nai - [GEOGRAPHIC_DATA] - Cà Mau" at bounding box center [353, 172] width 338 height 24
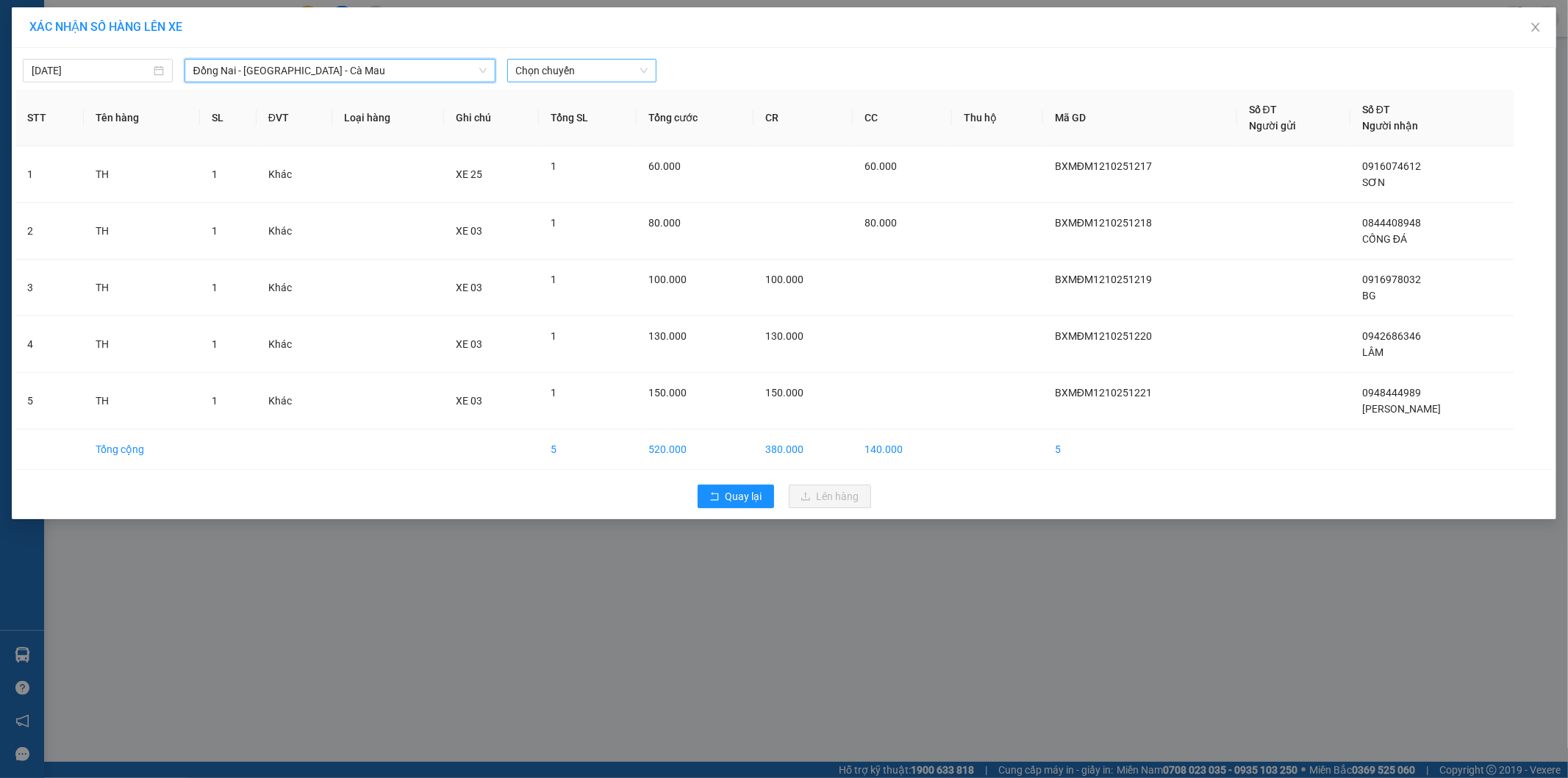
click at [559, 82] on input "search" at bounding box center [578, 70] width 122 height 22
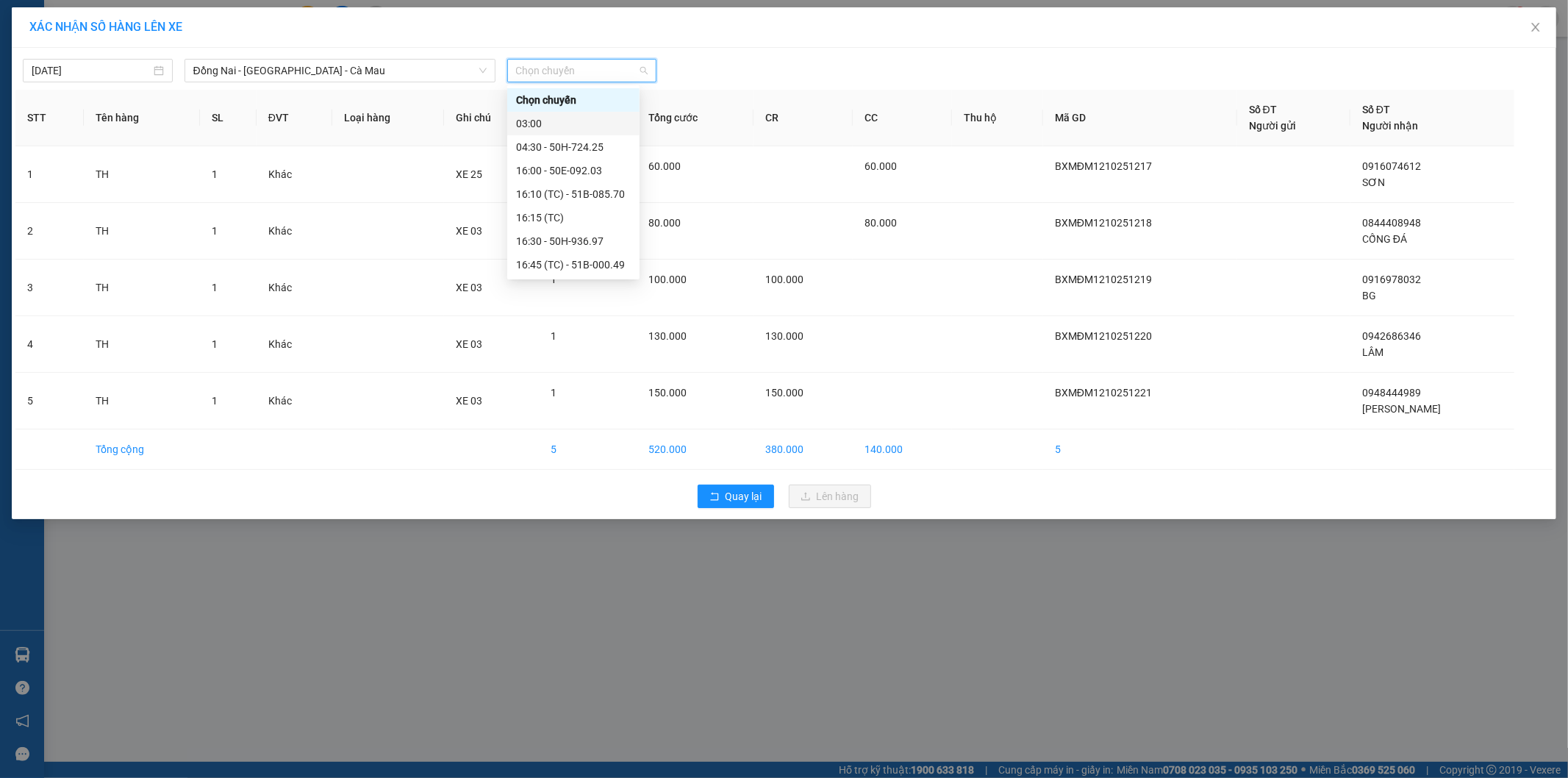
click at [552, 126] on div "03:00" at bounding box center [574, 123] width 115 height 16
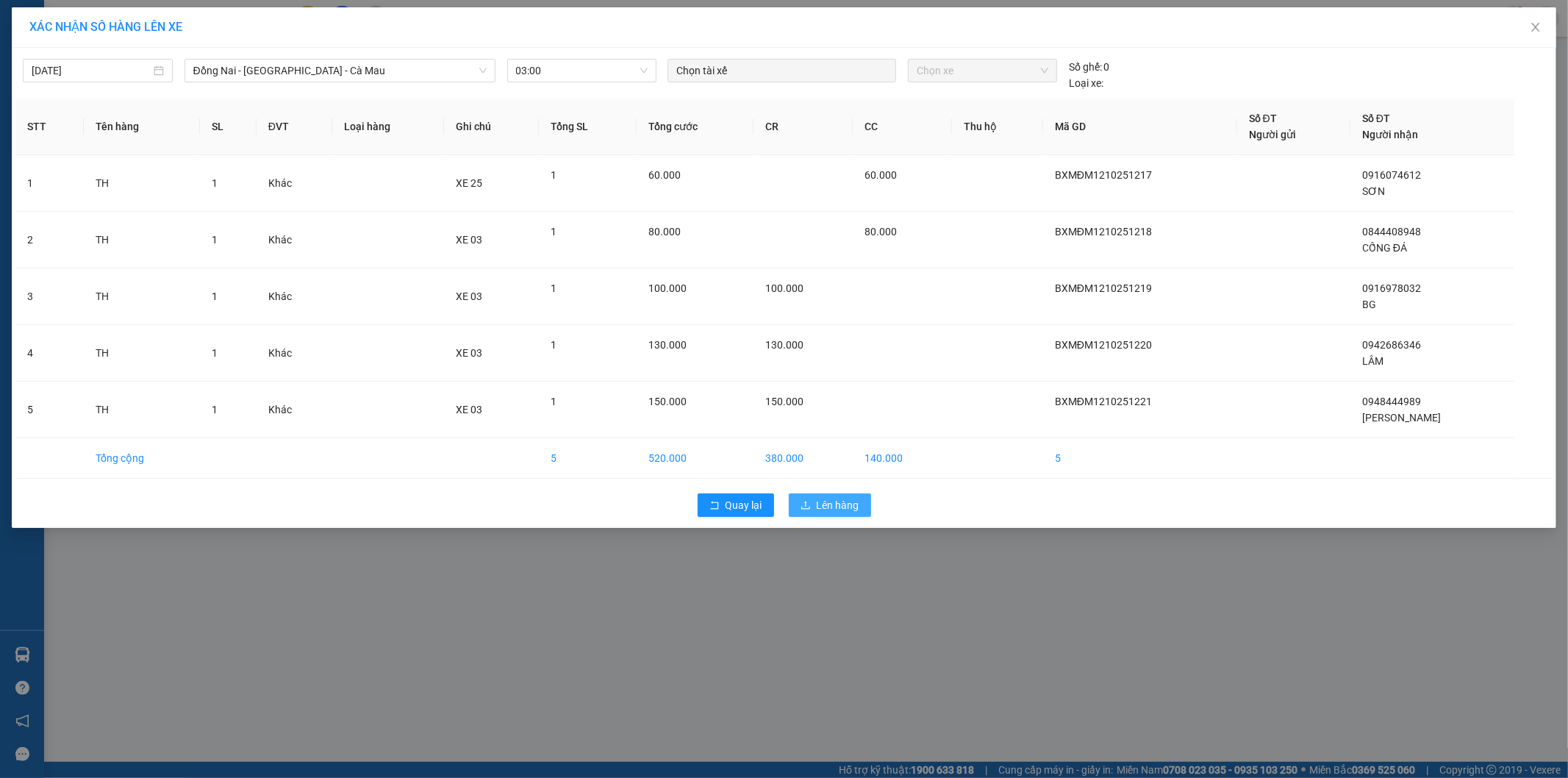
click at [826, 504] on span "Lên hàng" at bounding box center [837, 505] width 42 height 16
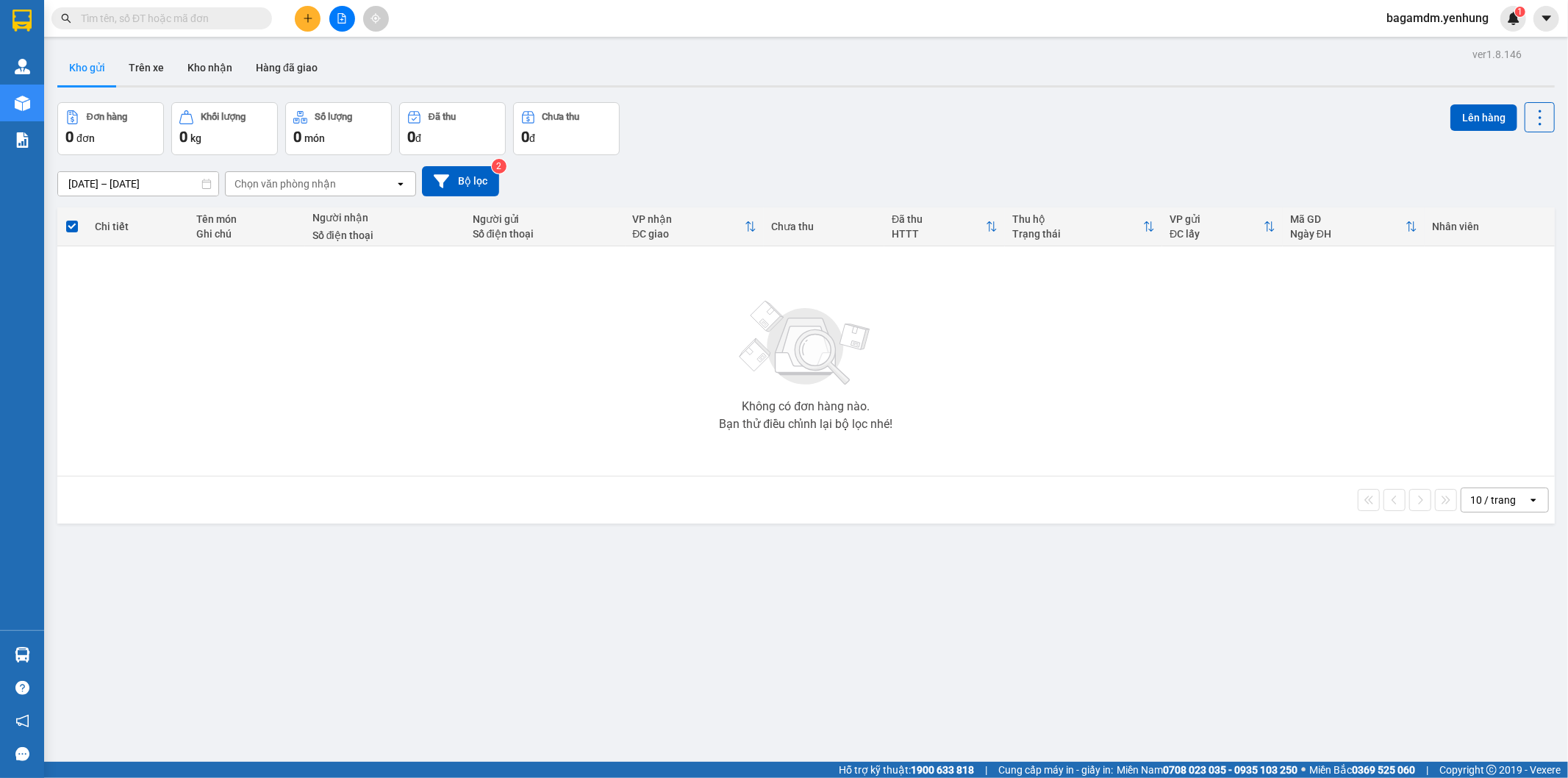
click at [335, 8] on button at bounding box center [342, 19] width 26 height 26
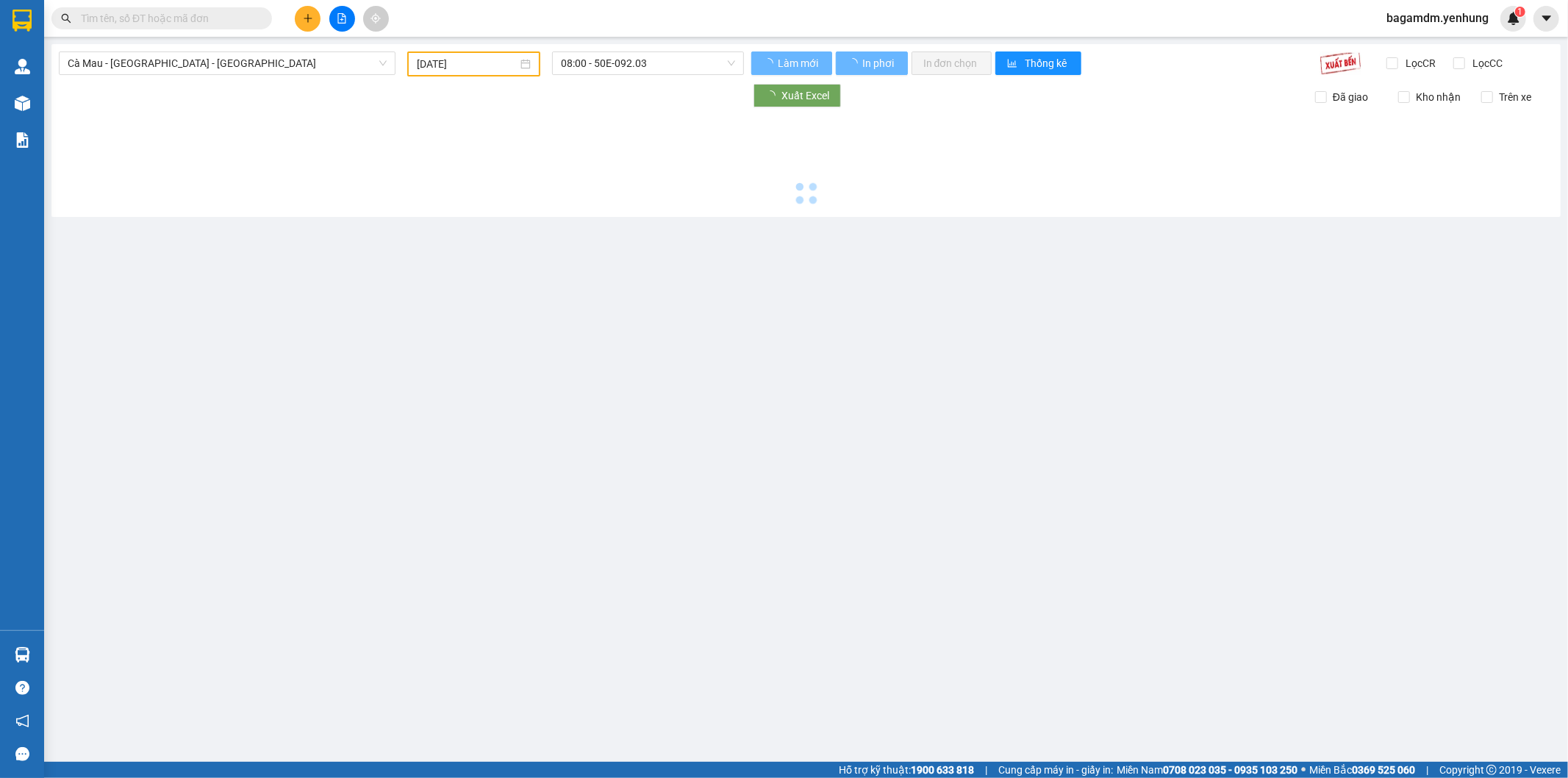
type input "[DATE]"
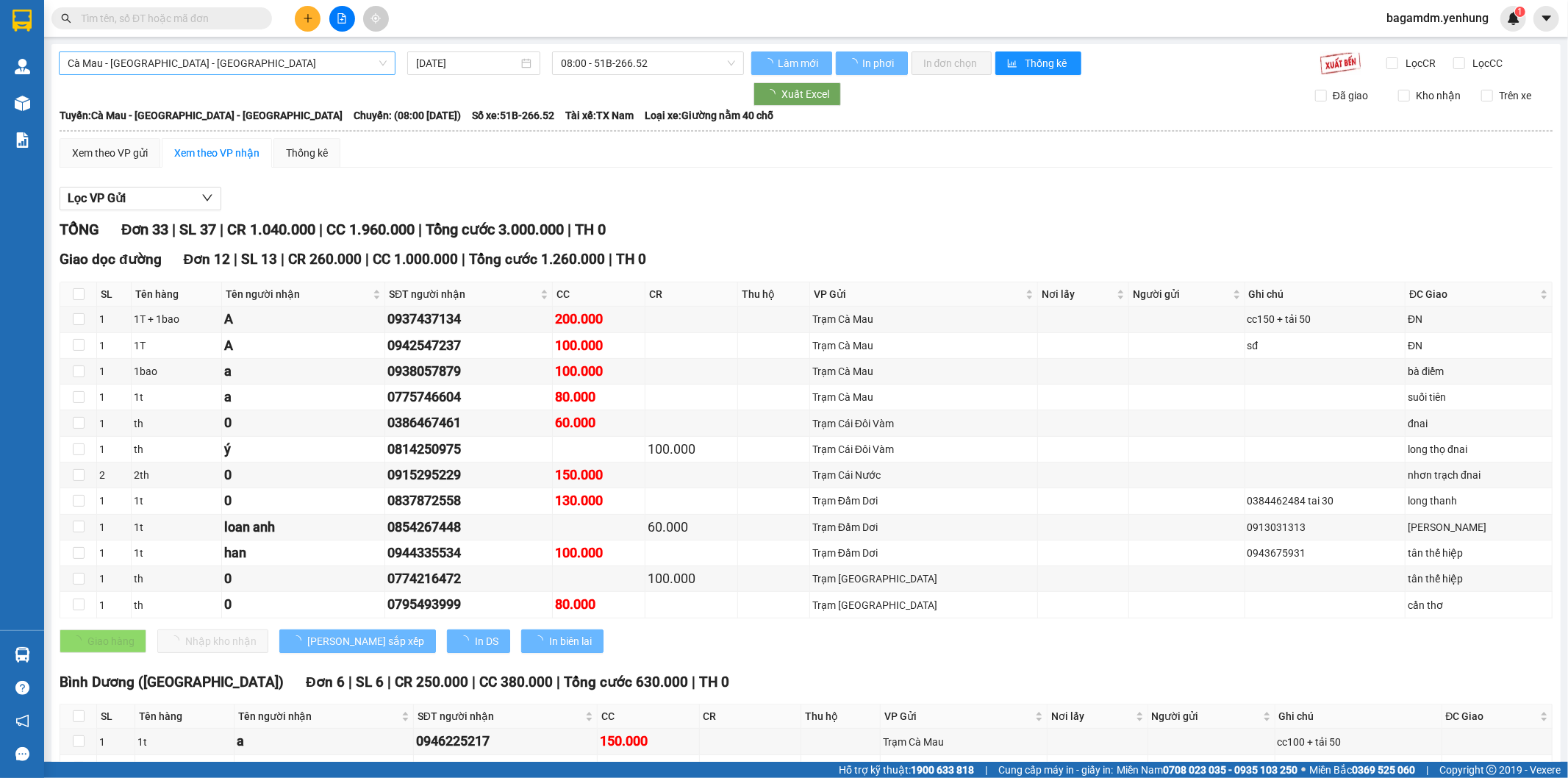
click at [140, 53] on span "Cà Mau - [GEOGRAPHIC_DATA] - [GEOGRAPHIC_DATA]" at bounding box center [226, 63] width 319 height 22
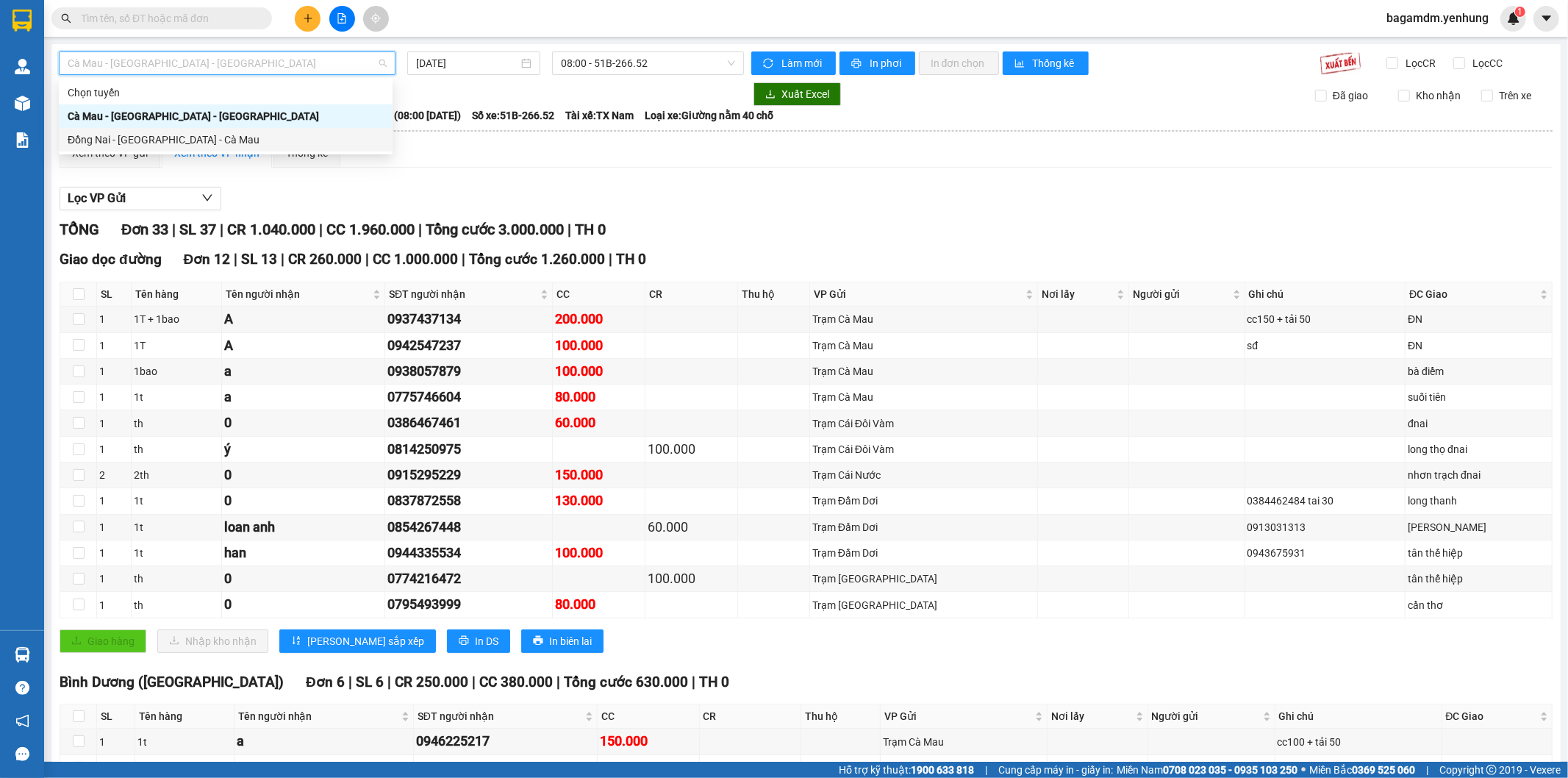
click at [99, 143] on div "Đồng Nai - [GEOGRAPHIC_DATA] - Cà Mau" at bounding box center [225, 139] width 316 height 16
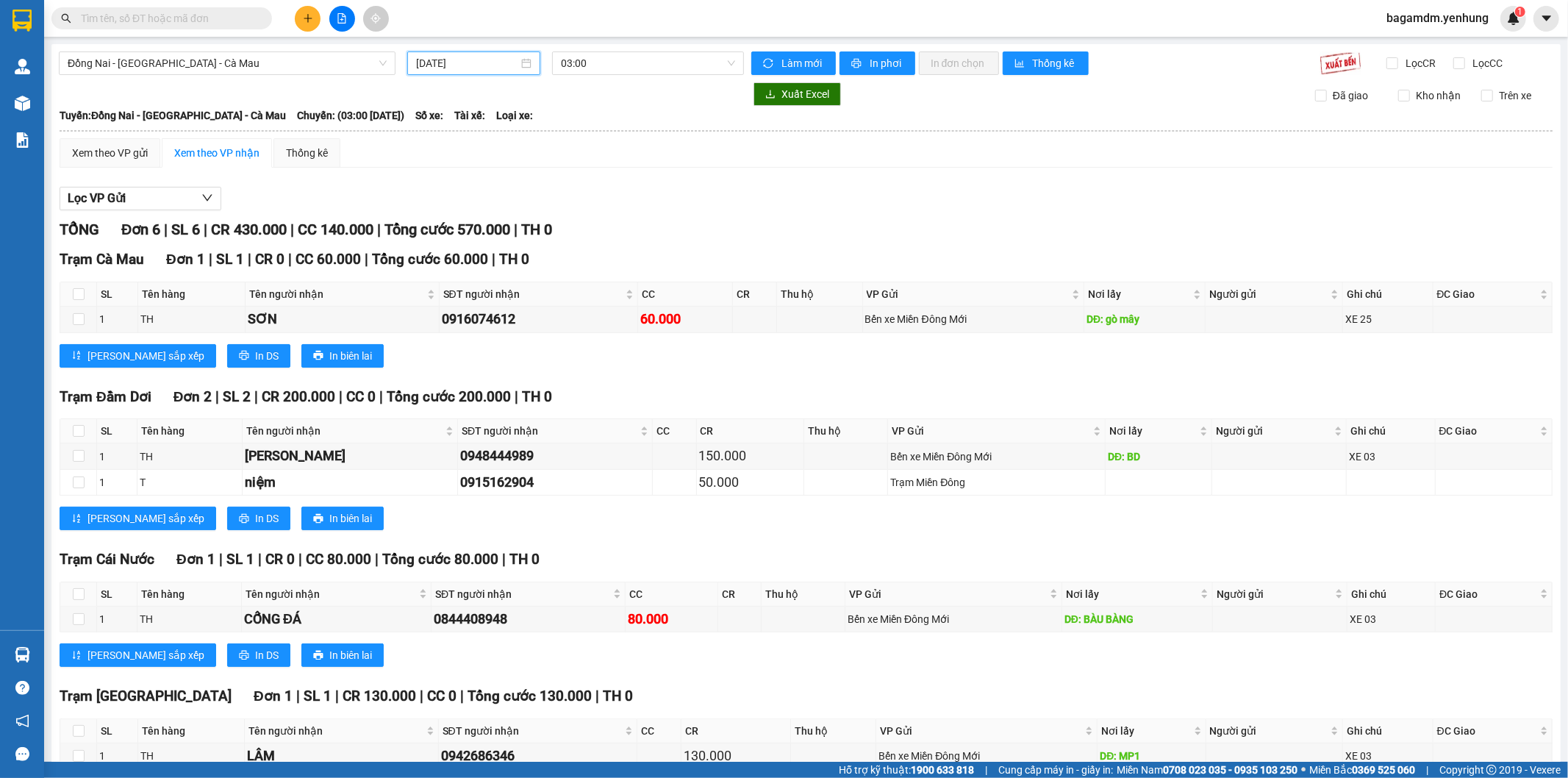
click at [422, 67] on input "[DATE]" at bounding box center [466, 63] width 102 height 16
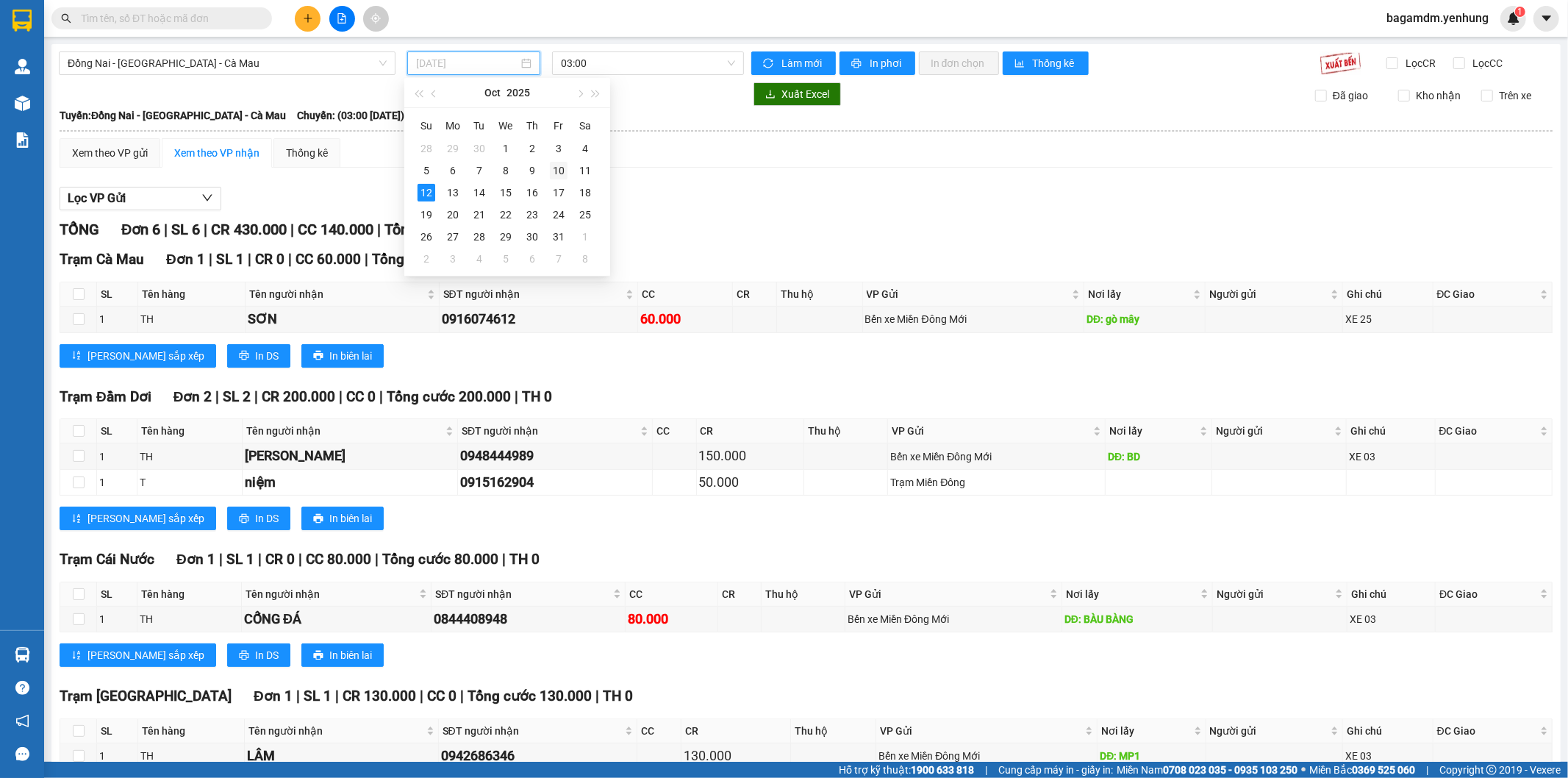
click at [570, 170] on td "10" at bounding box center [558, 171] width 27 height 22
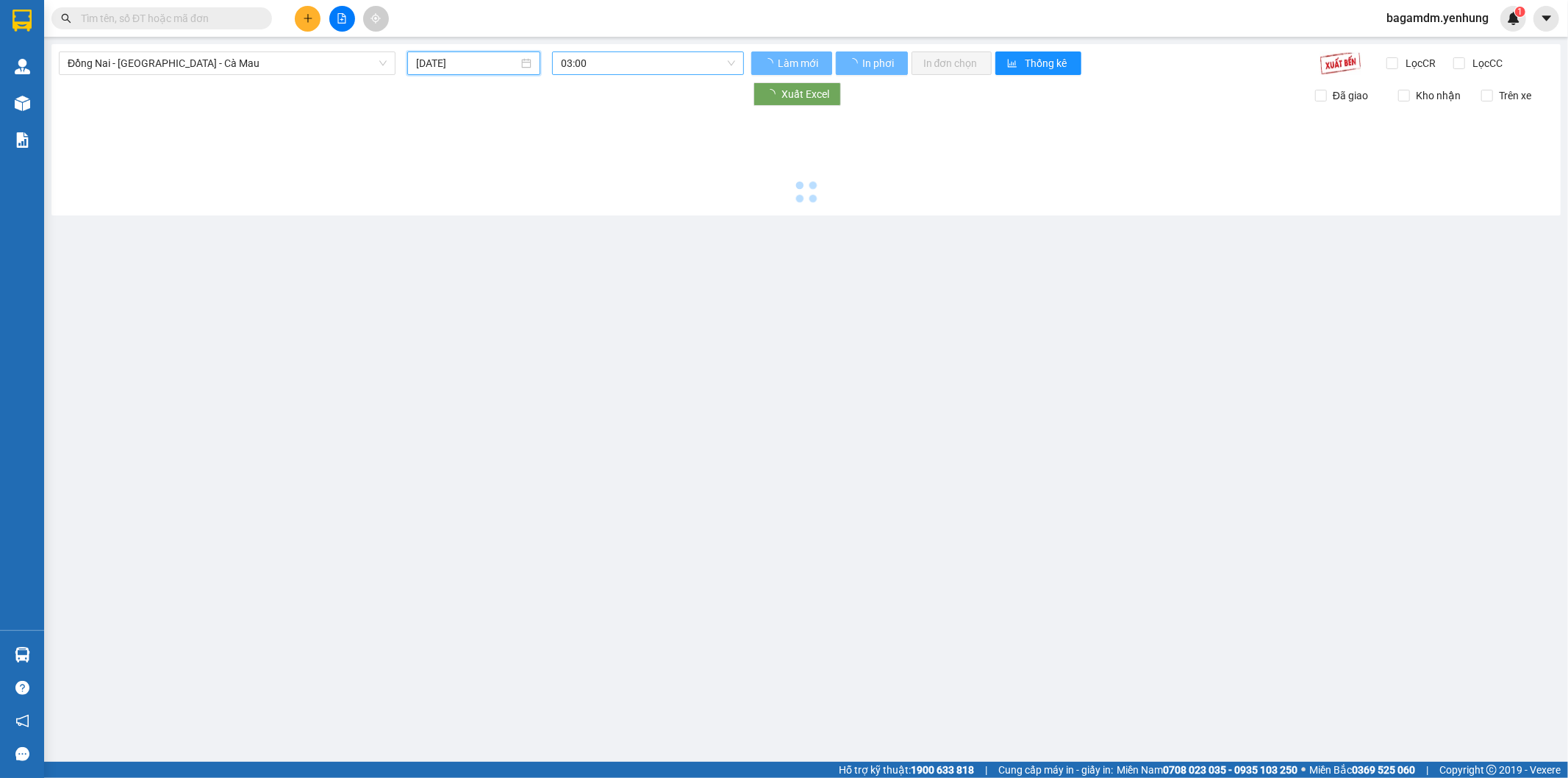
type input "10/10/2025"
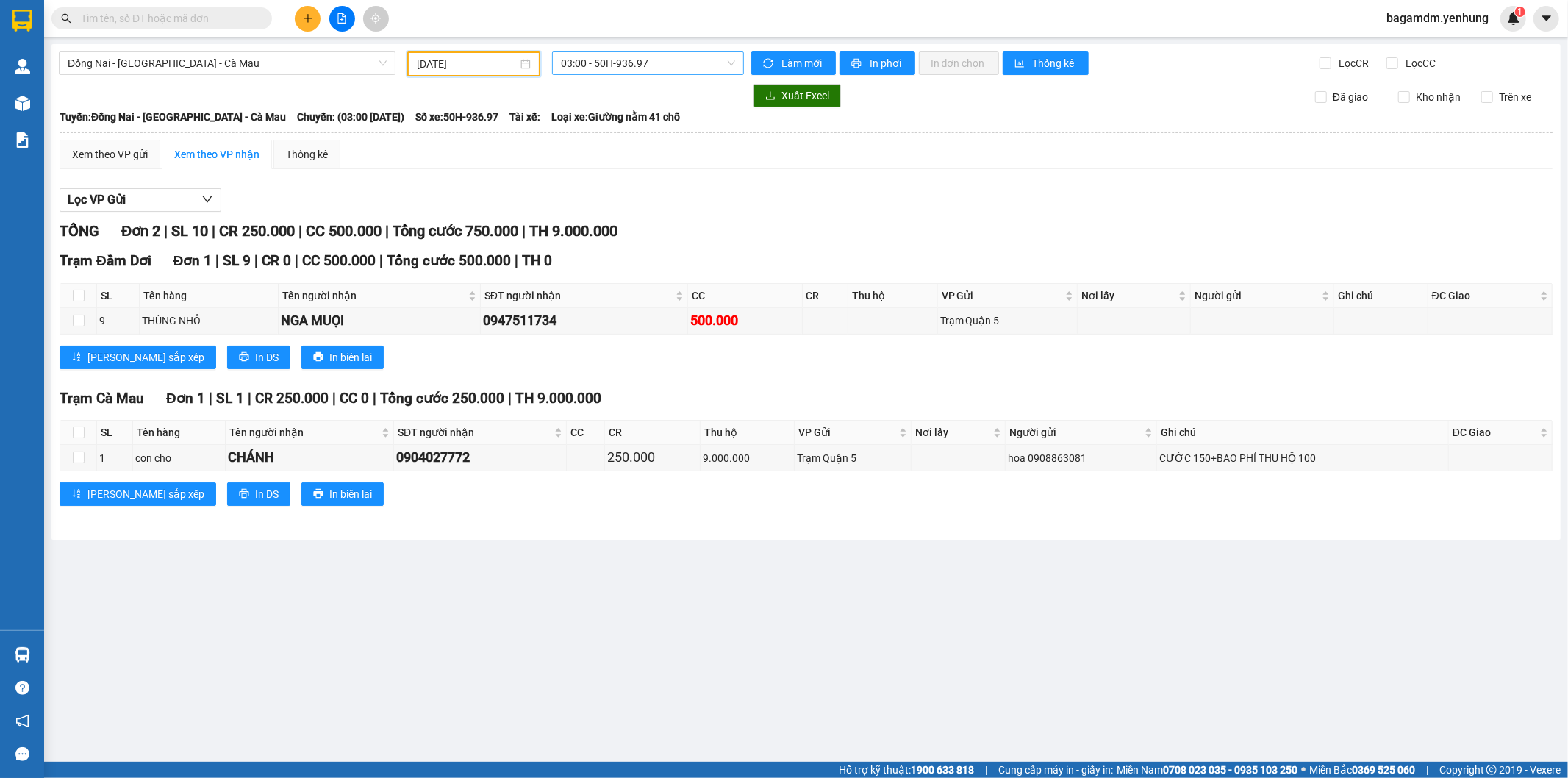
click at [592, 64] on span "03:00 - 50H-936.97" at bounding box center [648, 63] width 174 height 22
click at [577, 165] on div "16:00 - 51B-085.70" at bounding box center [618, 163] width 115 height 16
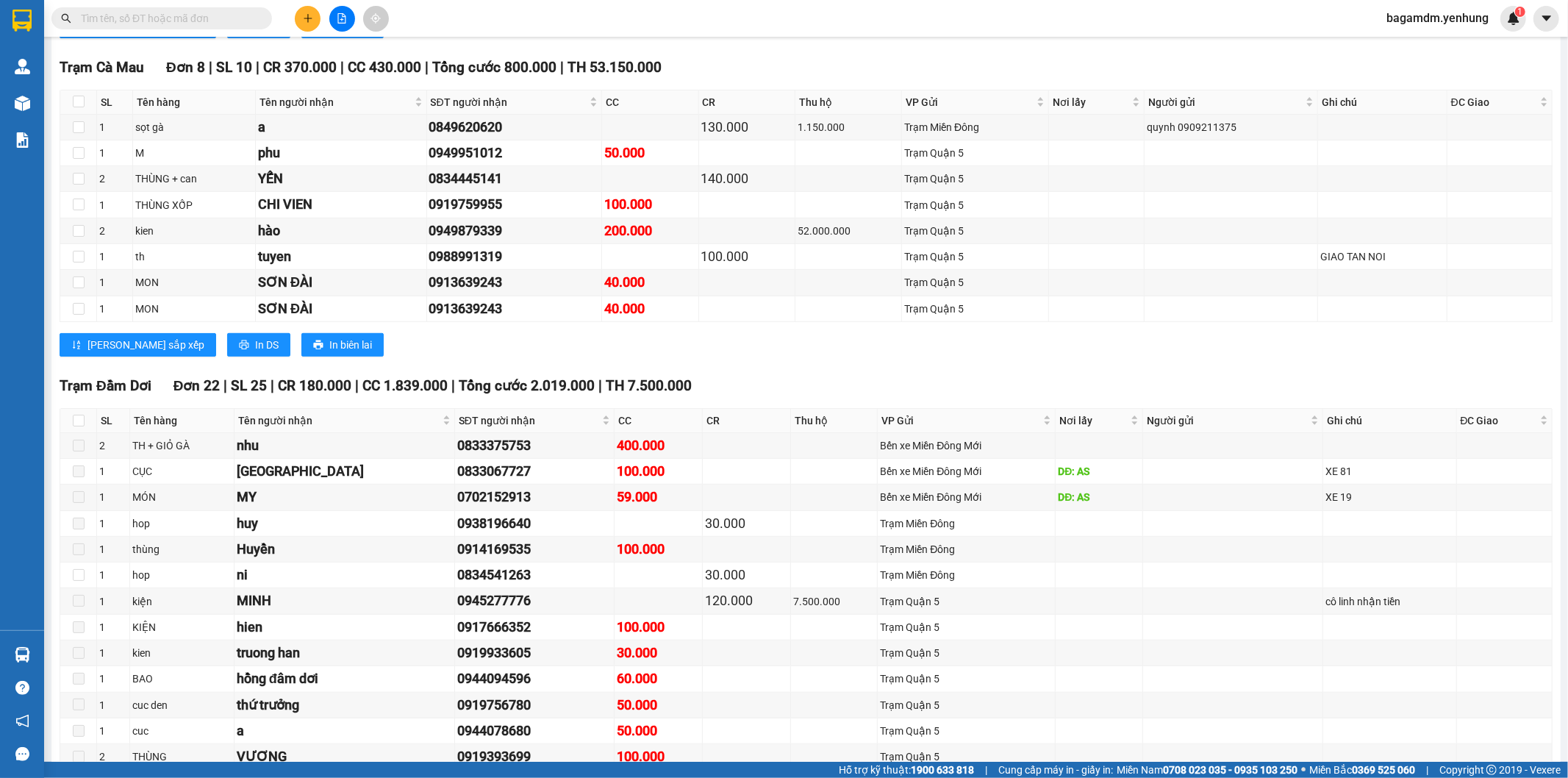
scroll to position [817, 0]
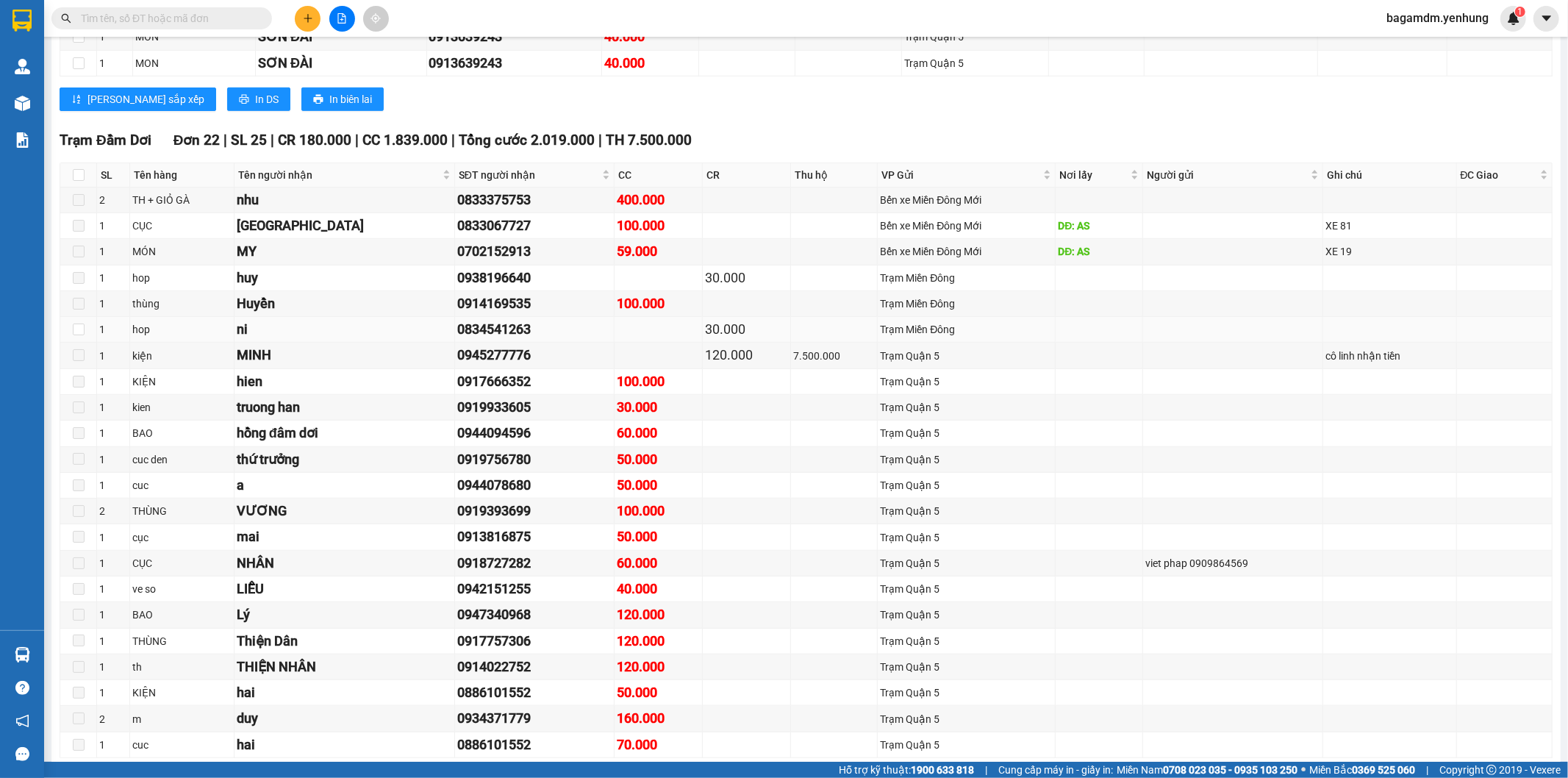
click at [1217, 327] on td at bounding box center [1233, 330] width 180 height 26
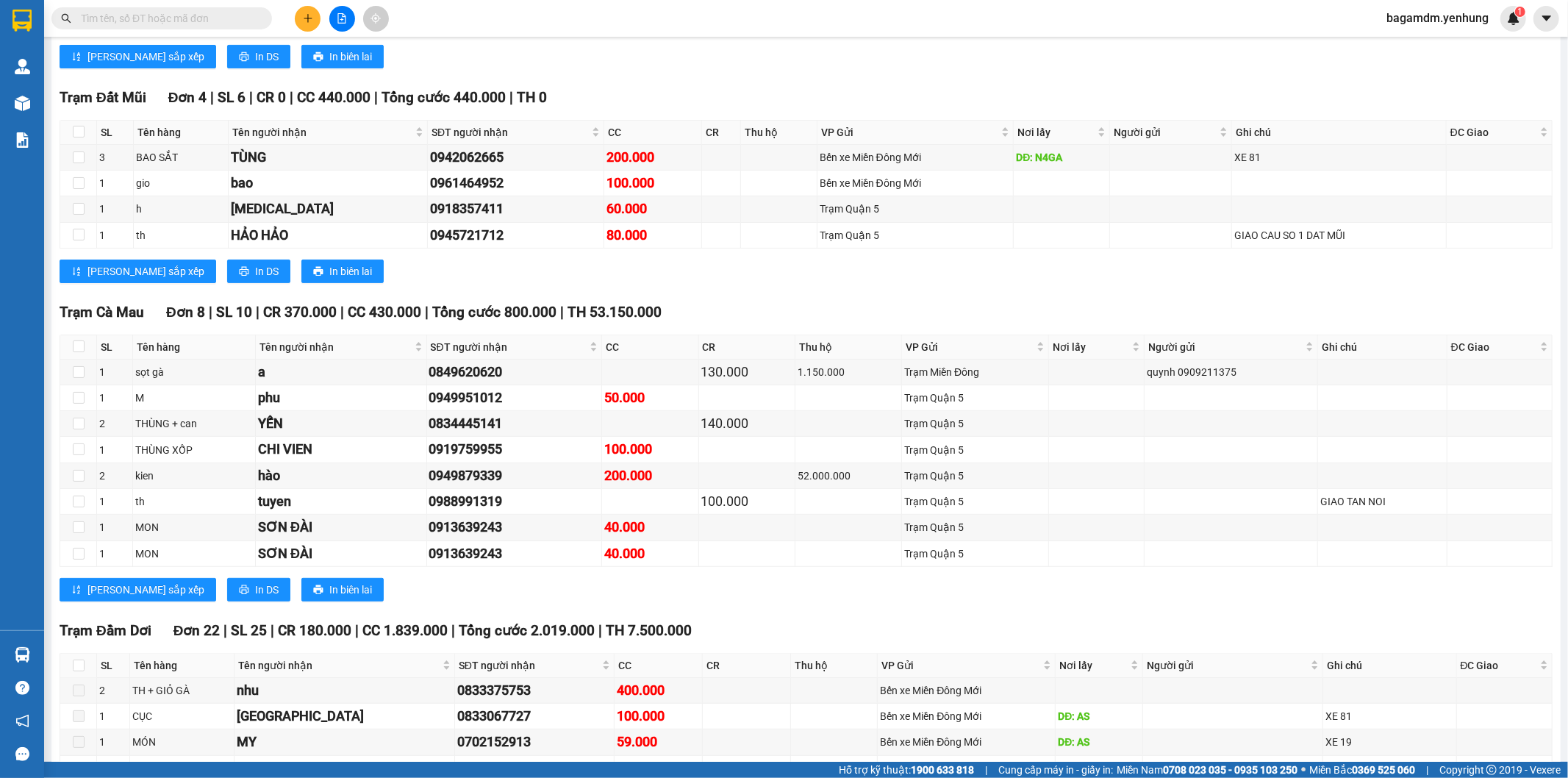
scroll to position [0, 0]
